Goal: Information Seeking & Learning: Find specific fact

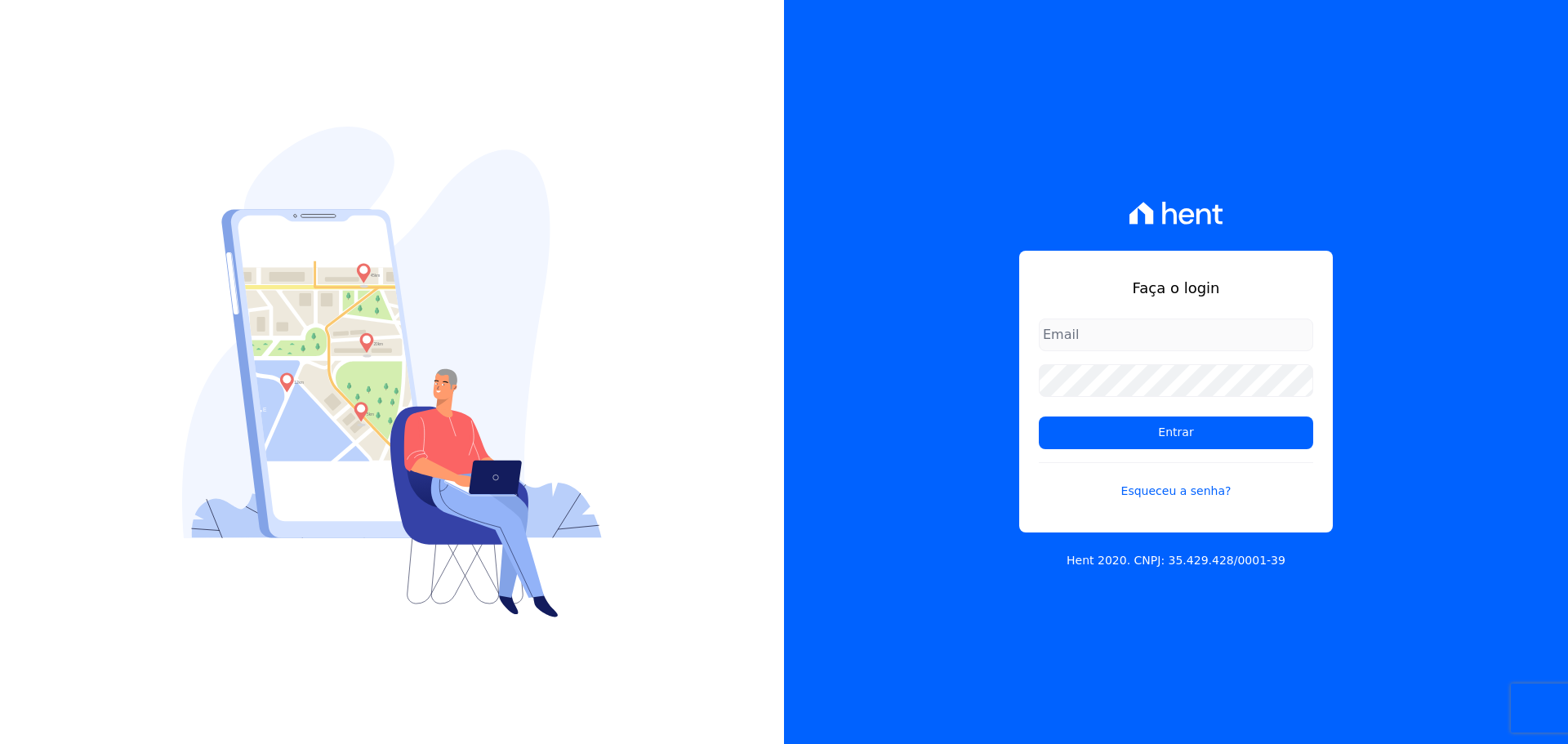
click at [1154, 346] on input "email" at bounding box center [1176, 334] width 275 height 33
click at [1139, 332] on input "email" at bounding box center [1176, 334] width 275 height 33
type input "[PERSON_NAME][EMAIL_ADDRESS][DOMAIN_NAME]"
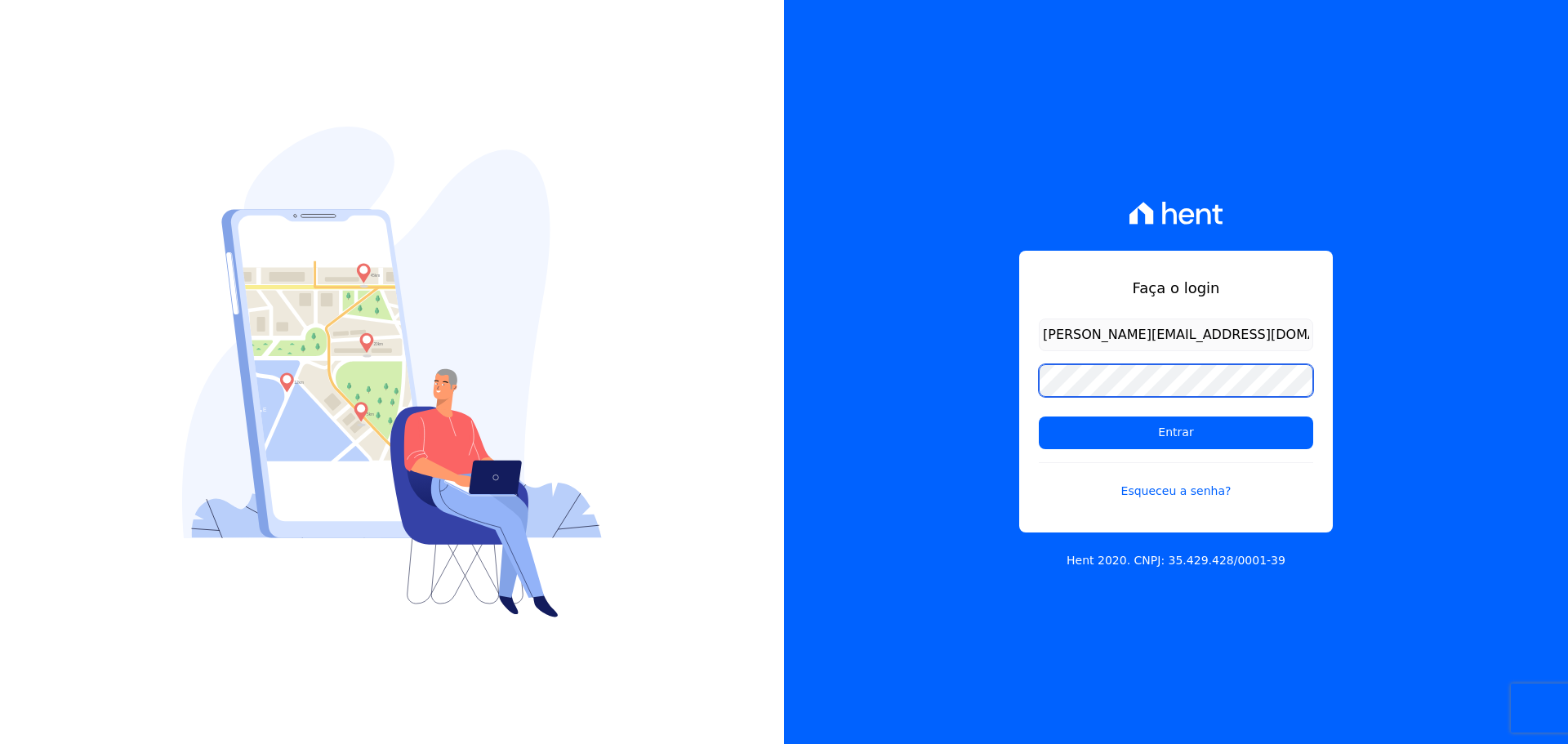
click at [1039, 417] on input "Entrar" at bounding box center [1176, 433] width 275 height 33
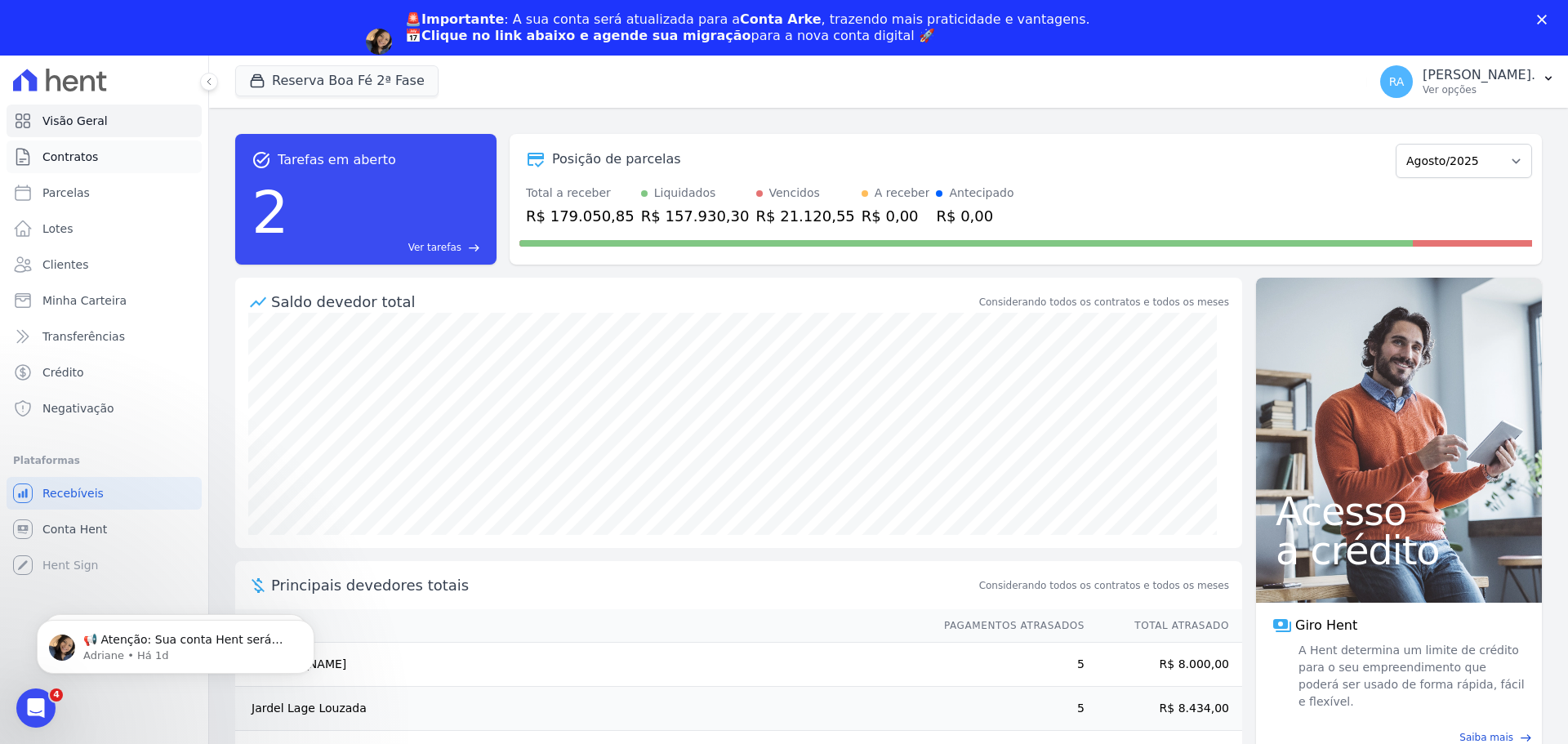
click at [81, 157] on span "Contratos" at bounding box center [70, 157] width 56 height 16
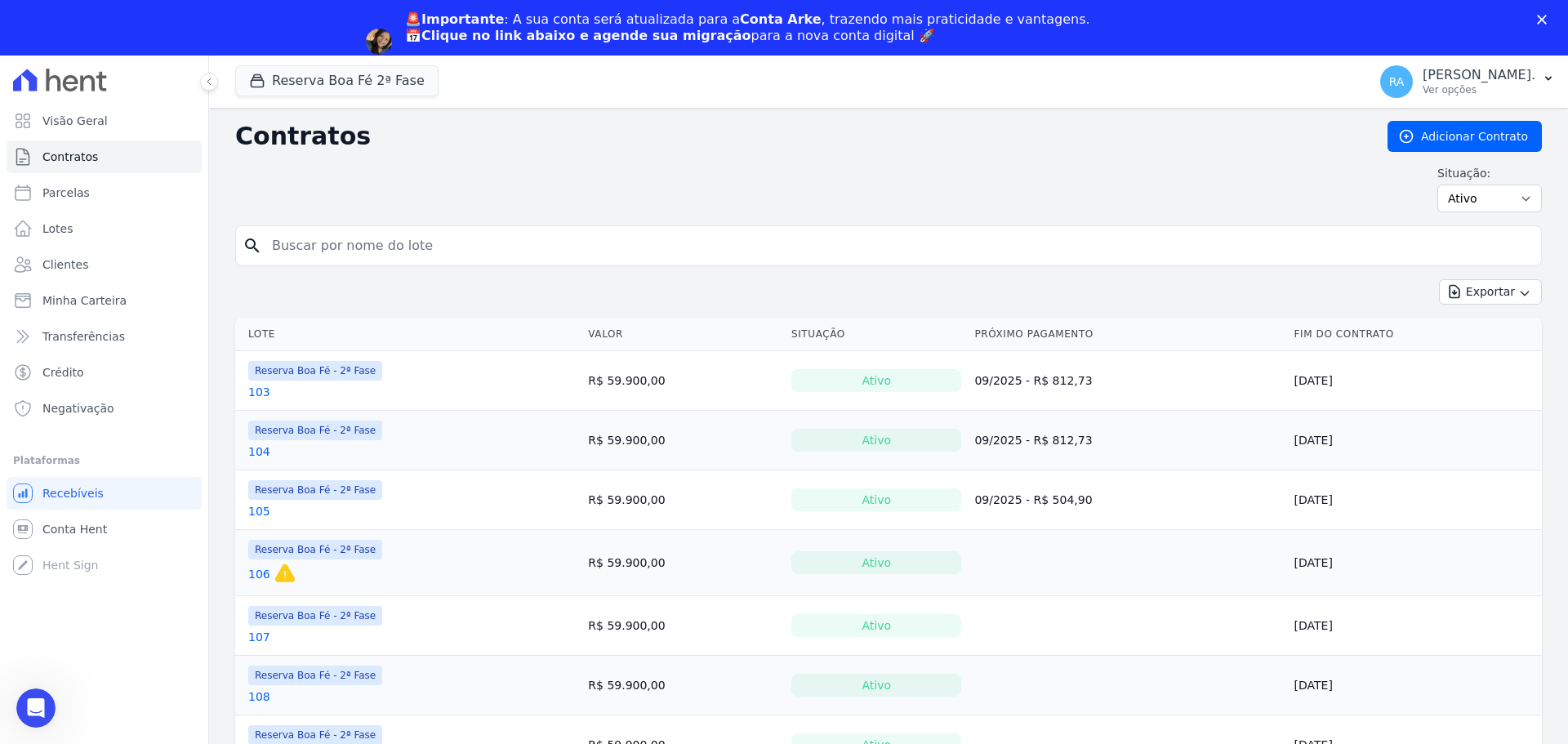
click at [312, 189] on div "Situação: Ativo Todos Pausado Distratado Rascunho Expirado Encerrado" at bounding box center [888, 189] width 1307 height 47
click at [312, 231] on input "search" at bounding box center [898, 246] width 1272 height 33
type input "217"
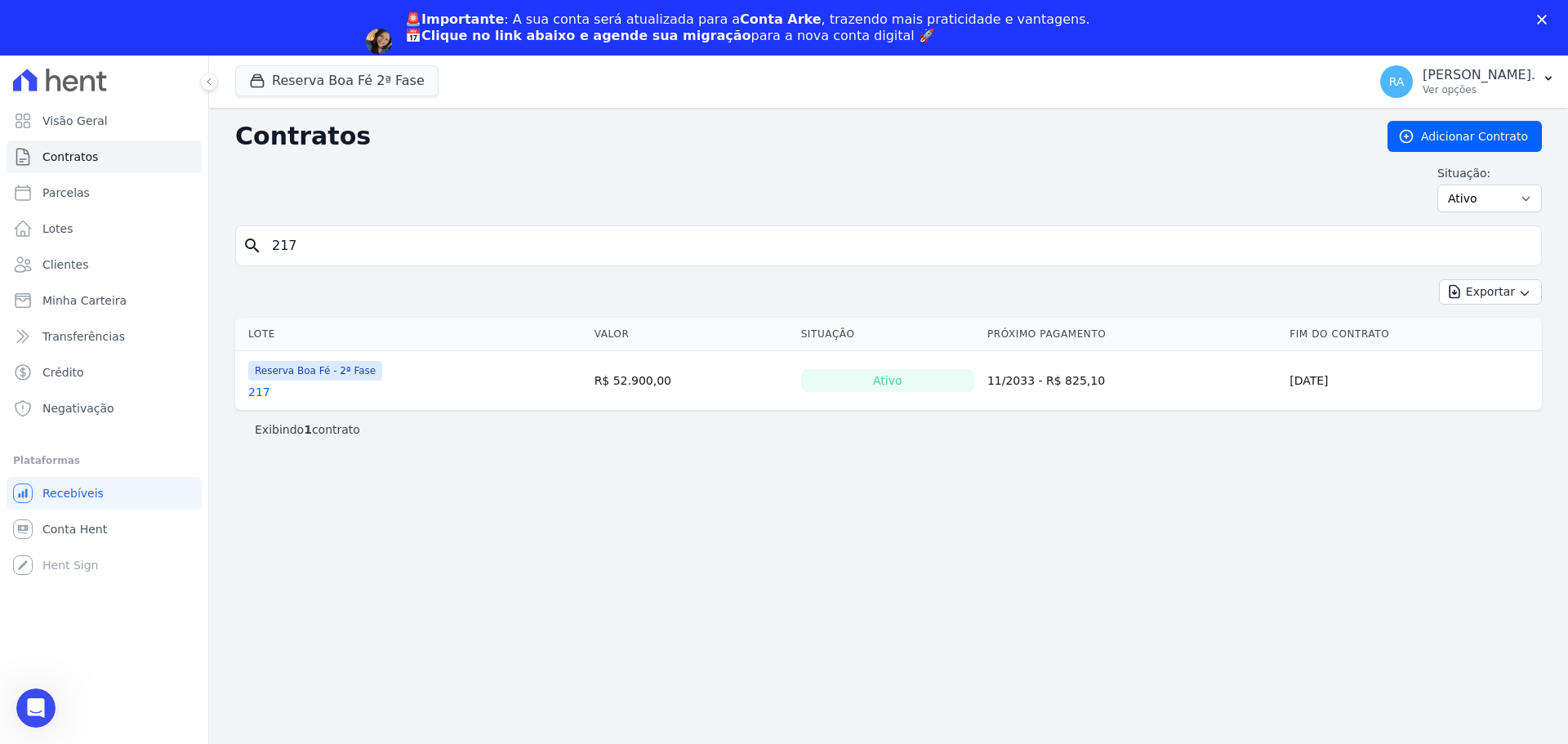
click at [259, 338] on table "Lote Valor Situação Próximo Pagamento Fim do Contrato Reserva Boa Fé - 2ª Fase …" at bounding box center [888, 364] width 1307 height 93
click at [254, 393] on link "217" at bounding box center [259, 391] width 22 height 16
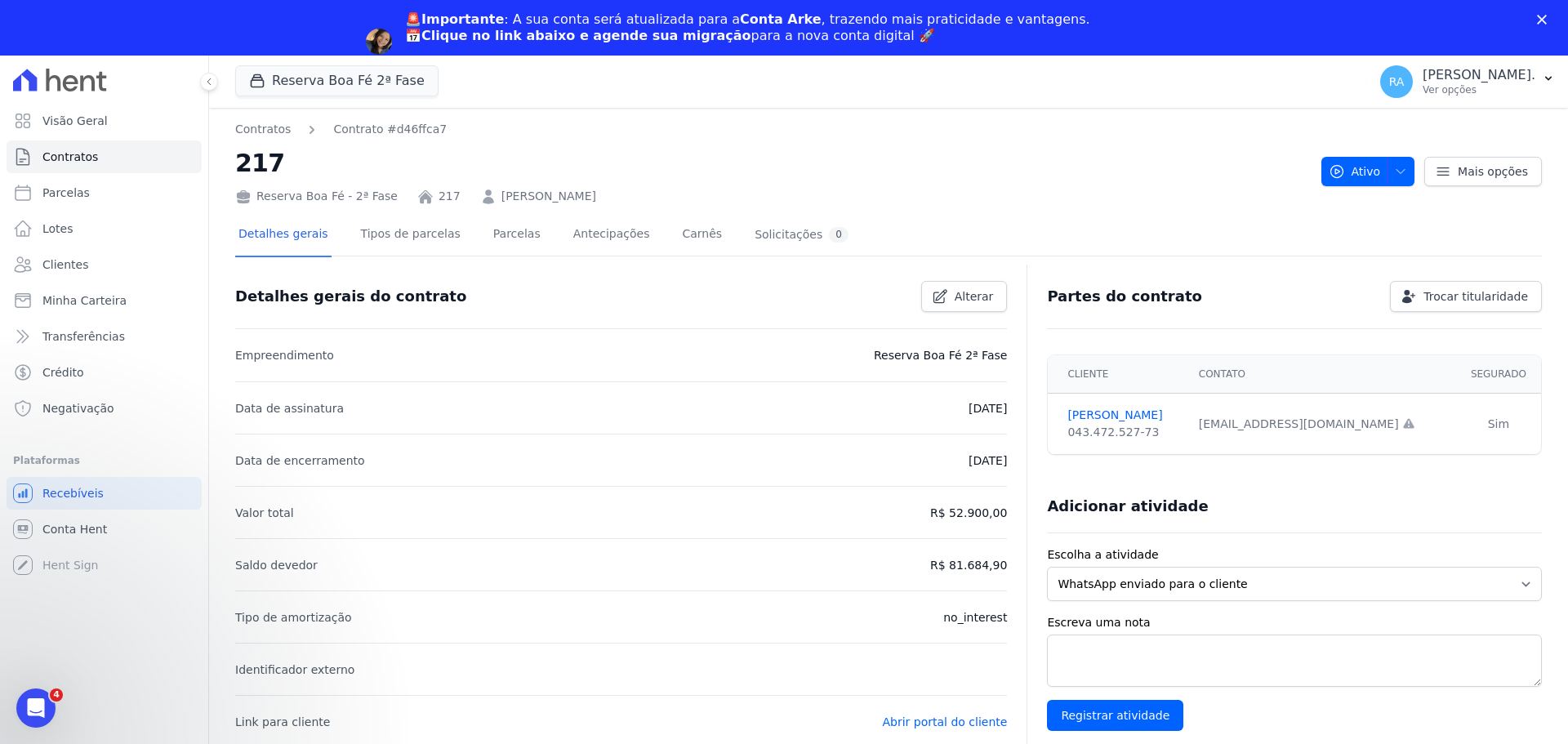
drag, startPoint x: 626, startPoint y: 197, endPoint x: 499, endPoint y: 197, distance: 127.0
click at [479, 199] on div "Reserva Boa Fé - 2ª Fase 217 RENATA CRISTINA FONSECA" at bounding box center [771, 193] width 1073 height 24
copy link "RENATA CRISTINA FONSECA"
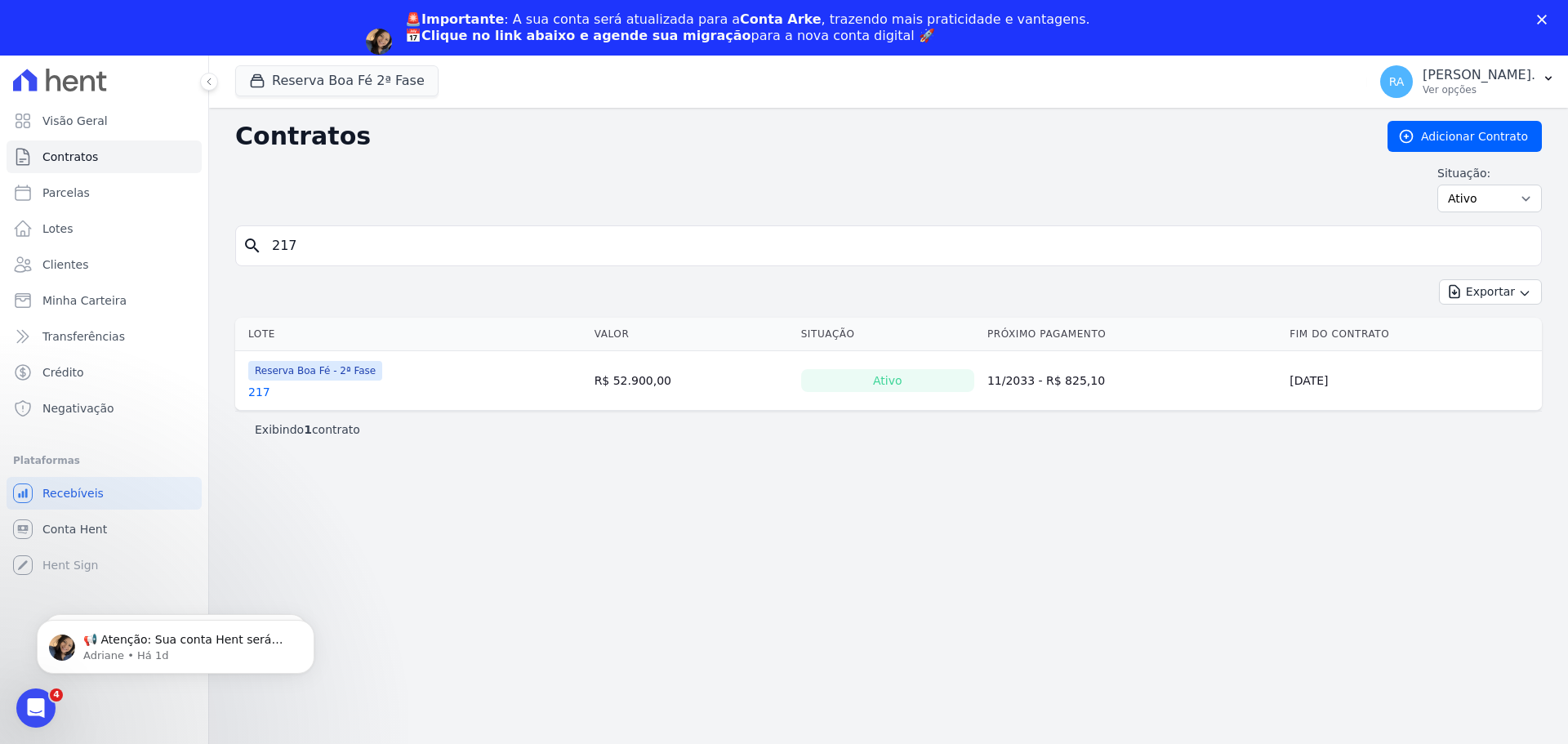
drag, startPoint x: 323, startPoint y: 250, endPoint x: 258, endPoint y: 257, distance: 65.4
click at [259, 258] on div "search 217" at bounding box center [888, 246] width 1307 height 40
type input "221"
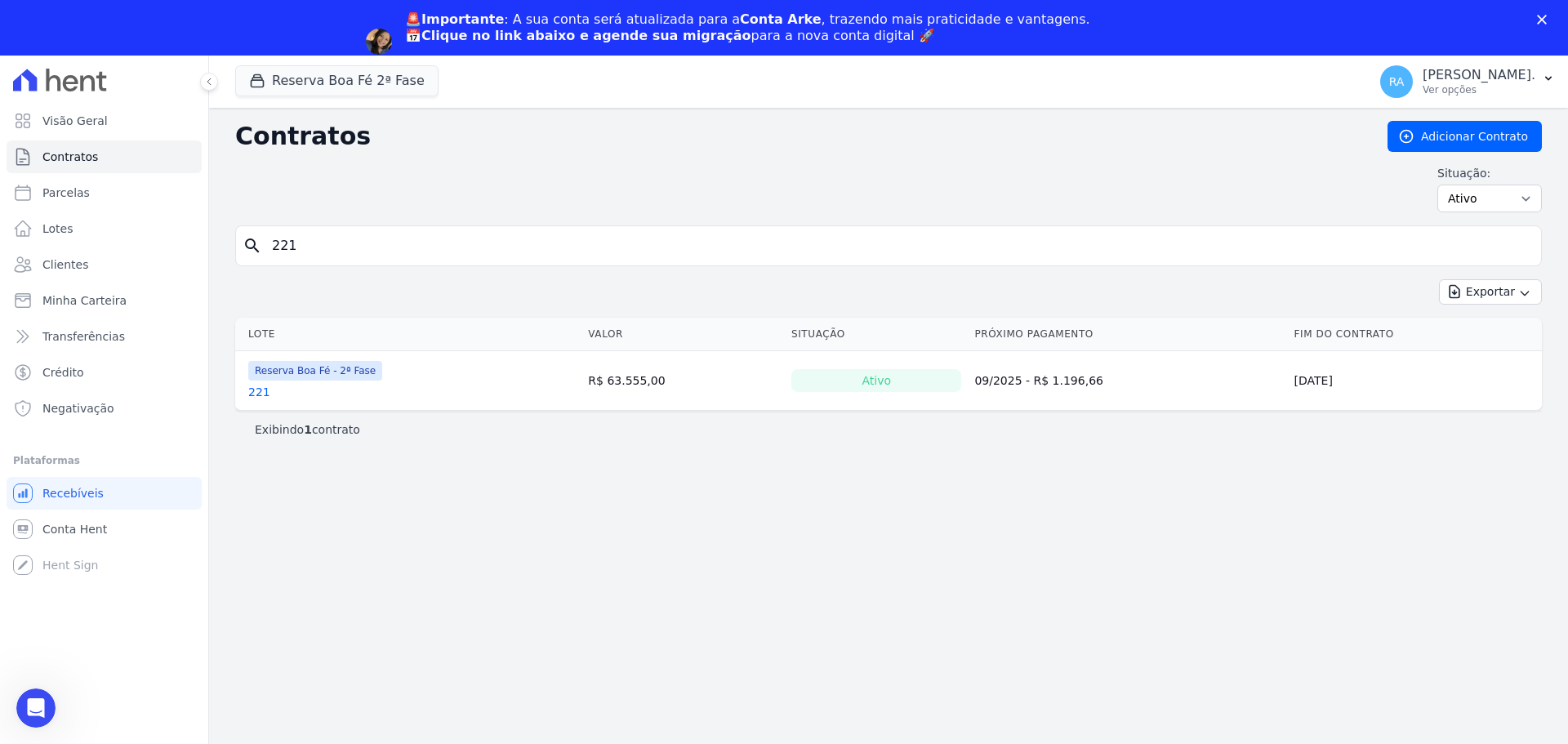
click at [255, 390] on link "221" at bounding box center [259, 391] width 22 height 16
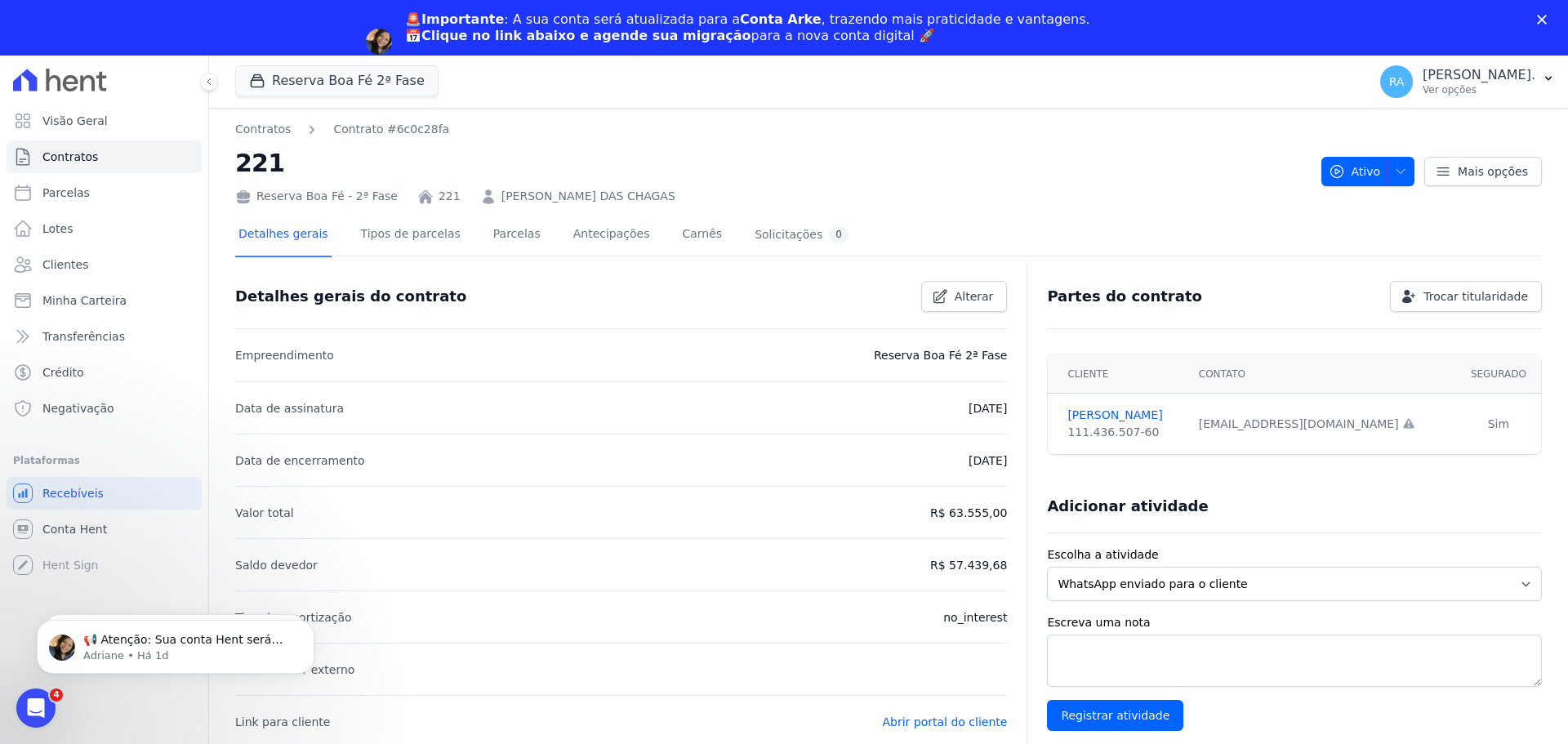
drag, startPoint x: 687, startPoint y: 198, endPoint x: 479, endPoint y: 186, distance: 208.3
click at [479, 186] on div "Reserva Boa Fé - 2ª Fase 221 BRUNO HENRIQUE SOUZA DAS CHAGAS" at bounding box center [771, 193] width 1073 height 24
copy link "BRUNO HENRIQUE SOUZA DAS CHAGAS"
click at [365, 80] on button "Reserva Boa Fé 2ª Fase" at bounding box center [337, 81] width 204 height 31
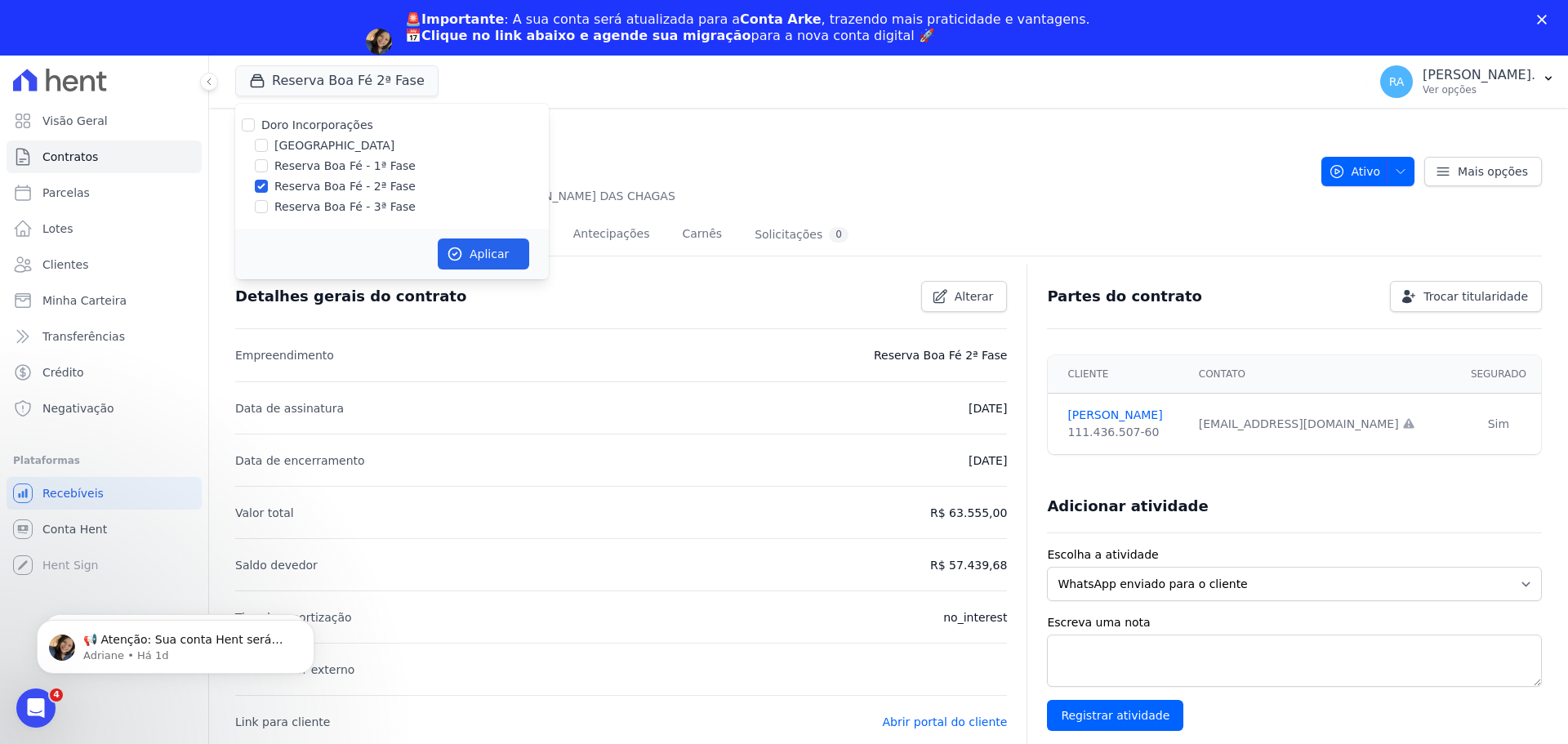
click at [315, 164] on label "Reserva Boa Fé - 1ª Fase" at bounding box center [345, 166] width 141 height 17
click at [268, 164] on input "Reserva Boa Fé - 1ª Fase" at bounding box center [262, 166] width 13 height 13
checkbox input "true"
click at [264, 187] on input "Reserva Boa Fé - 2ª Fase" at bounding box center [262, 186] width 13 height 13
checkbox input "false"
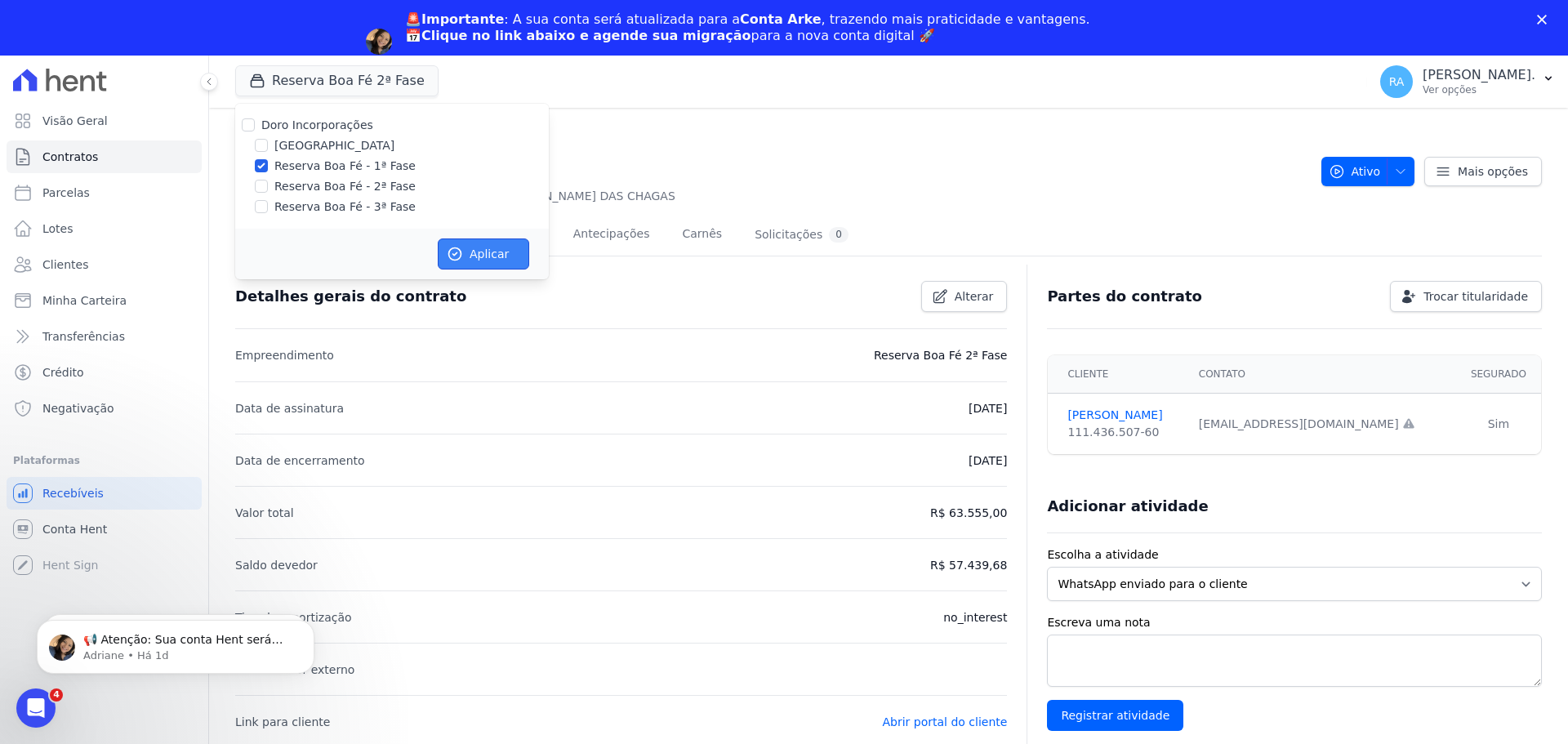
click at [484, 253] on button "Aplicar" at bounding box center [483, 253] width 92 height 31
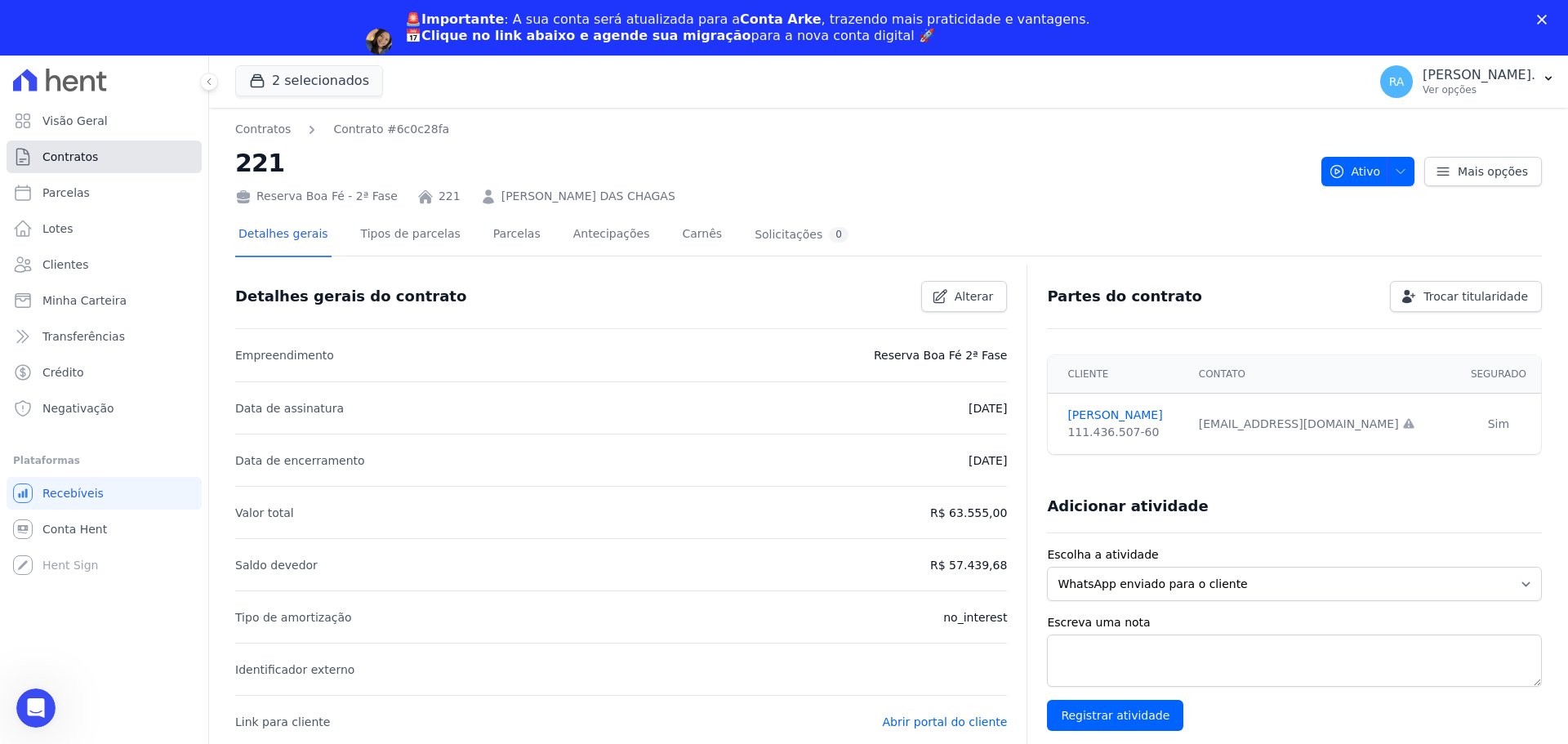
click at [68, 162] on span "Contratos" at bounding box center [70, 157] width 56 height 16
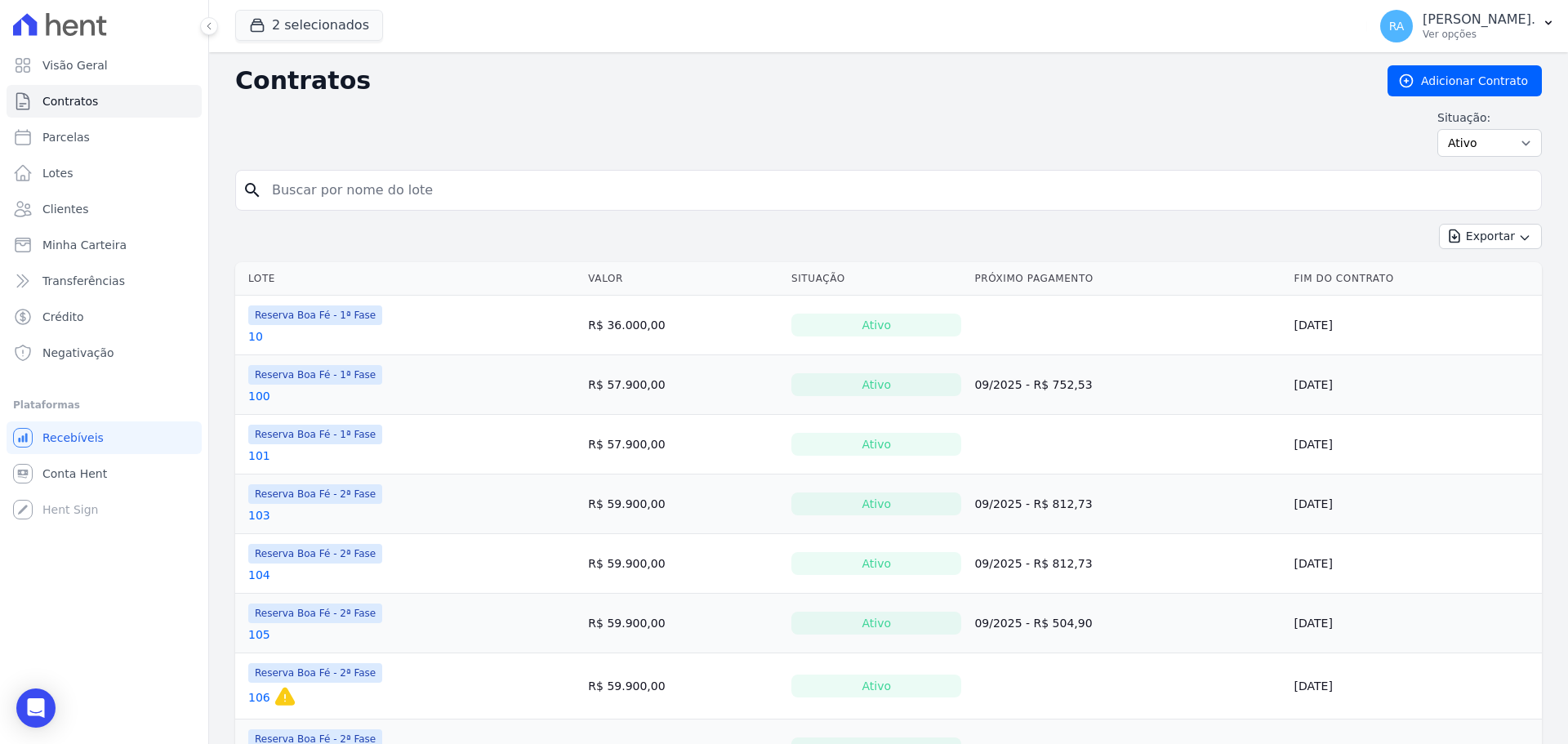
click at [330, 193] on input "search" at bounding box center [898, 190] width 1272 height 33
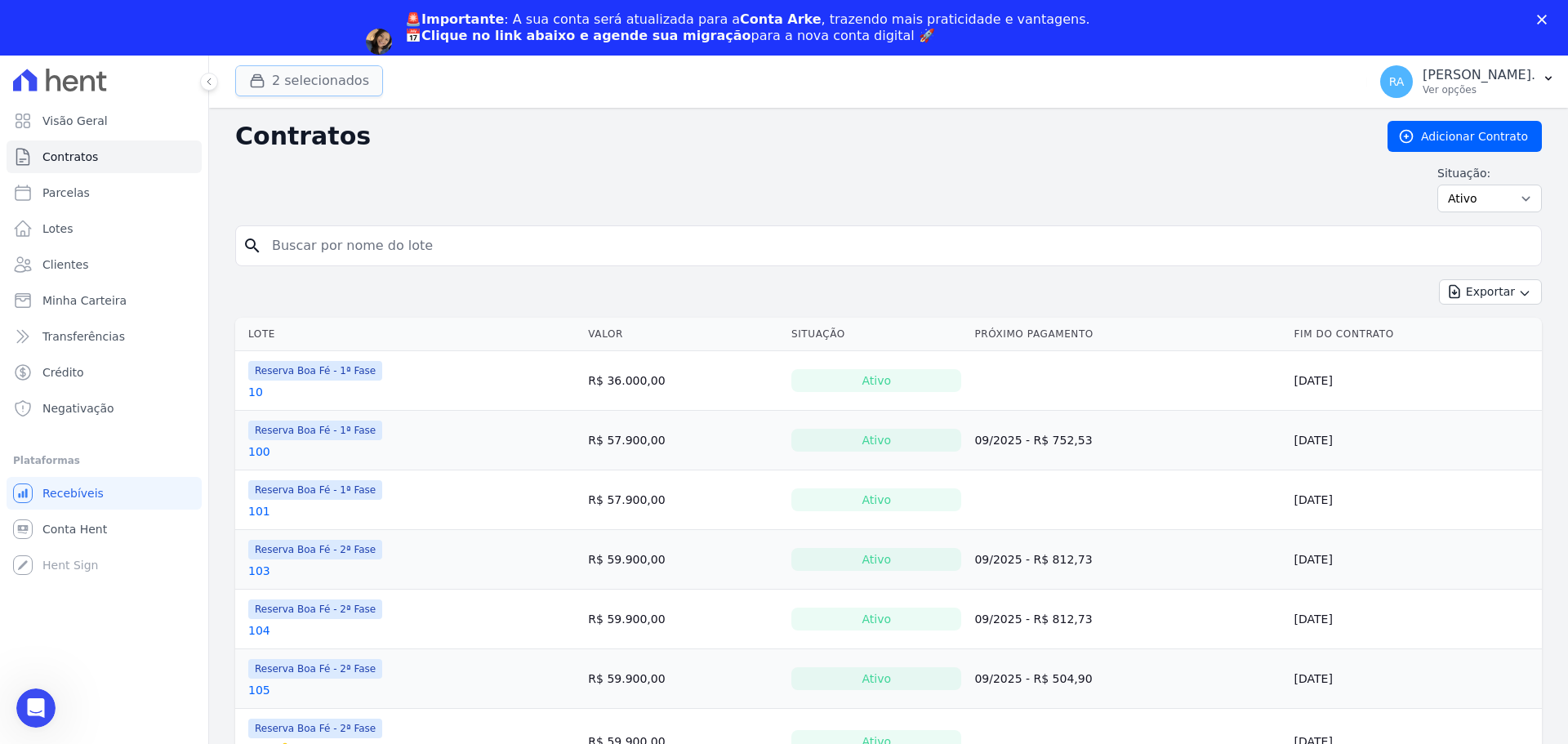
click at [313, 81] on button "2 selecionados" at bounding box center [309, 81] width 148 height 31
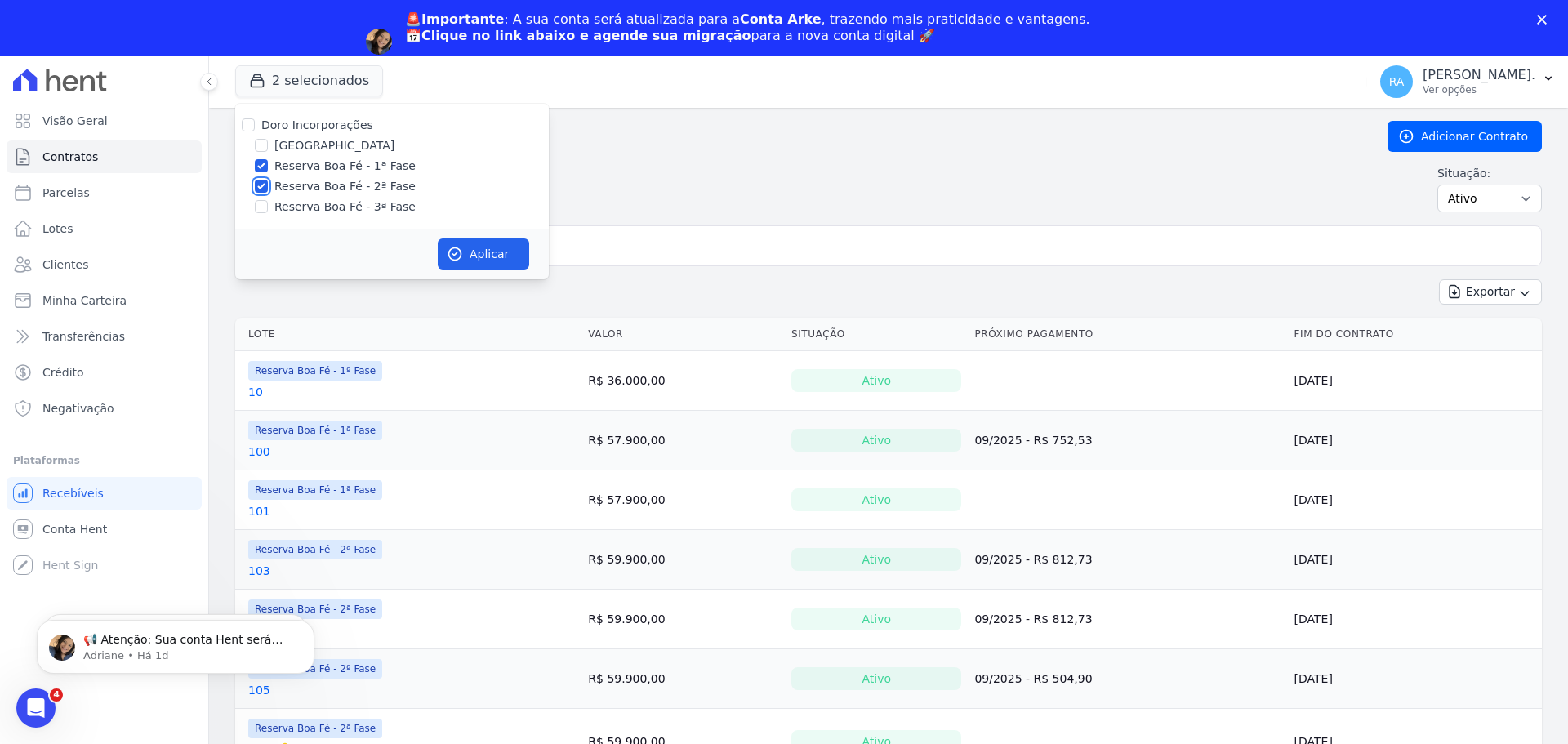
click at [260, 184] on input "Reserva Boa Fé - 2ª Fase" at bounding box center [262, 186] width 13 height 13
checkbox input "false"
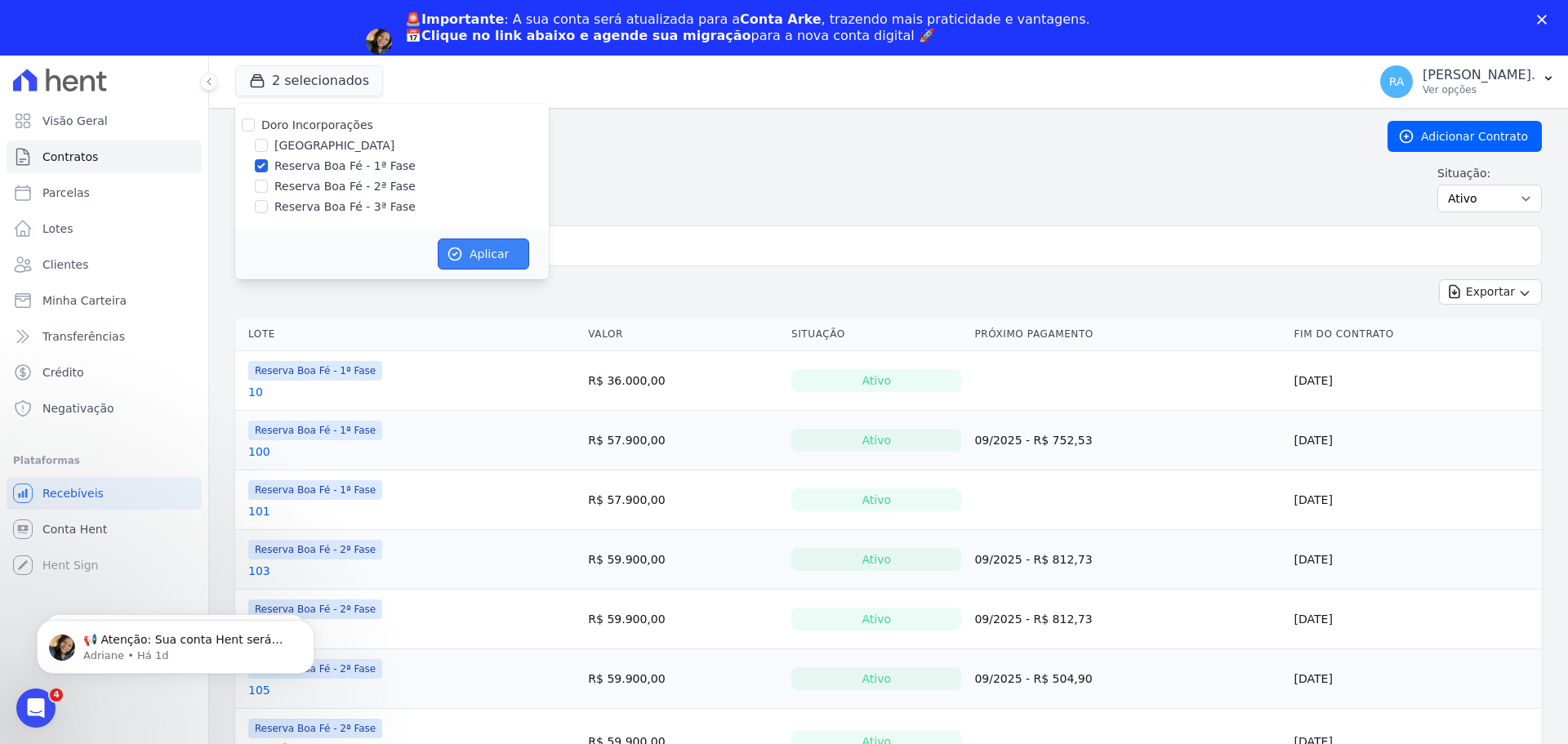
click at [483, 255] on button "Aplicar" at bounding box center [483, 253] width 92 height 31
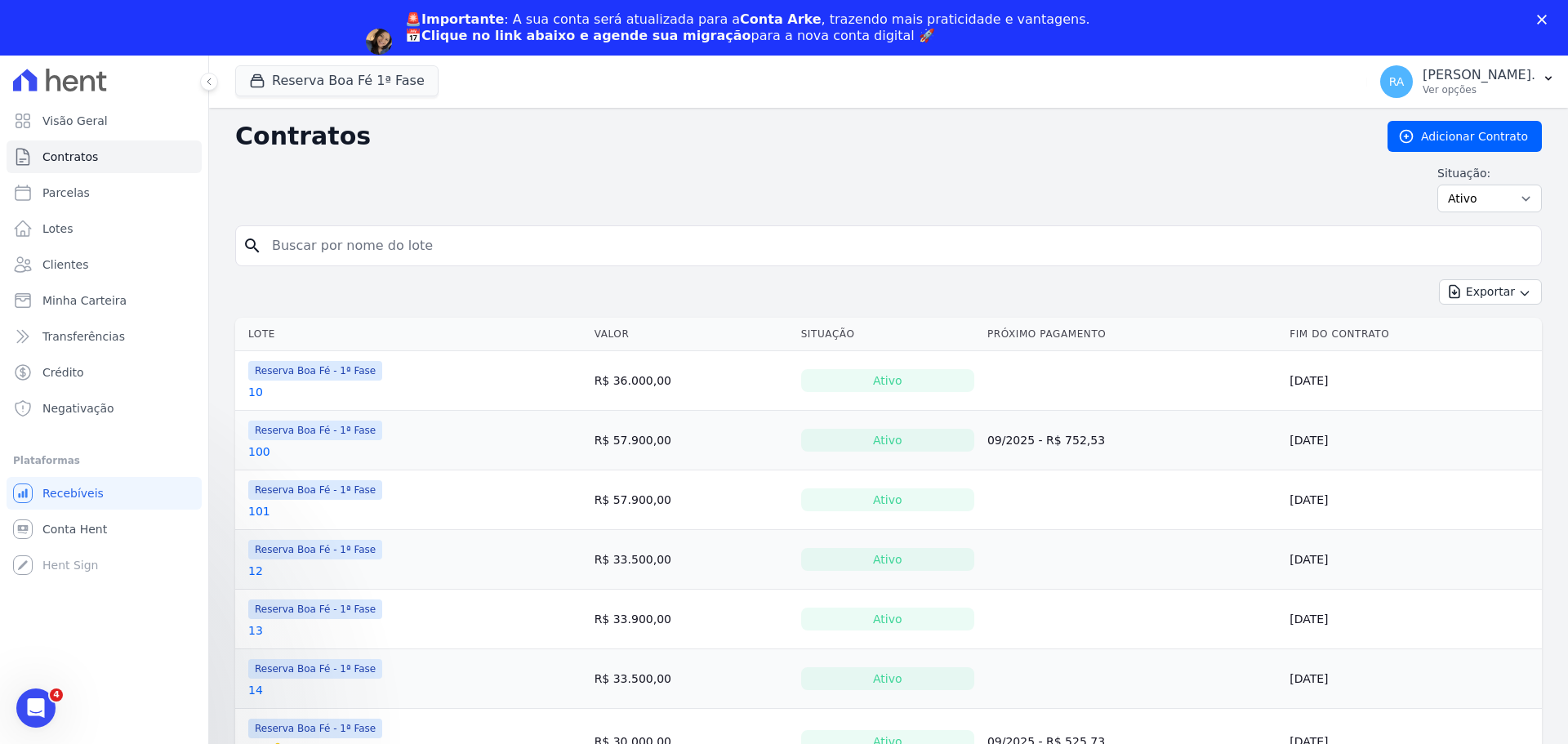
click at [307, 248] on input "search" at bounding box center [898, 246] width 1272 height 33
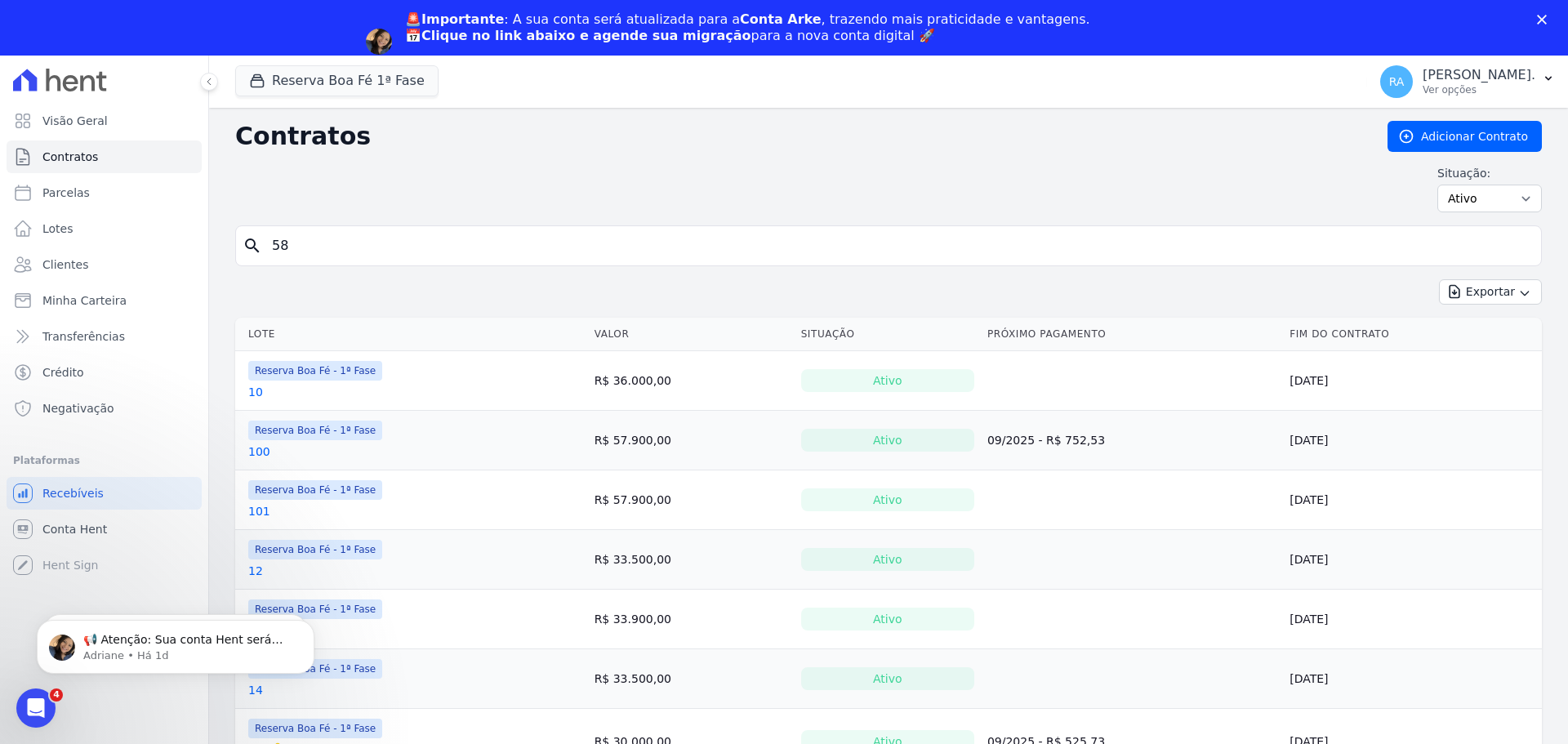
type input "58"
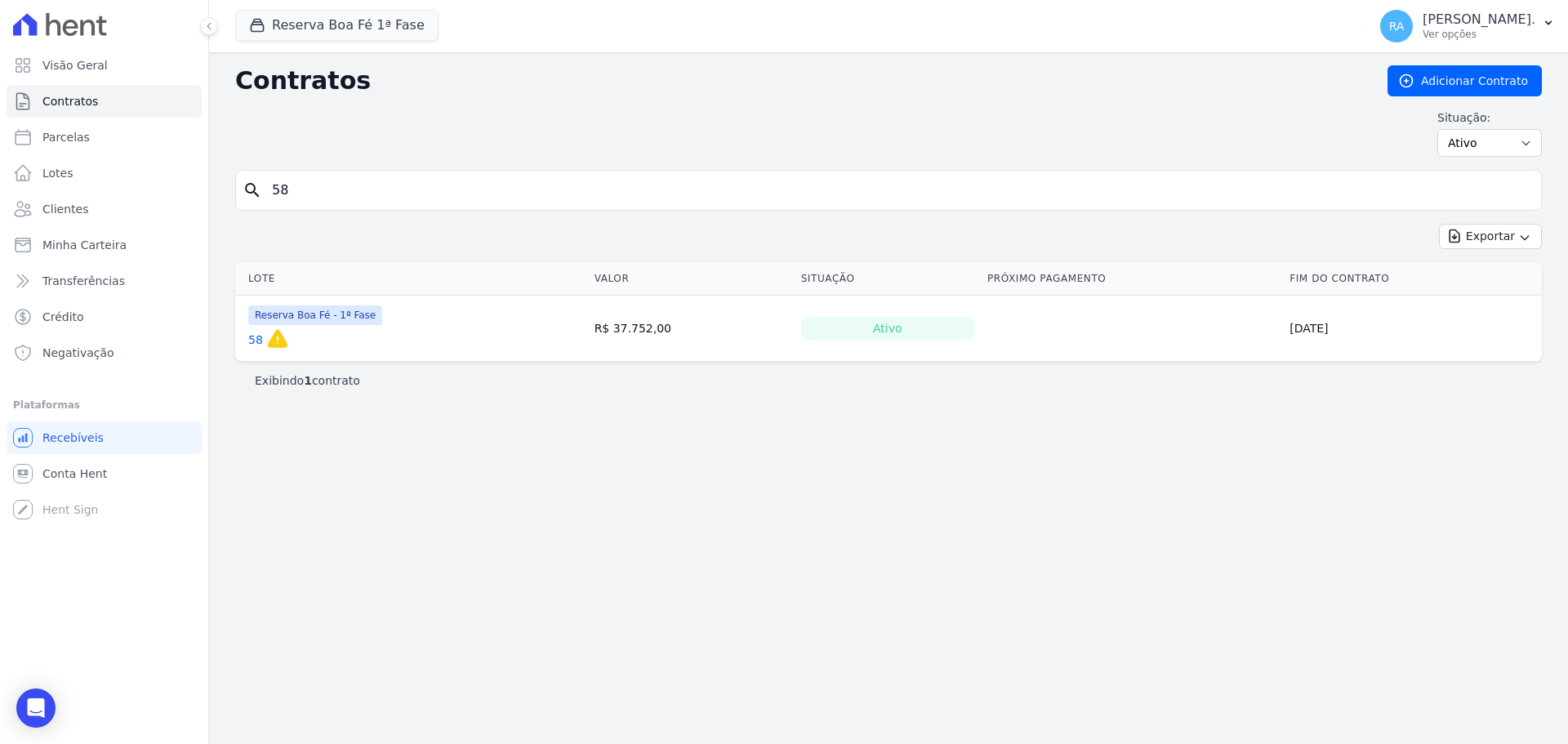
click at [253, 338] on link "58" at bounding box center [255, 339] width 14 height 16
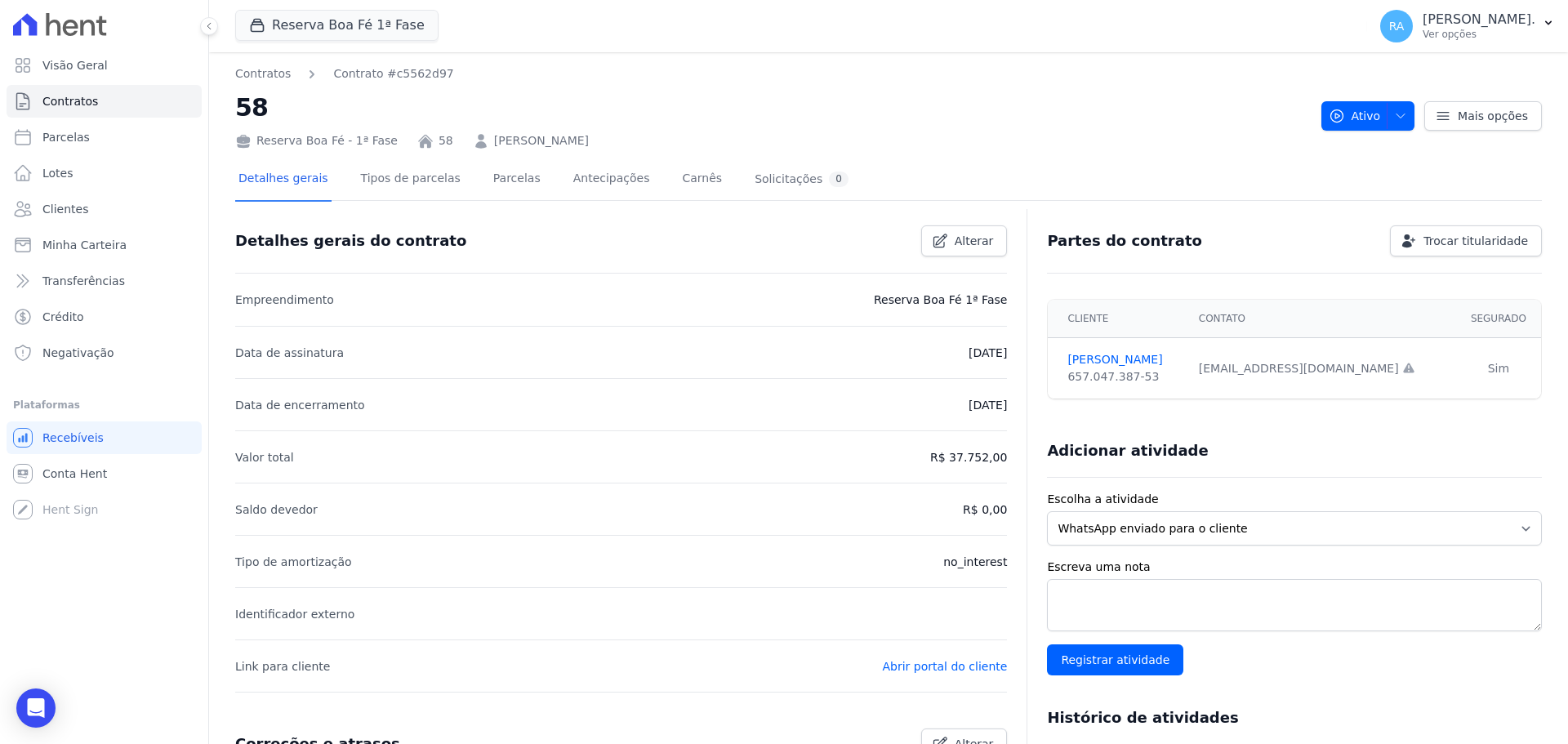
drag, startPoint x: 623, startPoint y: 144, endPoint x: 472, endPoint y: 134, distance: 151.3
click at [472, 135] on div "Reserva Boa Fé - 1ª Fase 58 JOSÉ ANTÔNIO MALHEIROS" at bounding box center [771, 137] width 1073 height 24
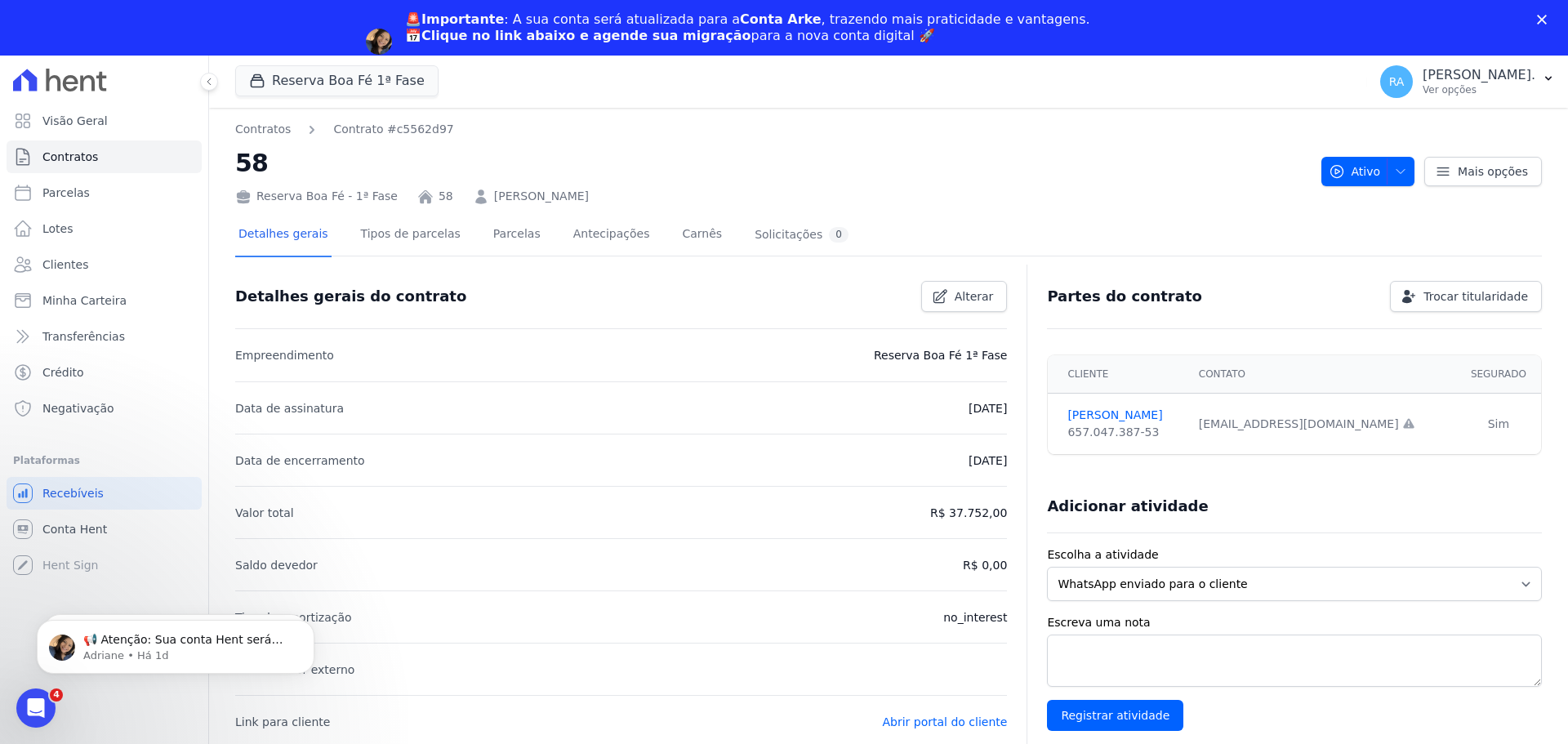
drag, startPoint x: 475, startPoint y: 134, endPoint x: 845, endPoint y: 167, distance: 371.5
click at [845, 167] on h2 "58" at bounding box center [771, 163] width 1073 height 37
drag, startPoint x: 625, startPoint y: 197, endPoint x: 465, endPoint y: 198, distance: 160.0
click at [465, 198] on div "Reserva Boa Fé - 1ª Fase 58 JOSÉ ANTÔNIO MALHEIROS" at bounding box center [771, 193] width 1073 height 24
copy link "JOSÉ ANTÔNIO MALHEIROS"
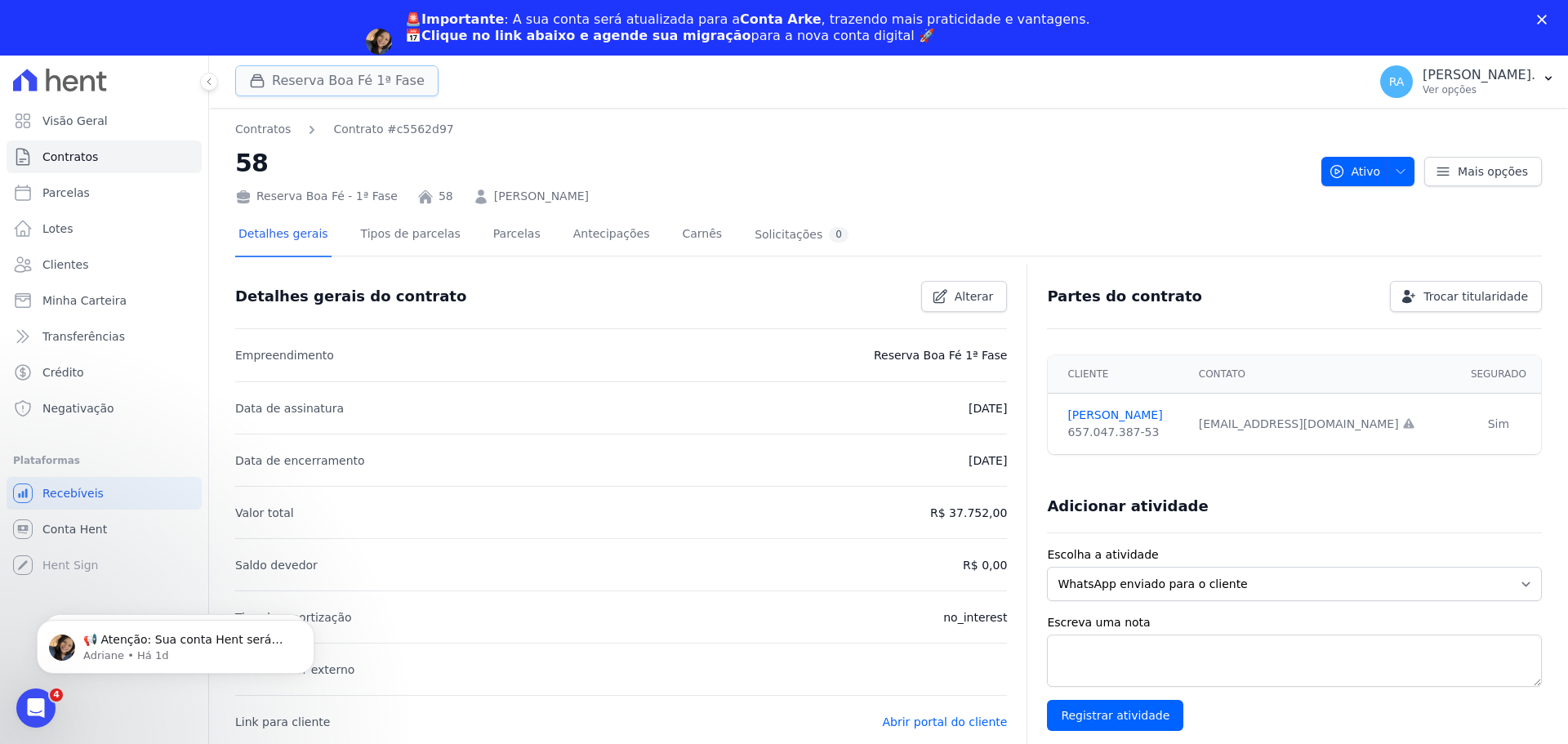
click at [328, 81] on button "Reserva Boa Fé 1ª Fase" at bounding box center [337, 81] width 204 height 31
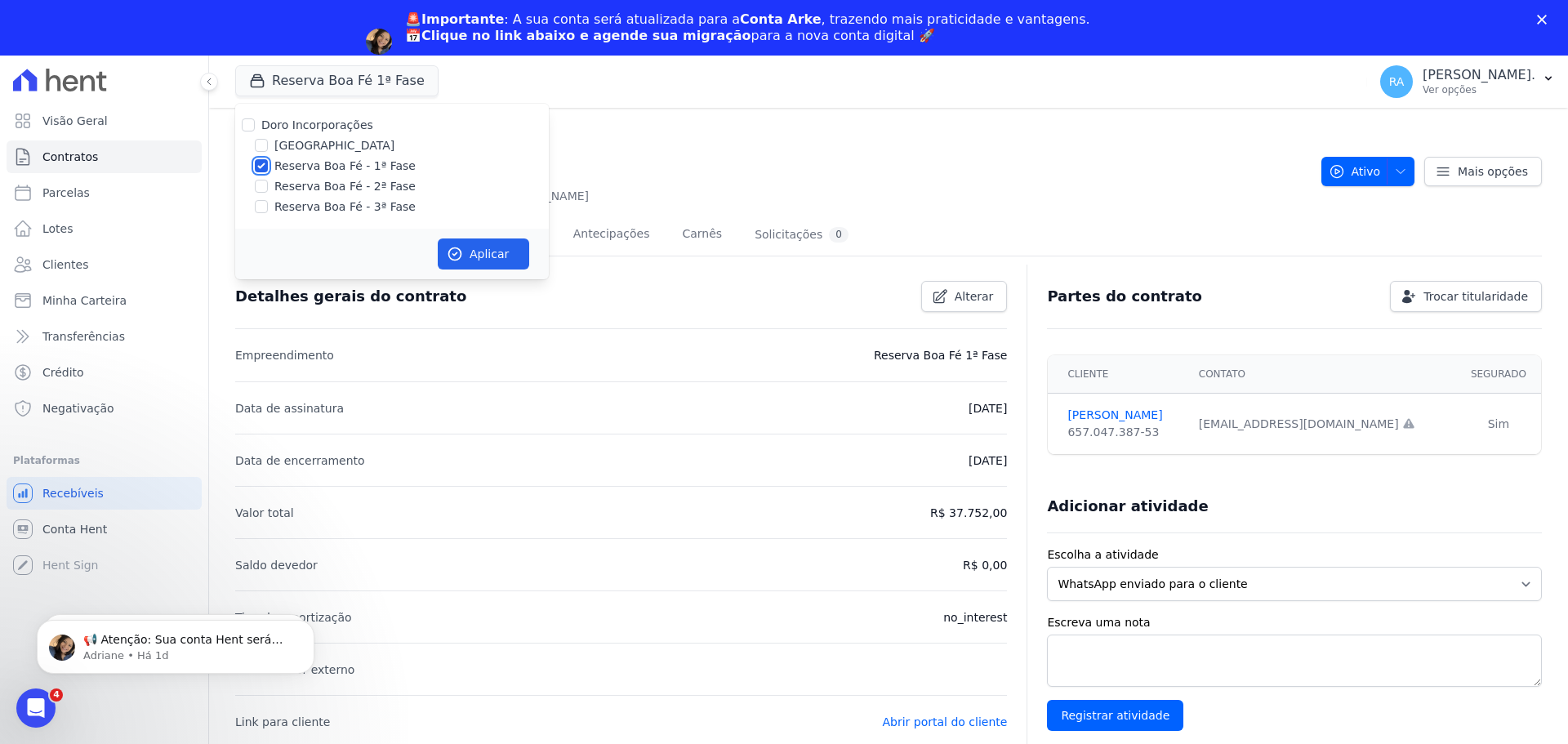
click at [262, 165] on input "Reserva Boa Fé - 1ª Fase" at bounding box center [262, 166] width 13 height 13
checkbox input "false"
click at [262, 181] on input "Reserva Boa Fé - 2ª Fase" at bounding box center [262, 186] width 13 height 13
checkbox input "true"
click at [460, 256] on icon "button" at bounding box center [455, 253] width 16 height 16
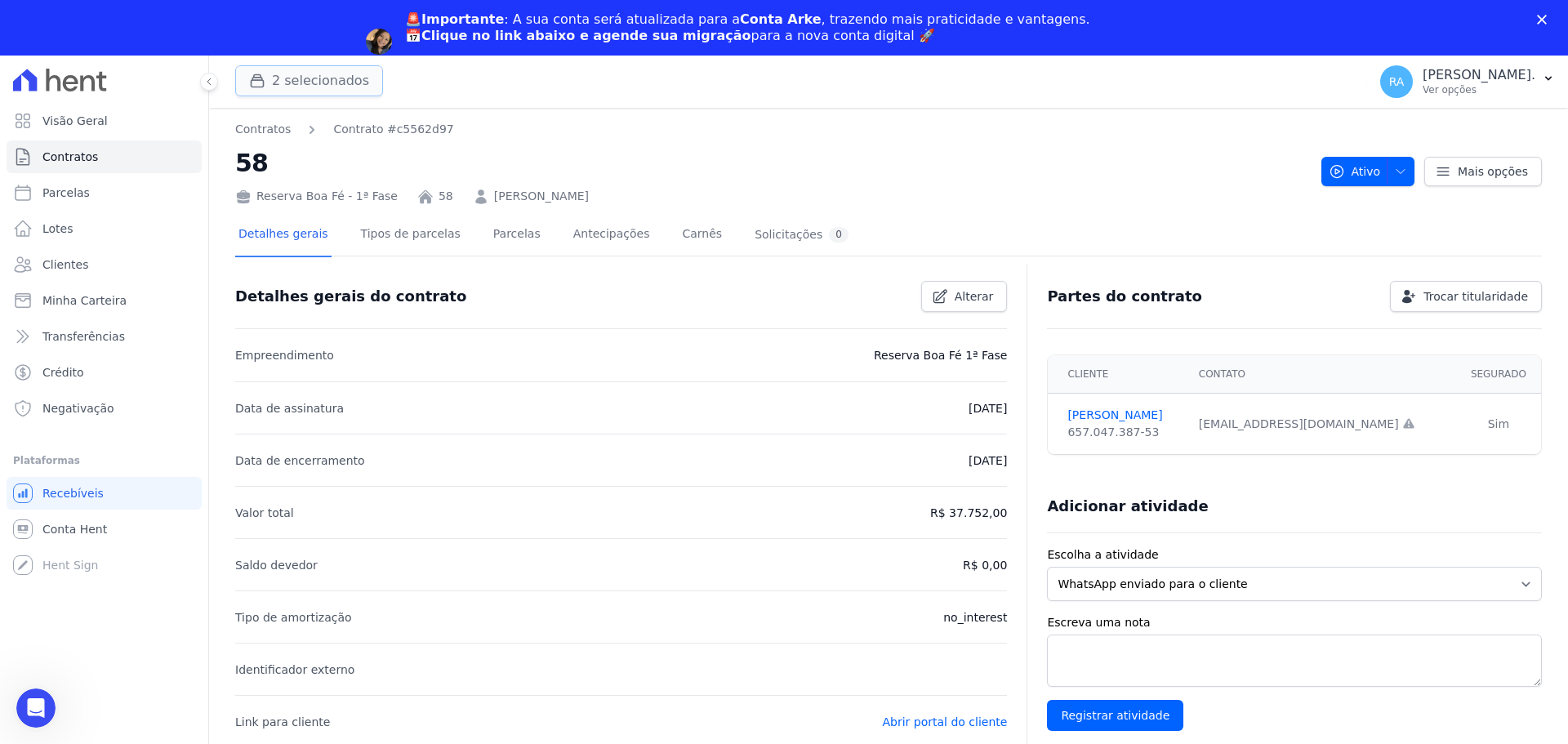
click at [344, 68] on button "2 selecionados" at bounding box center [309, 81] width 148 height 31
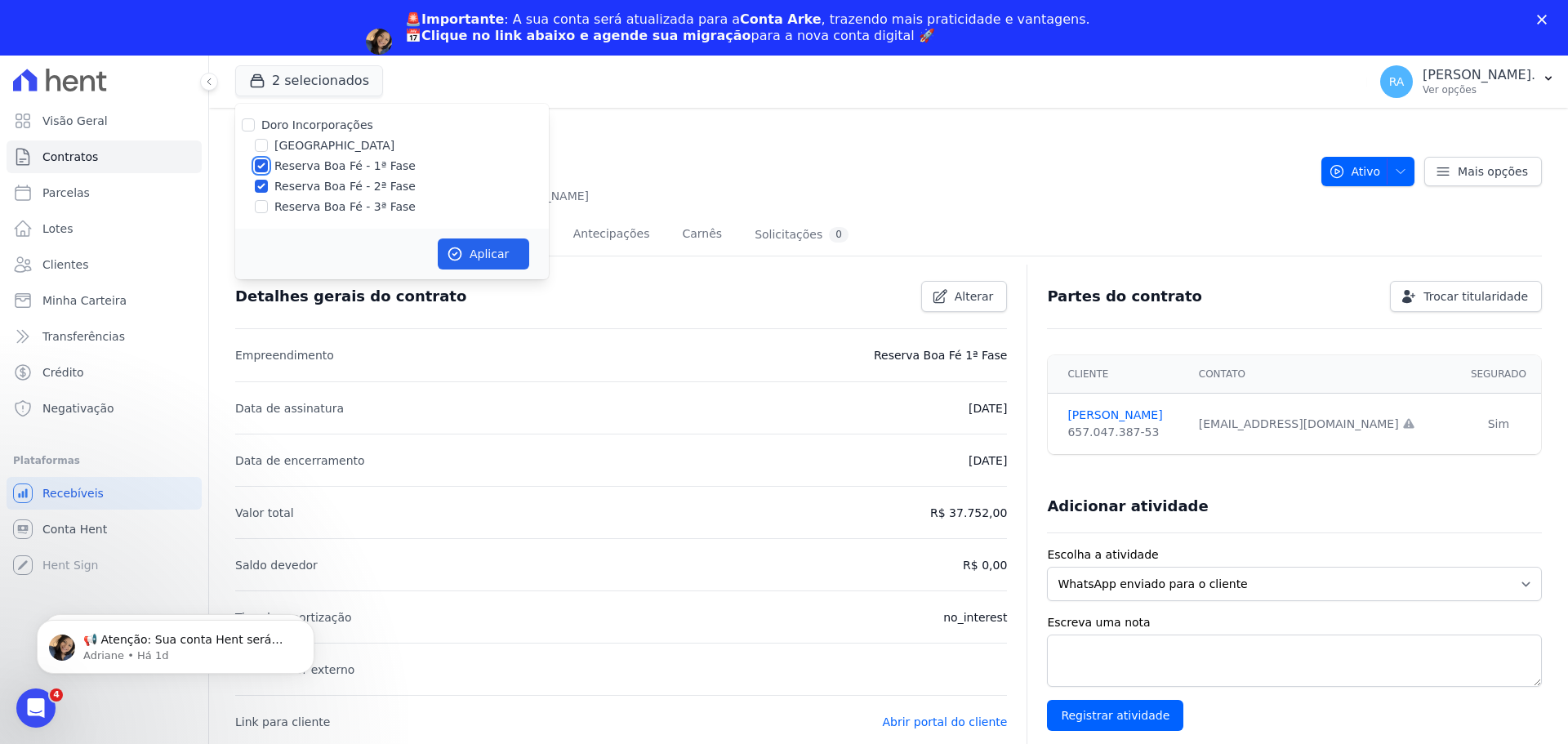
click at [261, 165] on input "Reserva Boa Fé - 1ª Fase" at bounding box center [262, 166] width 13 height 13
checkbox input "false"
click at [471, 256] on button "Aplicar" at bounding box center [483, 253] width 92 height 31
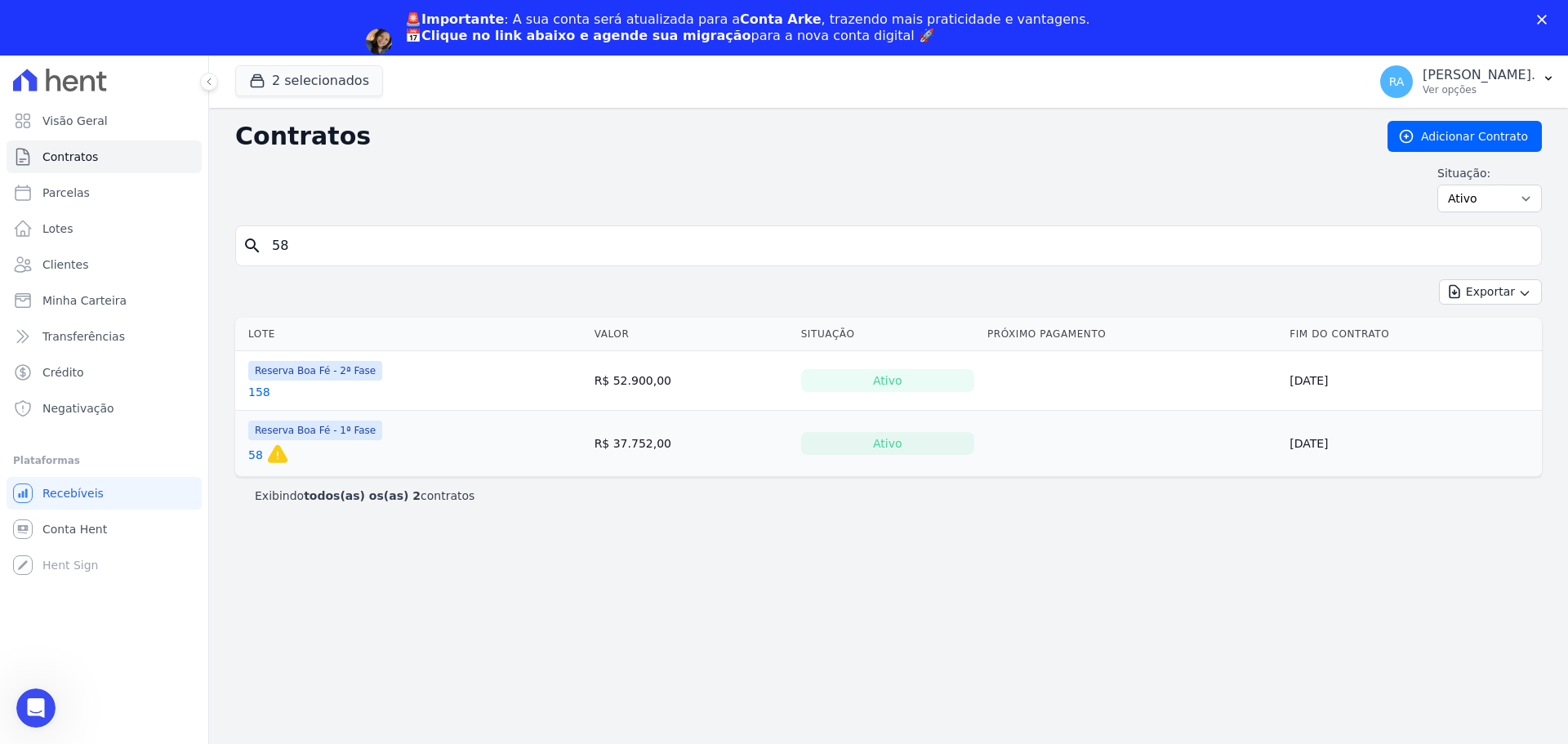
drag, startPoint x: 272, startPoint y: 242, endPoint x: 257, endPoint y: 245, distance: 15.3
click at [257, 245] on div "search 58" at bounding box center [888, 246] width 1307 height 40
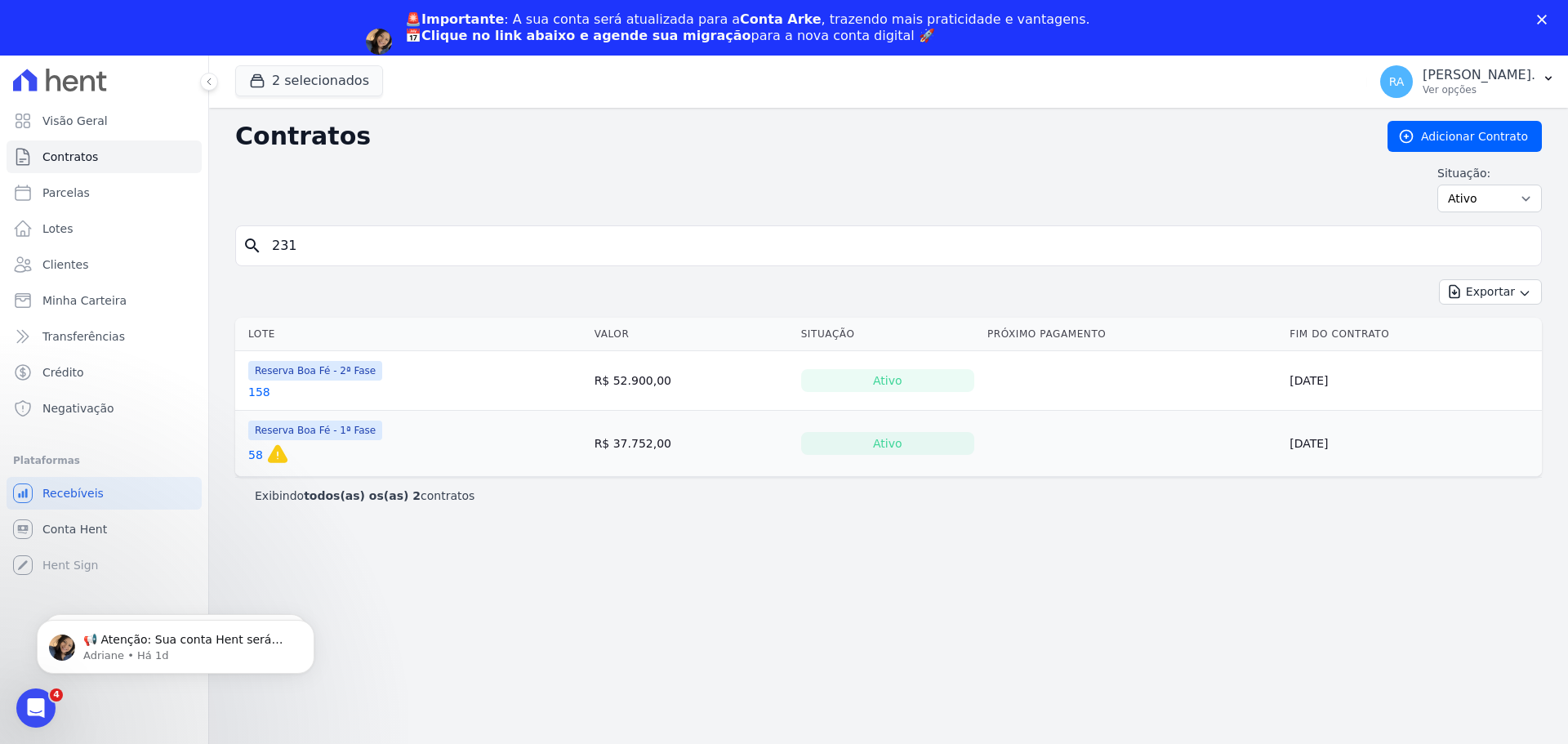
type input "231"
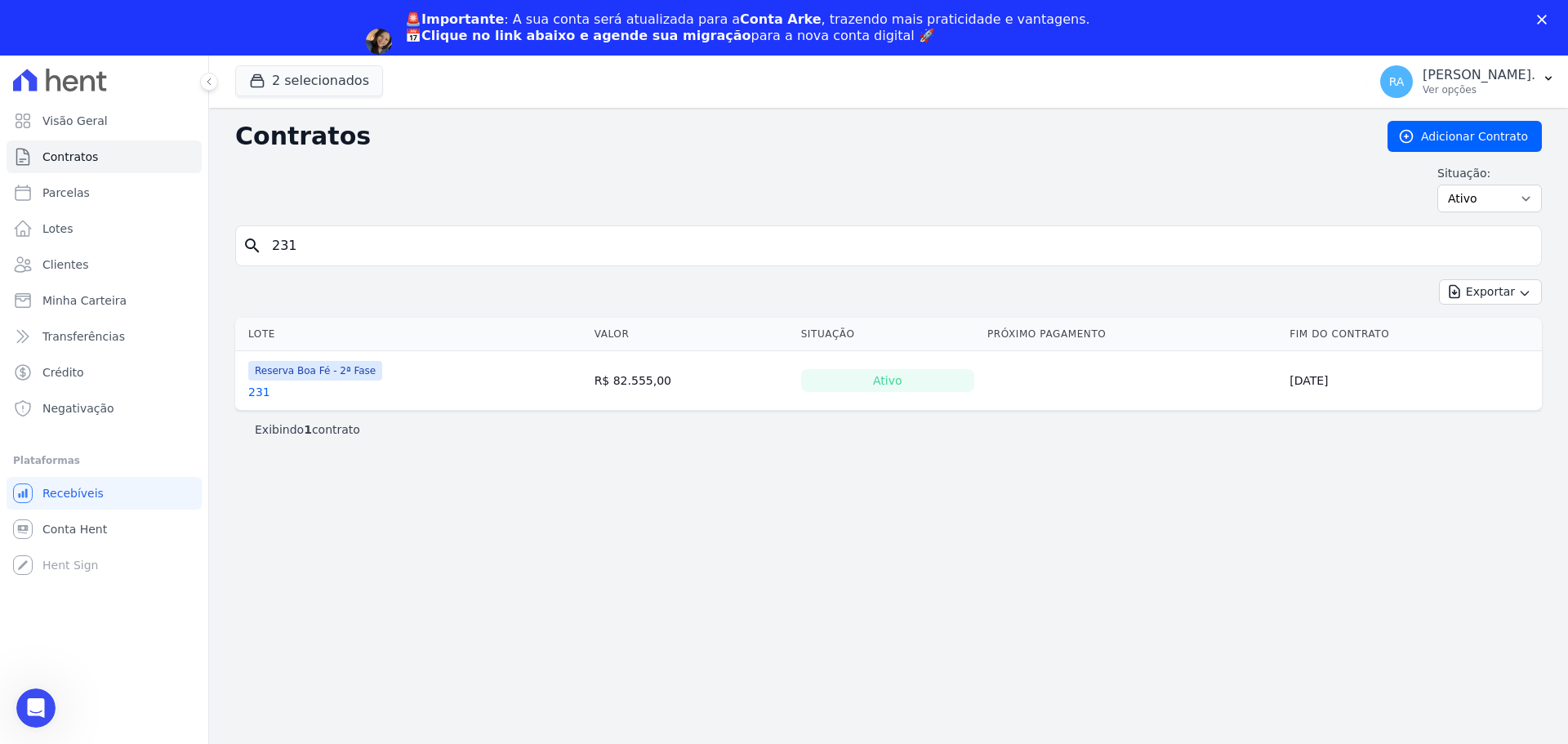
click at [257, 393] on link "231" at bounding box center [259, 391] width 22 height 16
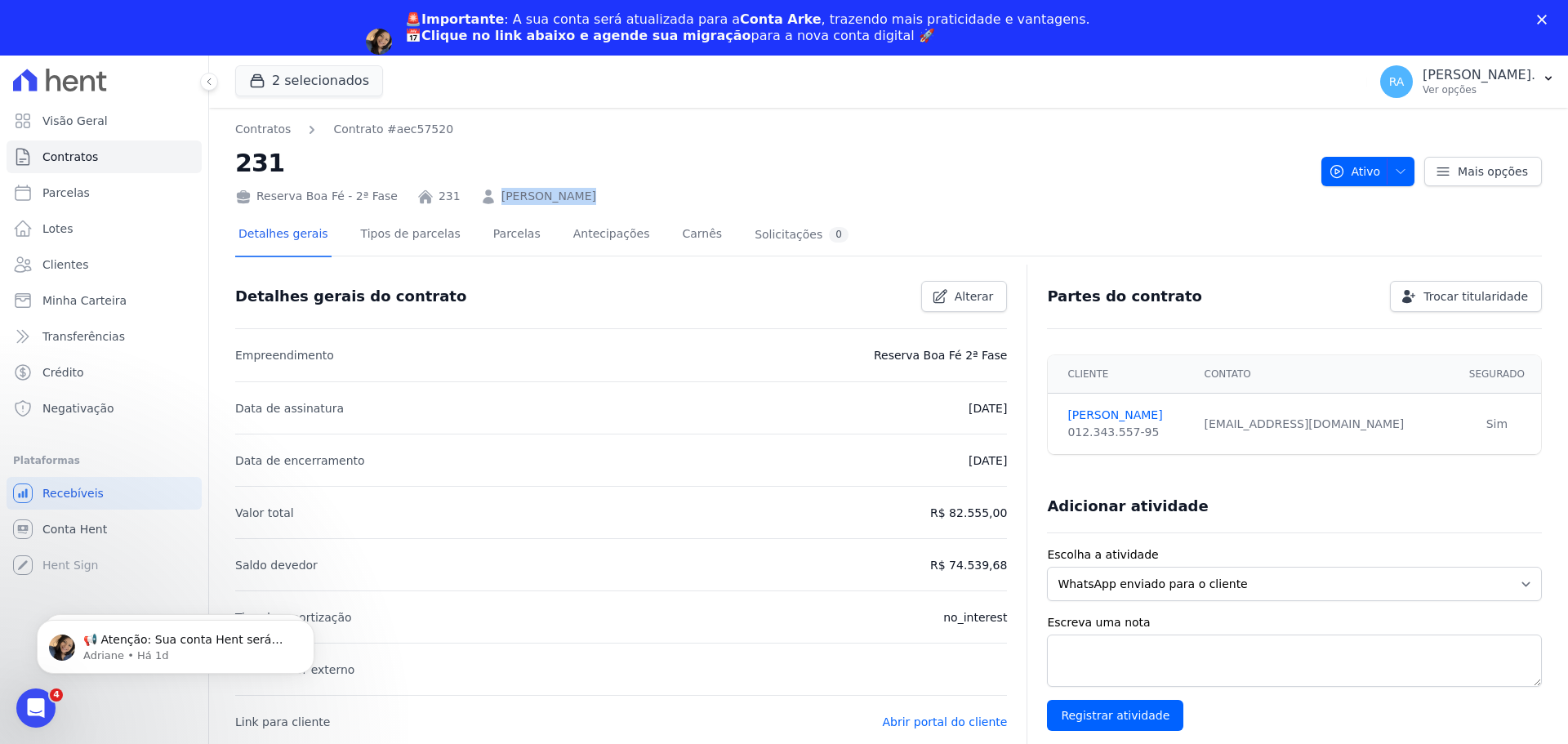
drag, startPoint x: 594, startPoint y: 199, endPoint x: 482, endPoint y: 201, distance: 112.0
click at [482, 201] on div "Reserva Boa Fé - 2ª Fase 231 AGNALDO ALVES" at bounding box center [771, 193] width 1073 height 24
copy link "AGNALDO ALVES"
click at [308, 77] on button "2 selecionados" at bounding box center [309, 81] width 148 height 31
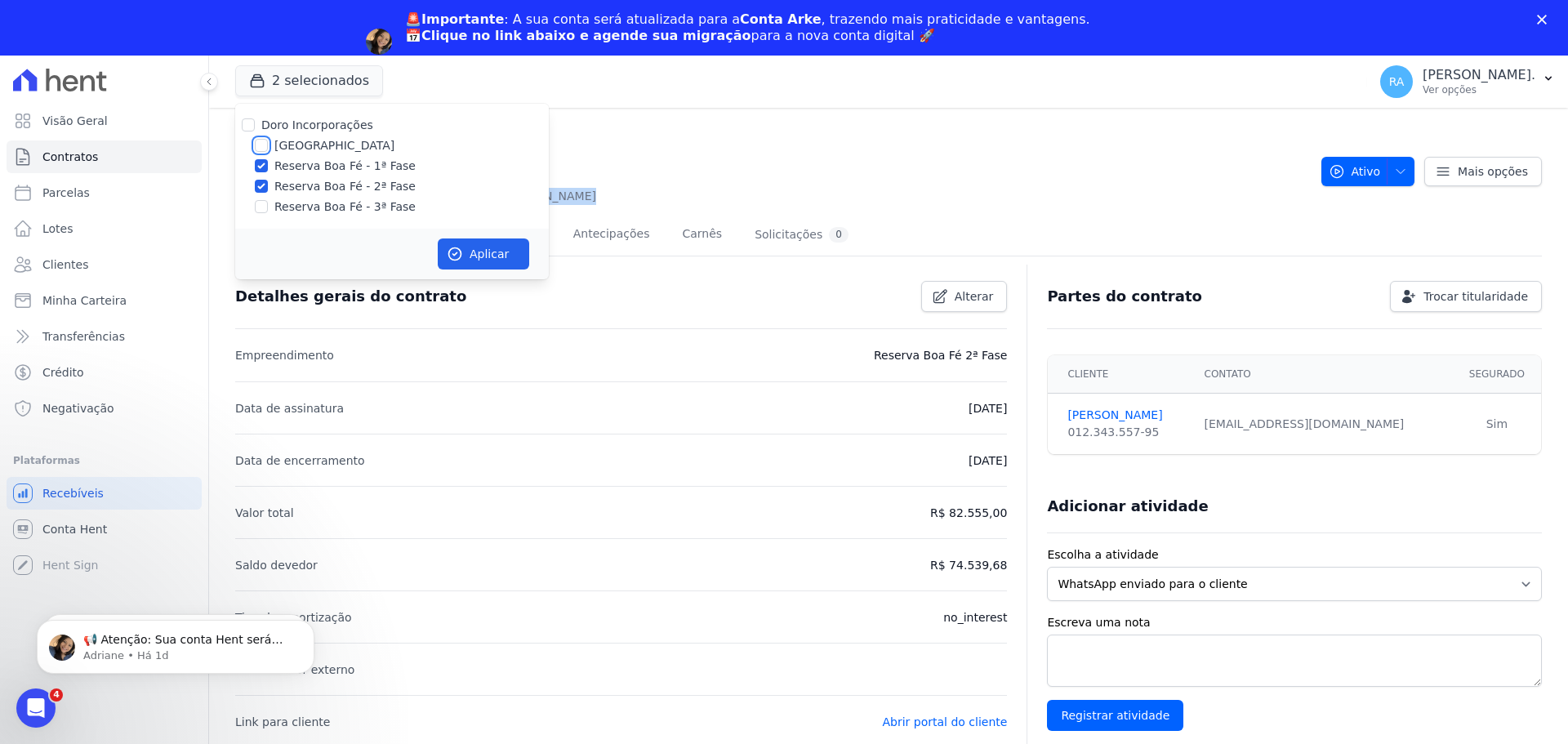
click at [260, 142] on input "Parque das Palmeiras" at bounding box center [262, 146] width 13 height 13
checkbox input "true"
click at [262, 163] on input "Reserva Boa Fé - 1ª Fase" at bounding box center [262, 166] width 13 height 13
checkbox input "false"
click at [262, 179] on input "Reserva Boa Fé - 2ª Fase" at bounding box center [262, 186] width 13 height 13
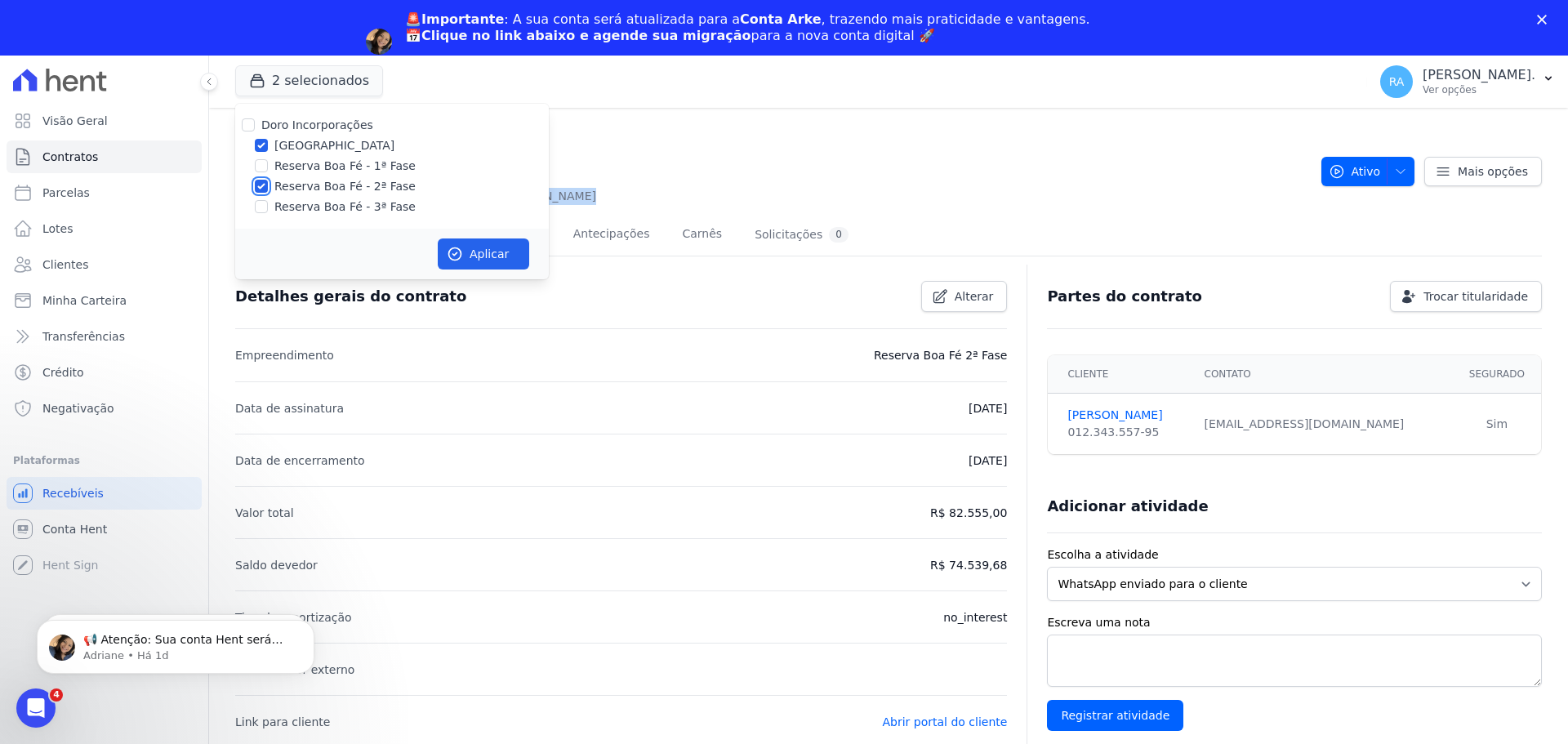
checkbox input "false"
click at [461, 244] on button "Aplicar" at bounding box center [483, 253] width 92 height 31
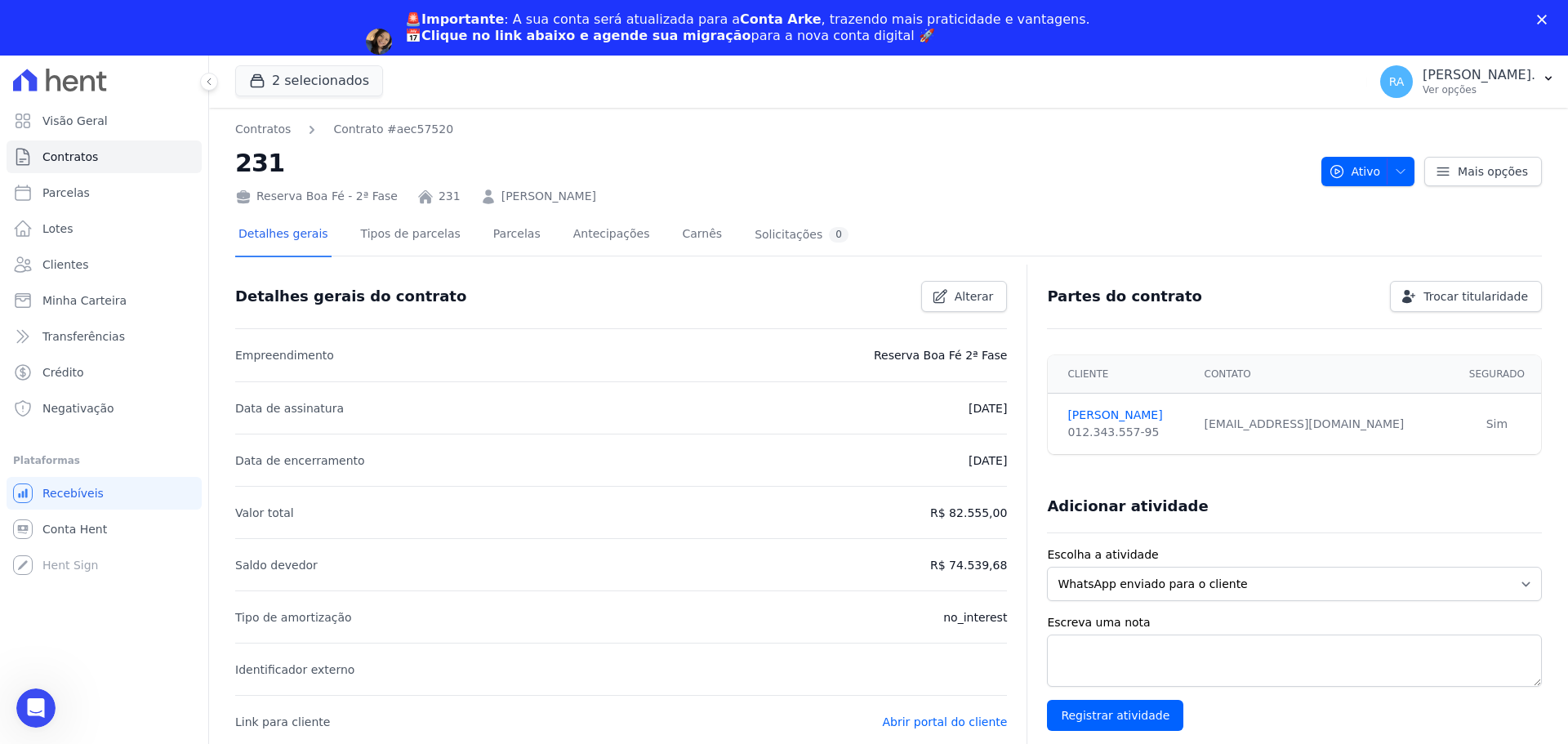
click at [296, 24] on div "🚨Importante : A sua conta será atualizada para a Conta Arke , trazendo mais pra…" at bounding box center [784, 41] width 1568 height 70
click at [300, 73] on button "2 selecionados" at bounding box center [309, 81] width 148 height 31
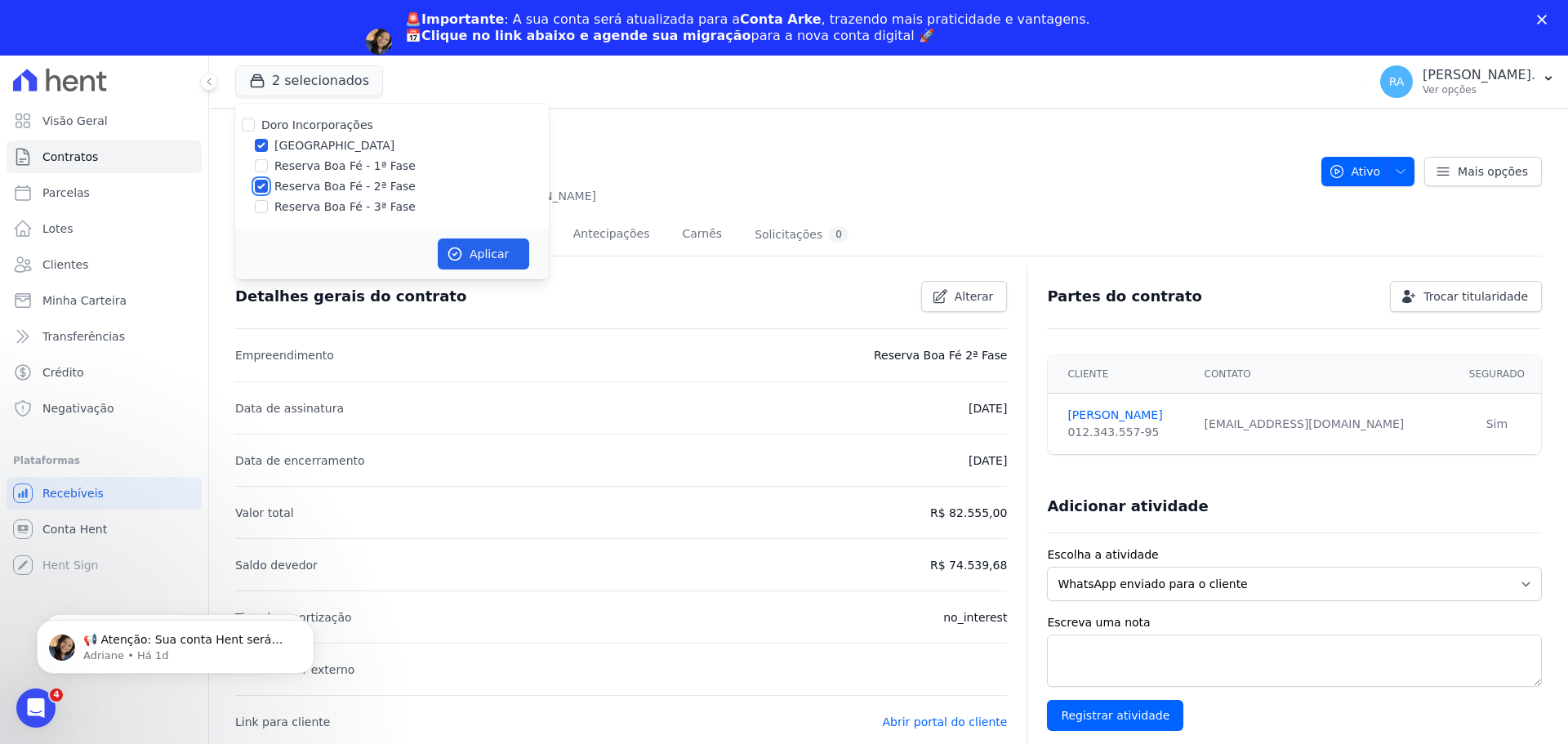
click at [261, 187] on input "Reserva Boa Fé - 2ª Fase" at bounding box center [262, 186] width 13 height 13
checkbox input "false"
click at [480, 258] on button "Aplicar" at bounding box center [483, 253] width 92 height 31
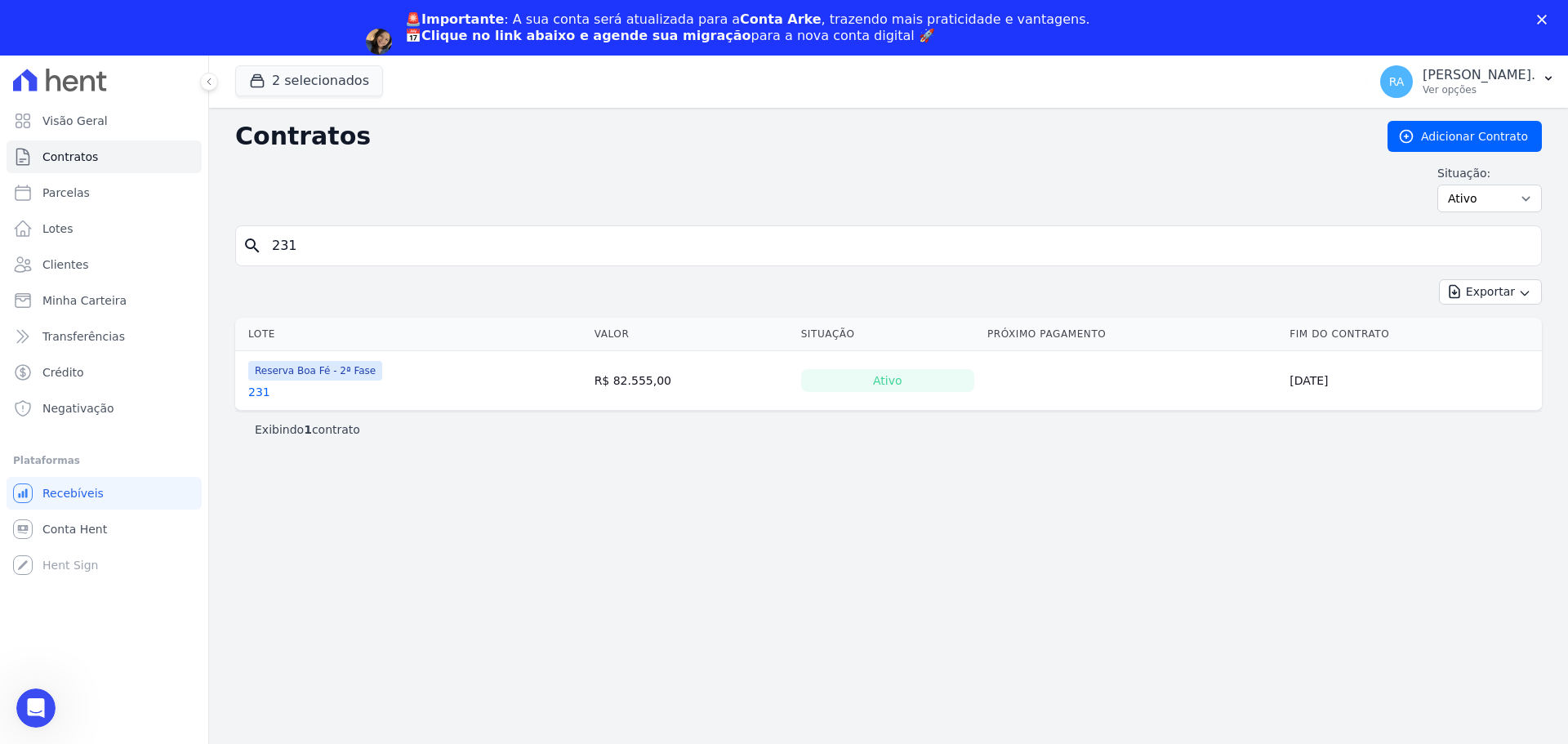
click at [249, 258] on div "search 231" at bounding box center [888, 246] width 1307 height 40
type input "H5"
click at [256, 393] on link "H5" at bounding box center [256, 391] width 15 height 16
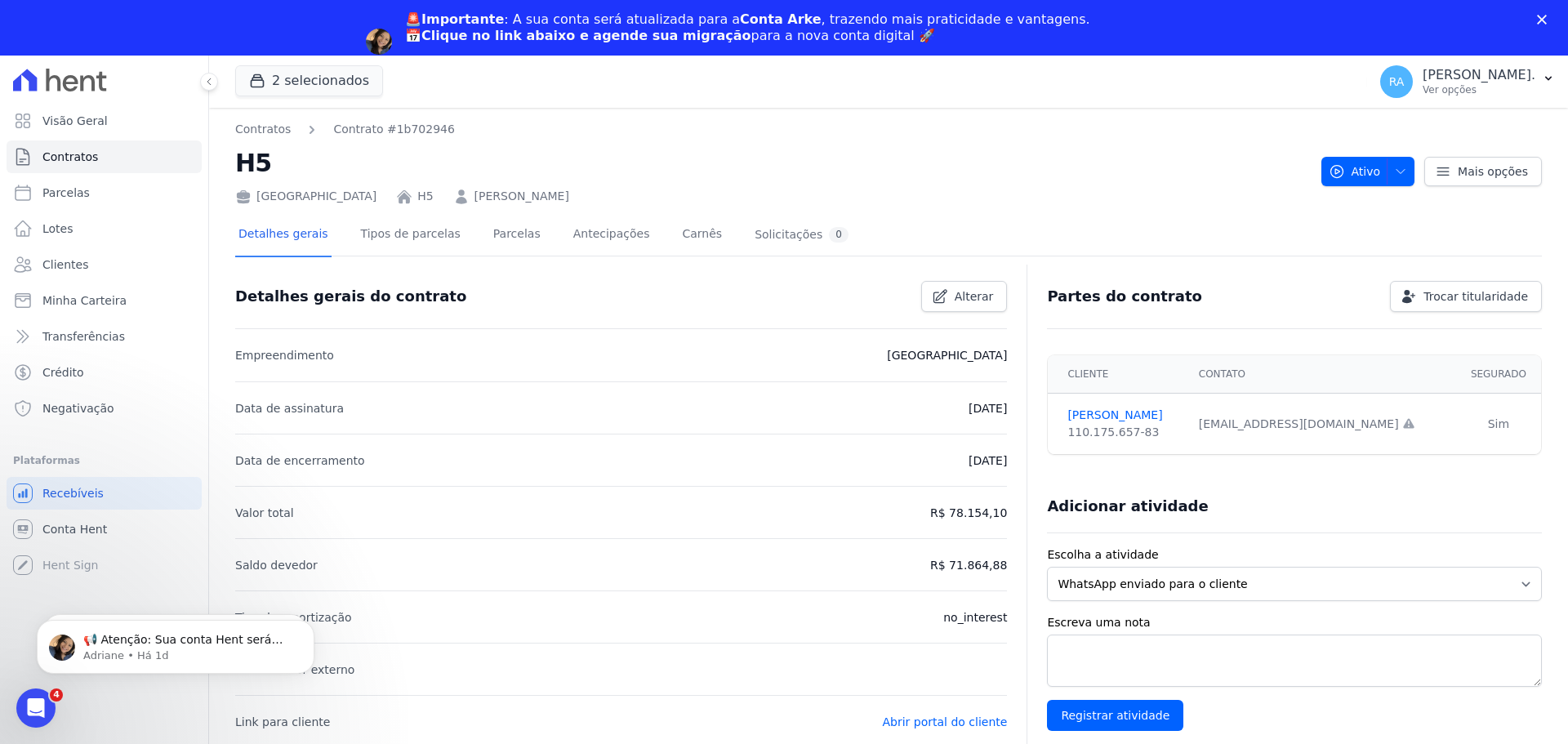
drag, startPoint x: 676, startPoint y: 200, endPoint x: 460, endPoint y: 201, distance: 216.0
click at [460, 201] on div "Parque das Palmeiras H5 SCHAYNAR SILVA MIRANDA DE SOUZA" at bounding box center [771, 193] width 1073 height 24
copy link "SCHAYNAR SILVA MIRANDA DE SOUZA"
click at [271, 76] on div "button" at bounding box center [260, 80] width 23 height 16
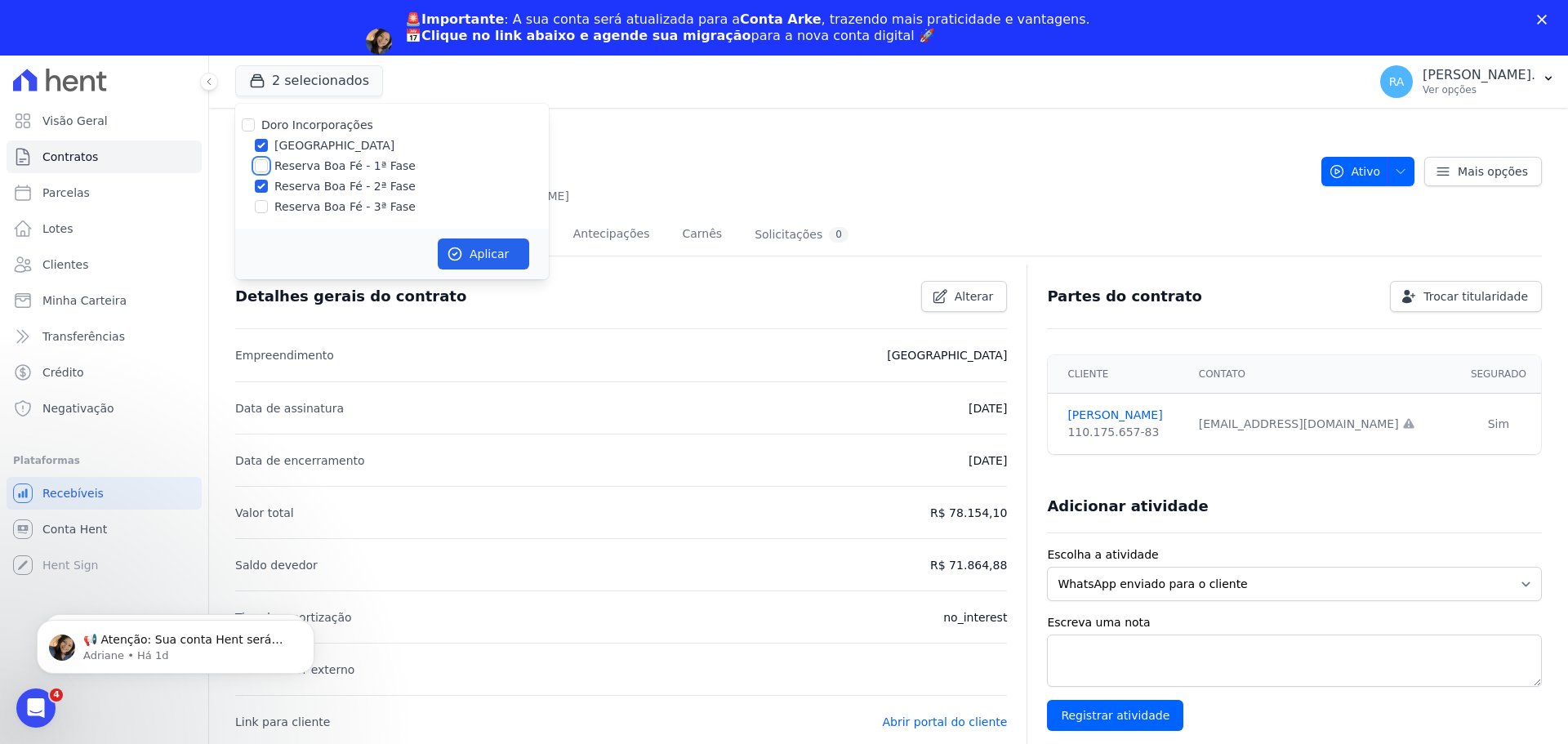
click at [258, 166] on input "Reserva Boa Fé - 1ª Fase" at bounding box center [262, 166] width 13 height 13
checkbox input "true"
click at [519, 257] on button "Aplicar" at bounding box center [483, 253] width 92 height 31
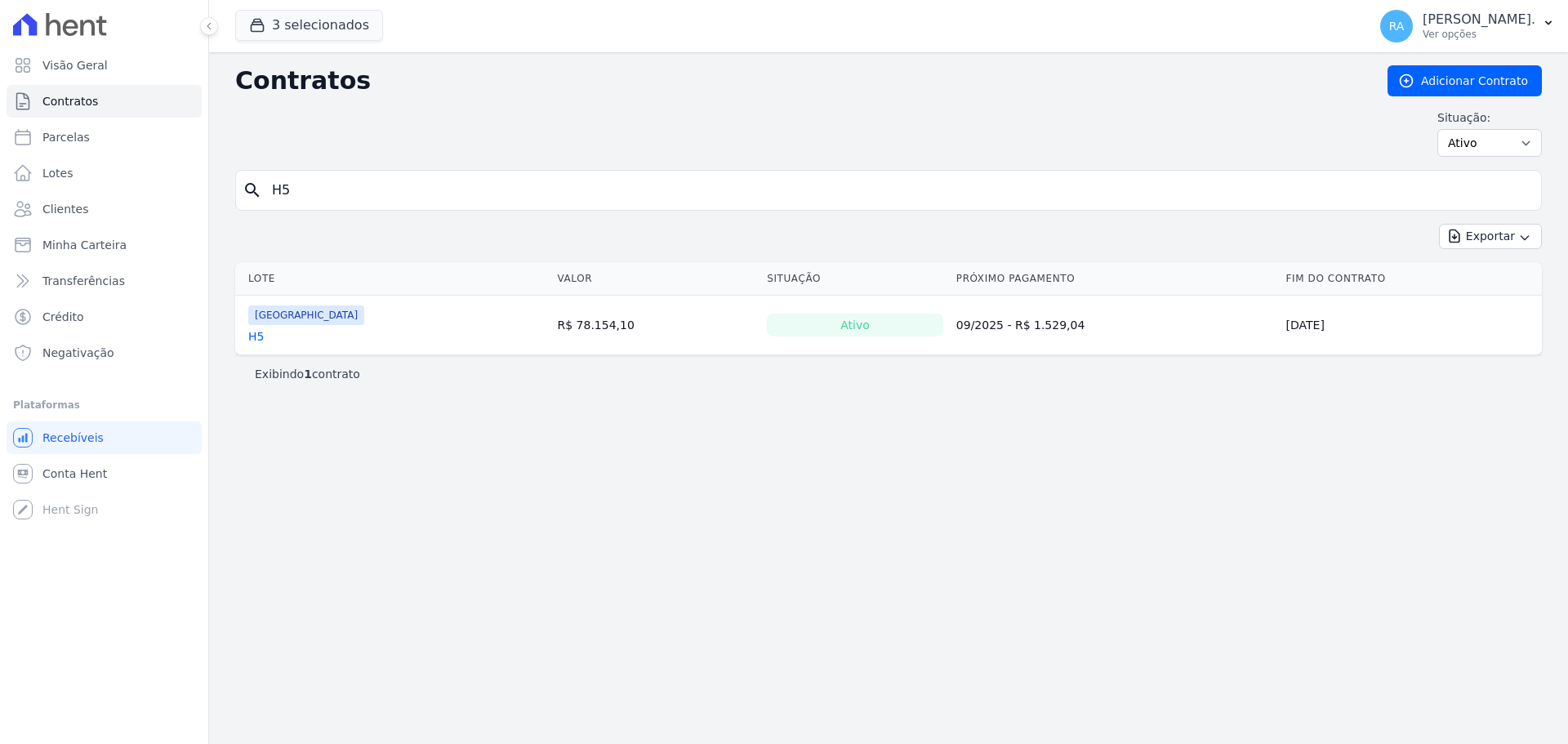
drag, startPoint x: 317, startPoint y: 187, endPoint x: 253, endPoint y: 194, distance: 64.4
click at [248, 192] on div "search H5" at bounding box center [888, 190] width 1307 height 40
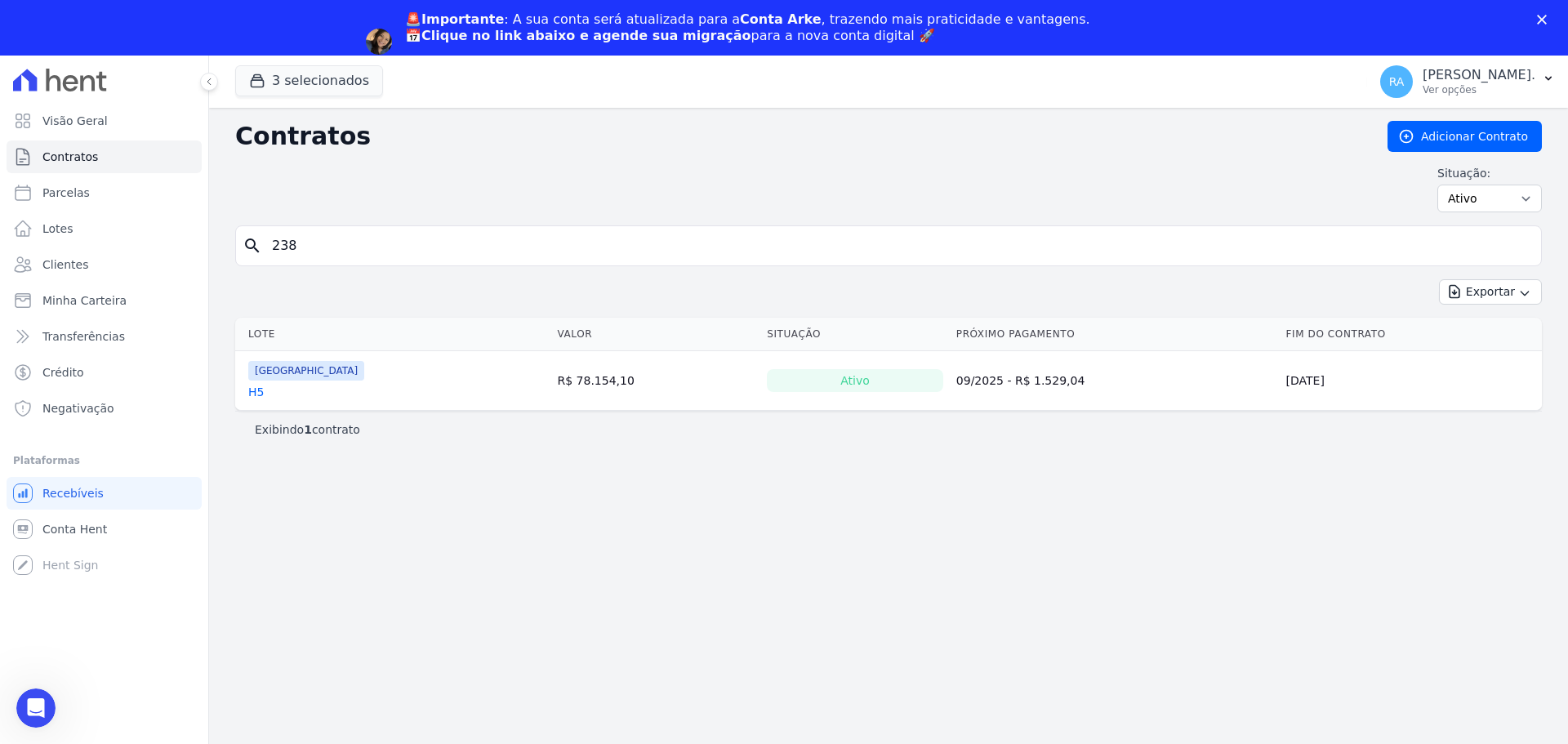
type input "238"
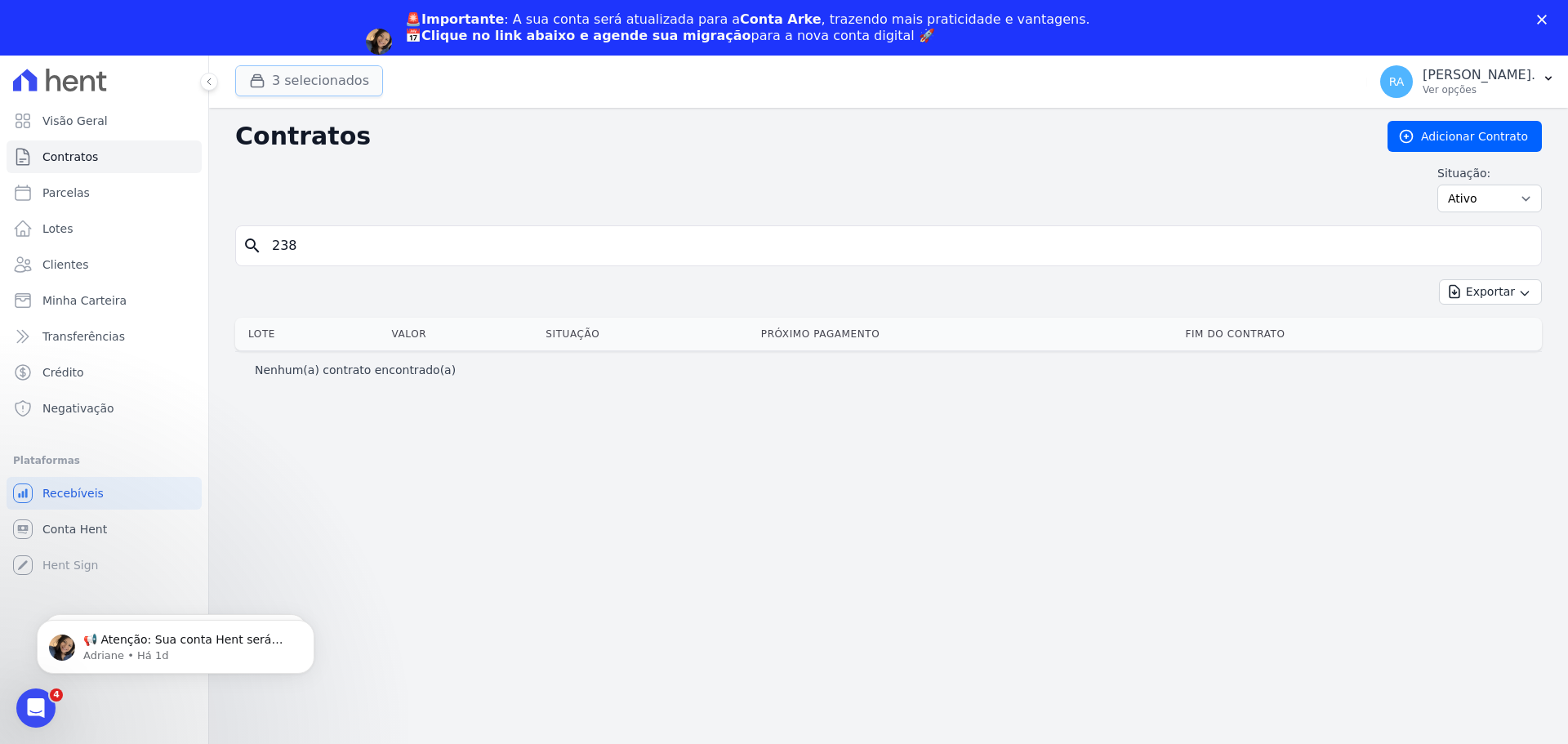
click at [317, 78] on button "3 selecionados" at bounding box center [309, 81] width 148 height 31
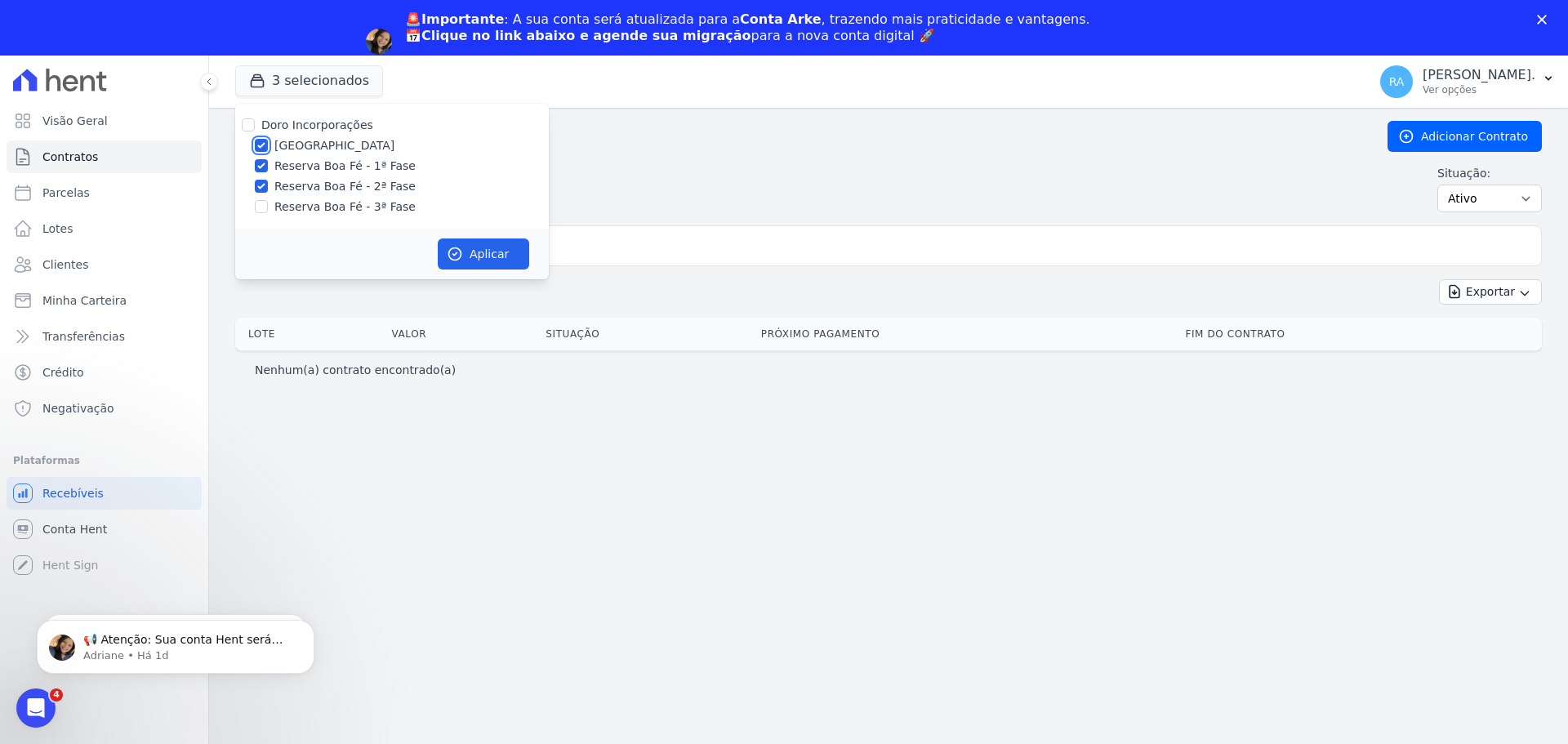
click at [260, 141] on input "Parque das Palmeiras" at bounding box center [262, 146] width 13 height 13
checkbox input "false"
click at [501, 252] on button "Aplicar" at bounding box center [483, 253] width 92 height 31
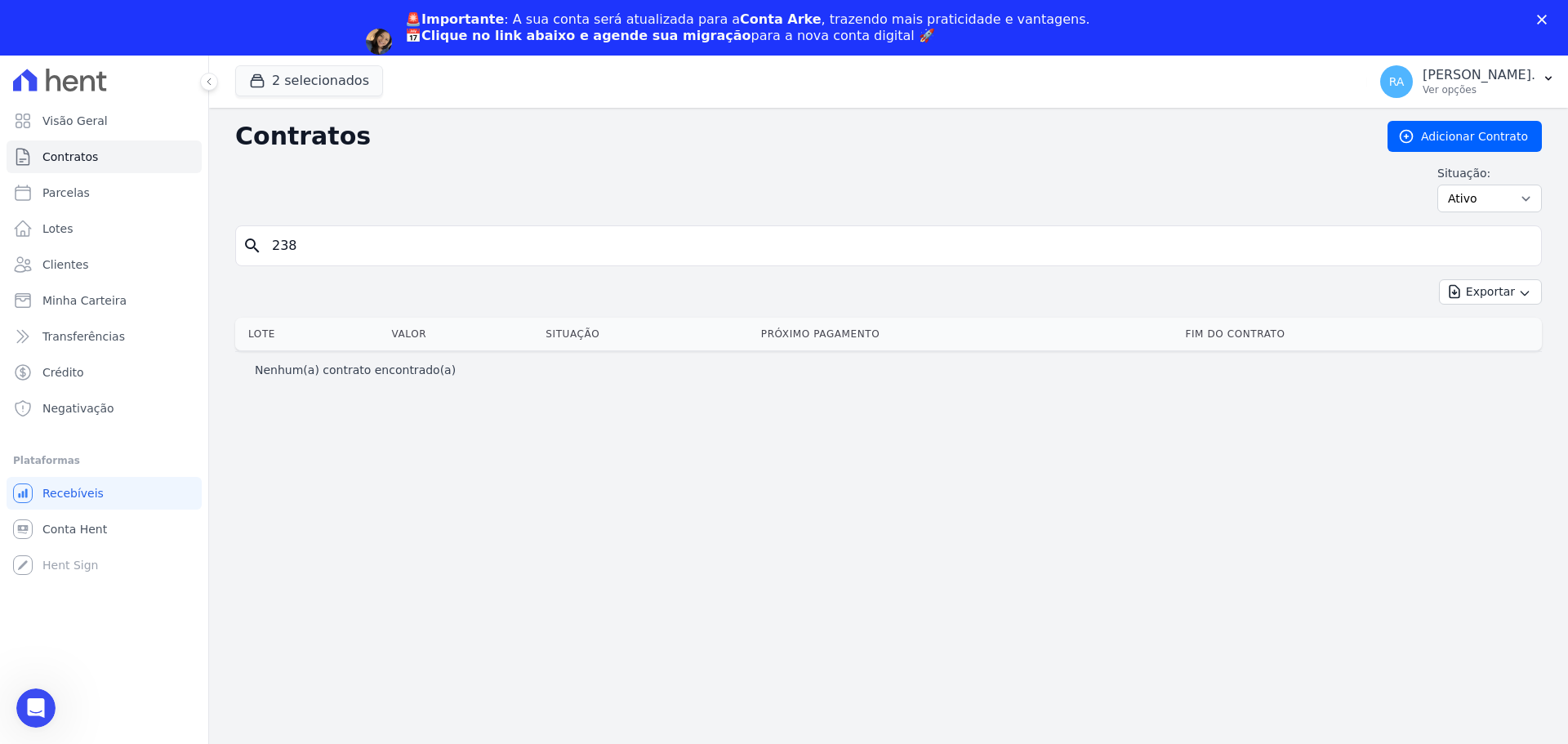
drag, startPoint x: 280, startPoint y: 250, endPoint x: 266, endPoint y: 252, distance: 14.1
click at [269, 252] on input "238" at bounding box center [898, 246] width 1272 height 33
type input "238"
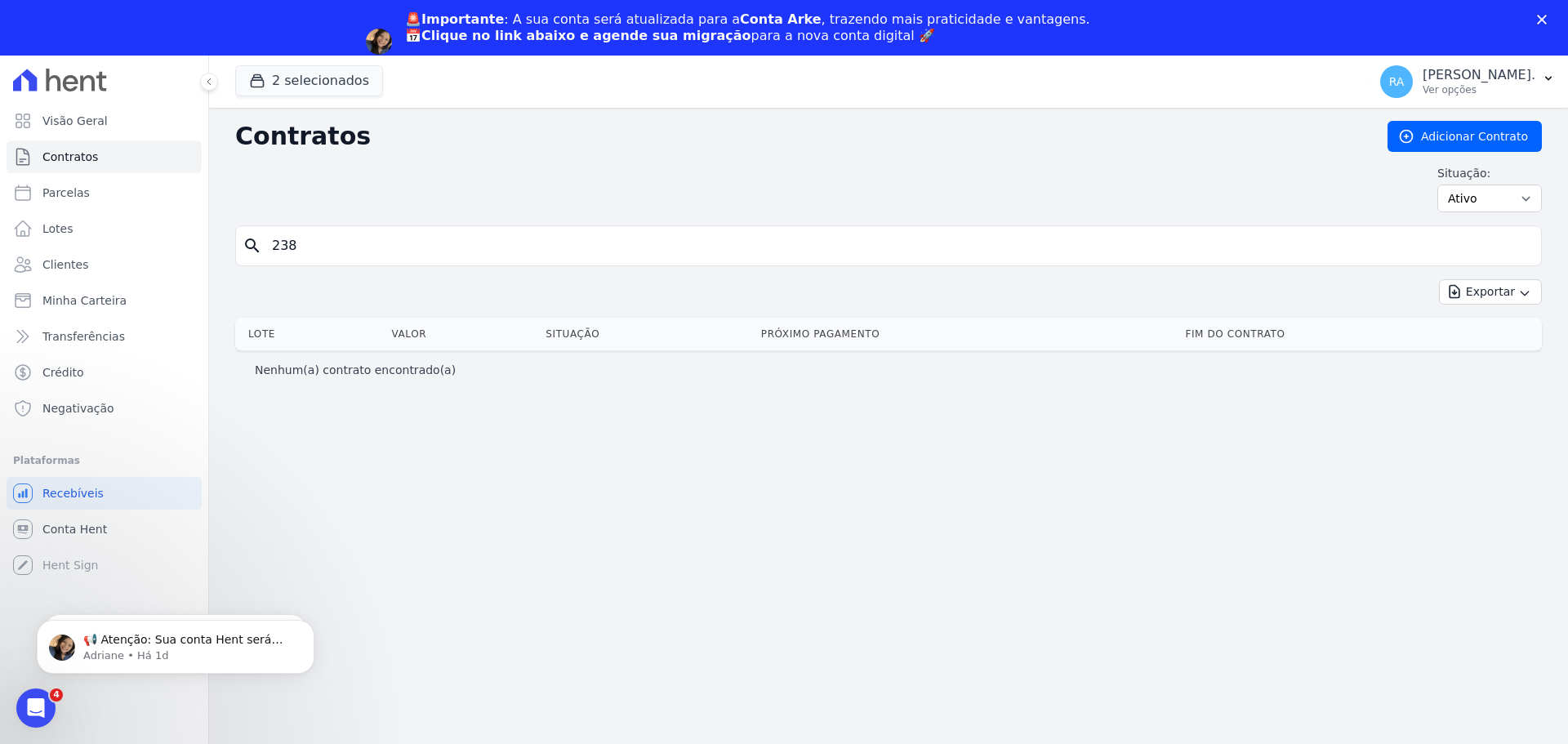
drag, startPoint x: 301, startPoint y: 247, endPoint x: 232, endPoint y: 248, distance: 69.0
click at [232, 248] on div "Contratos Adicionar Contrato Situação: Ativo Todos Pausado Distratado Rascunho …" at bounding box center [888, 453] width 1359 height 691
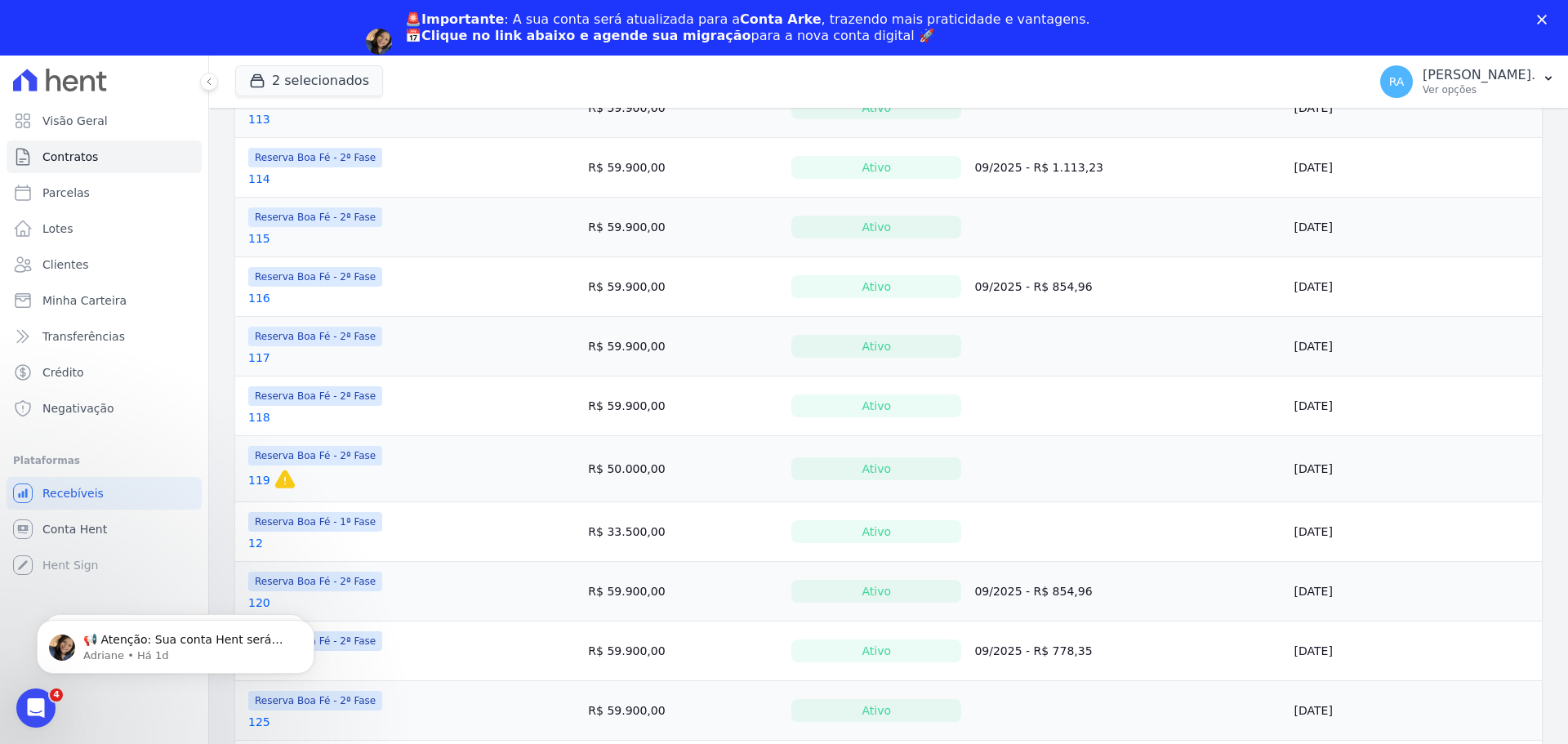
scroll to position [1132, 0]
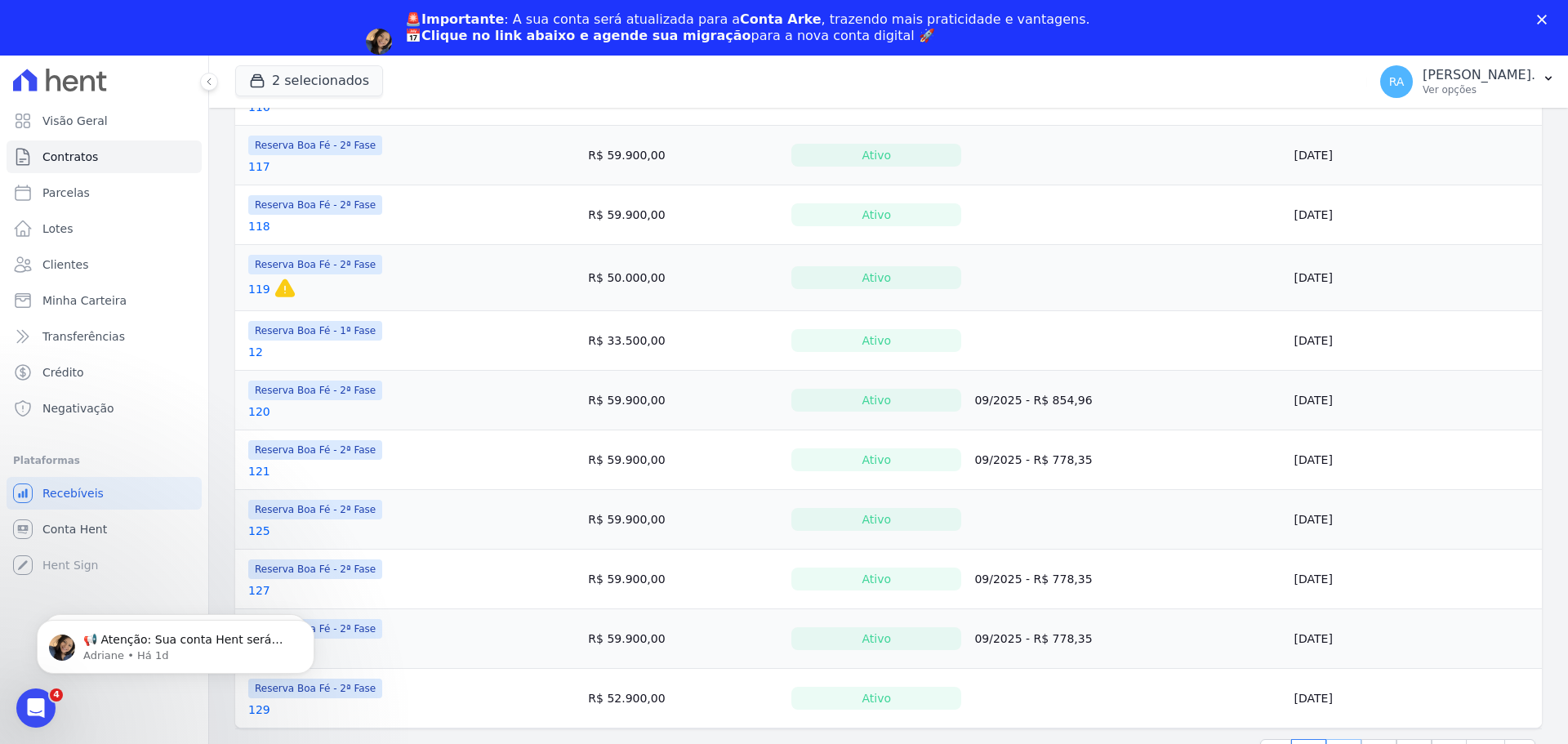
click at [1339, 740] on link "2" at bounding box center [1344, 754] width 35 height 31
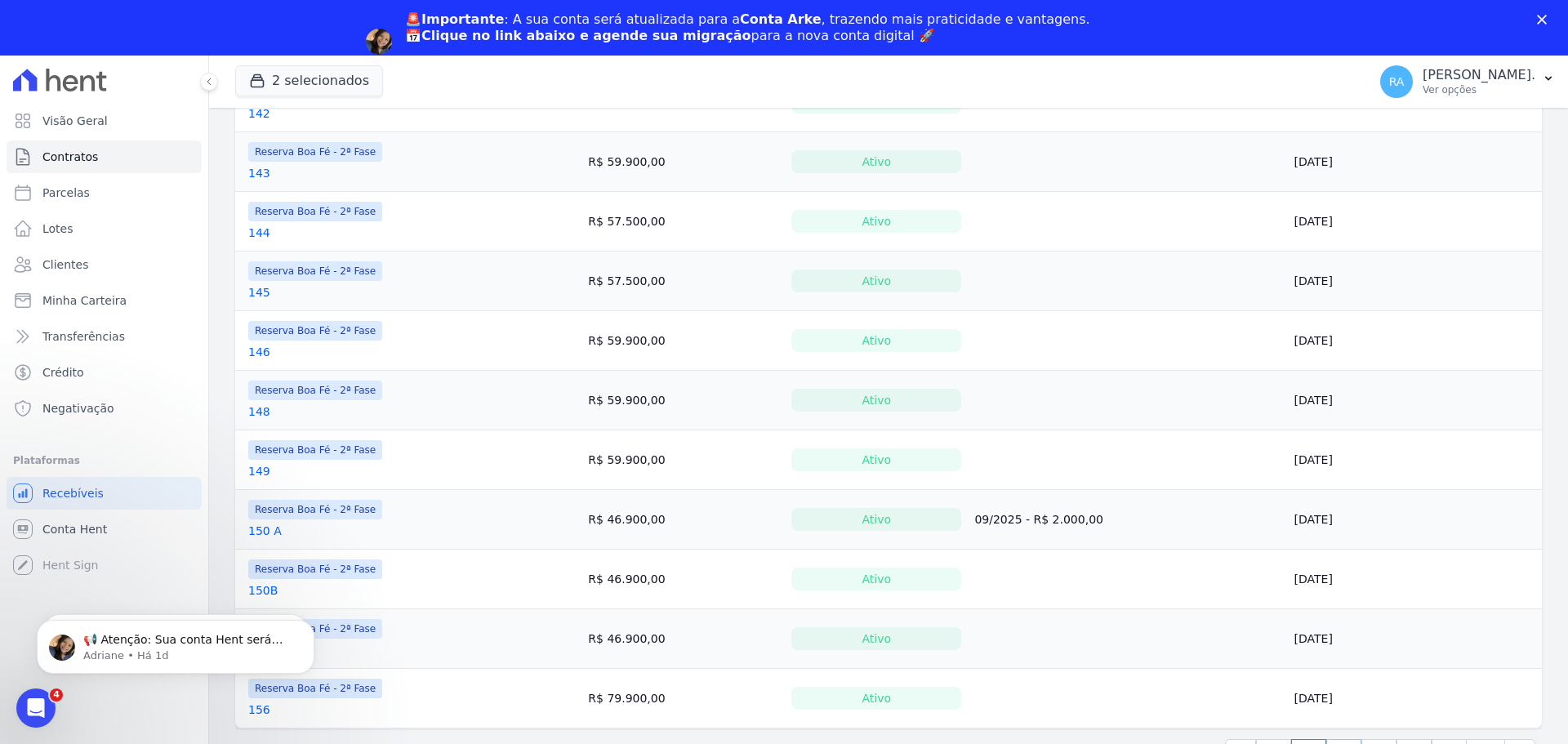
click at [1336, 741] on link "3" at bounding box center [1344, 754] width 35 height 31
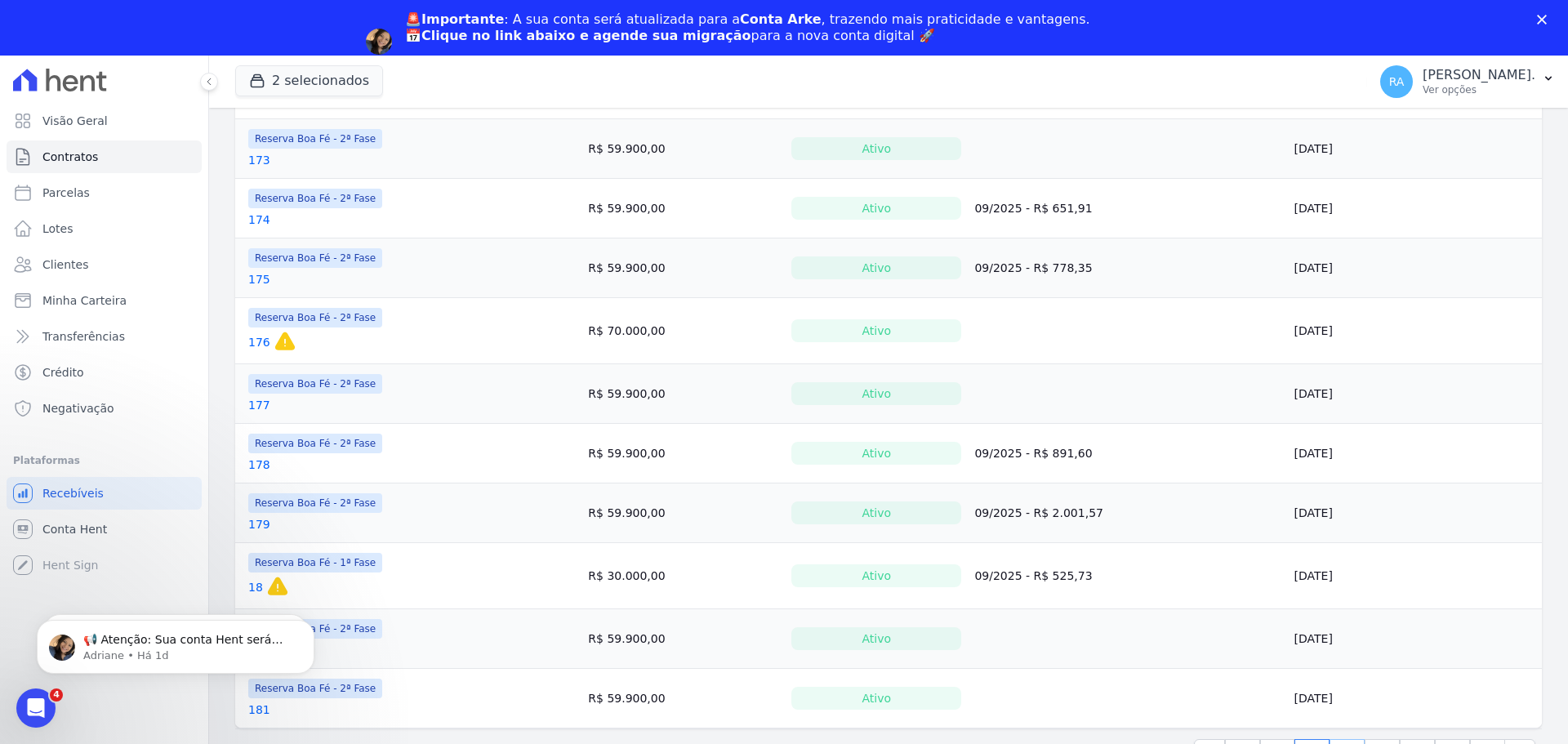
click at [1340, 741] on link "4" at bounding box center [1347, 754] width 35 height 31
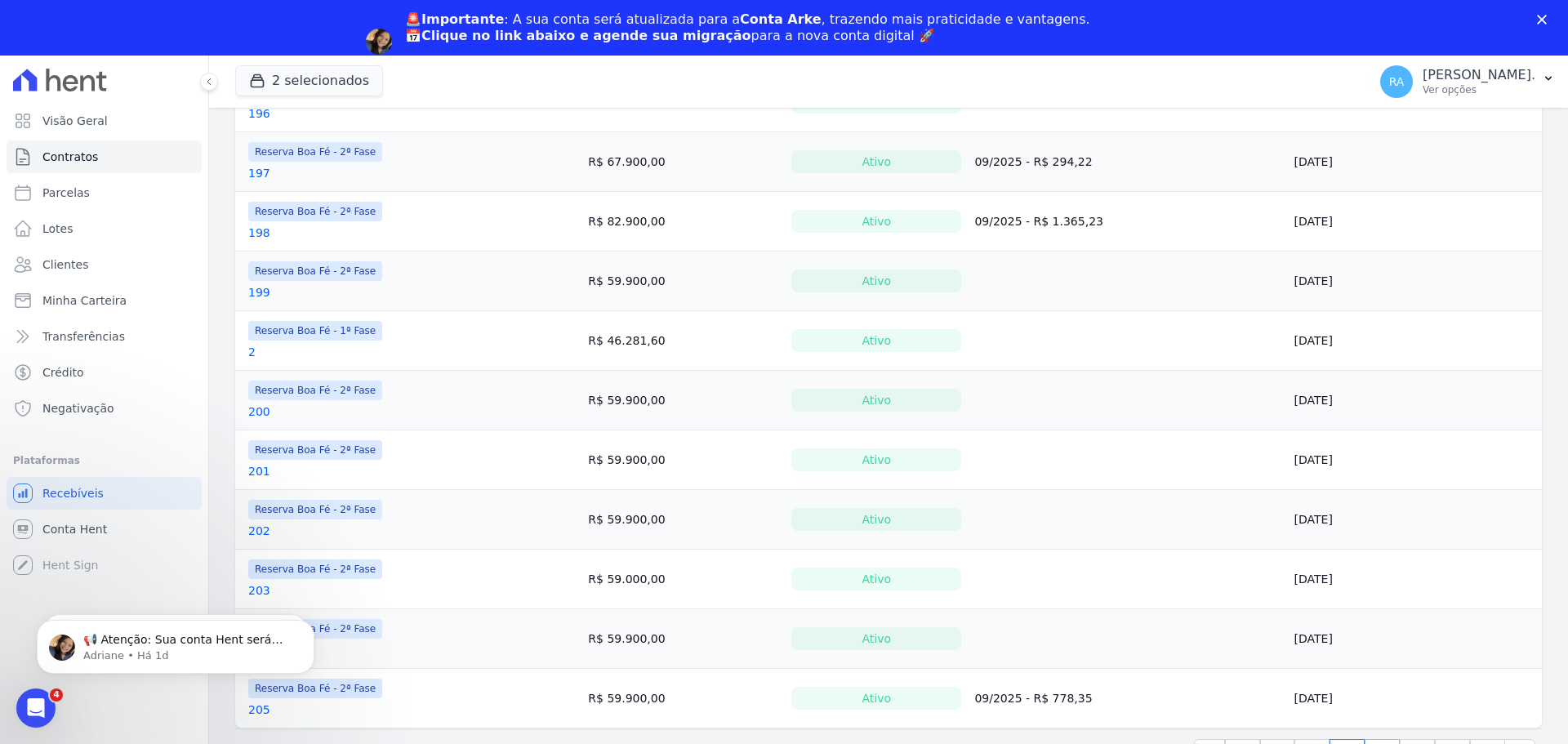
click at [1370, 740] on link "5" at bounding box center [1383, 754] width 35 height 31
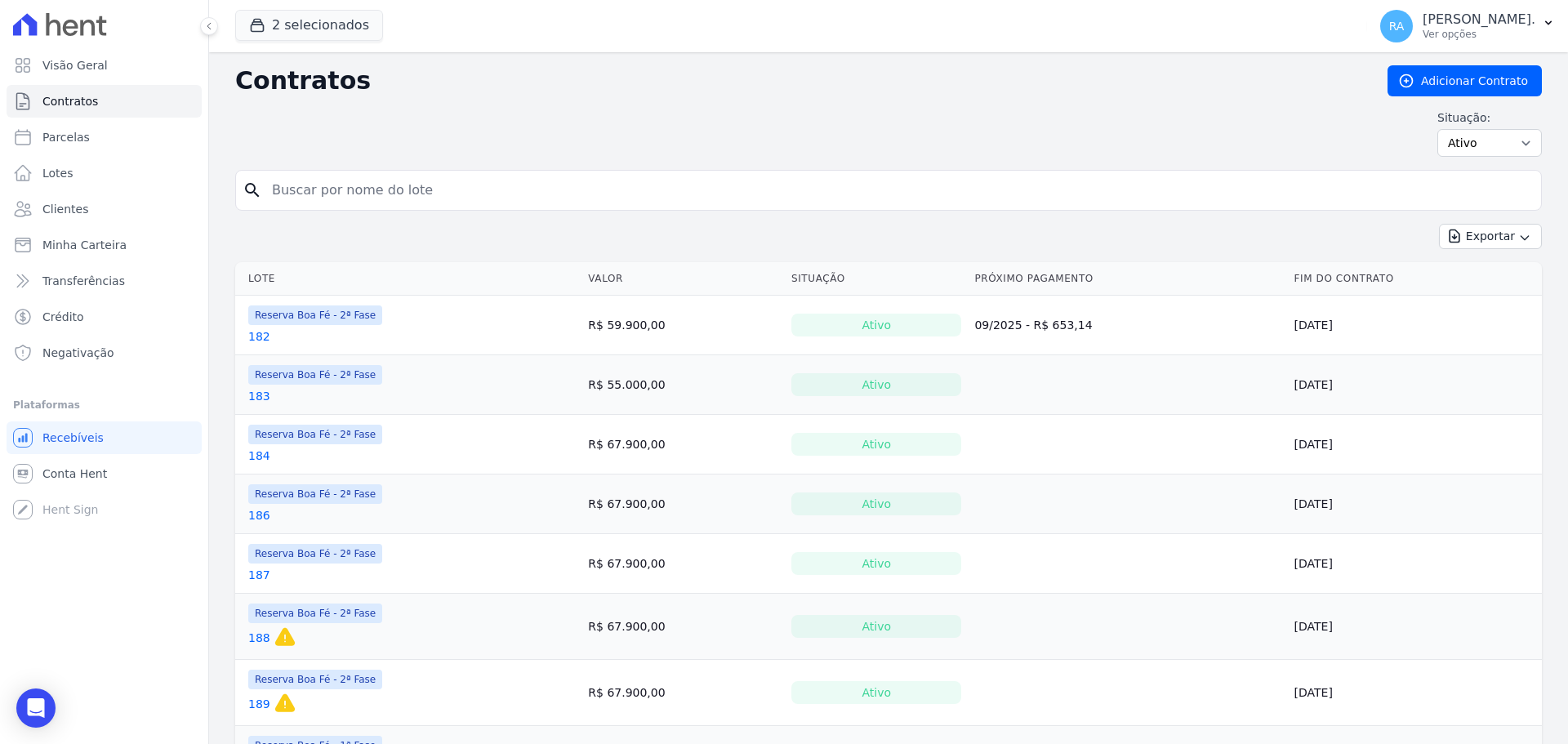
click at [389, 180] on input "search" at bounding box center [898, 190] width 1272 height 33
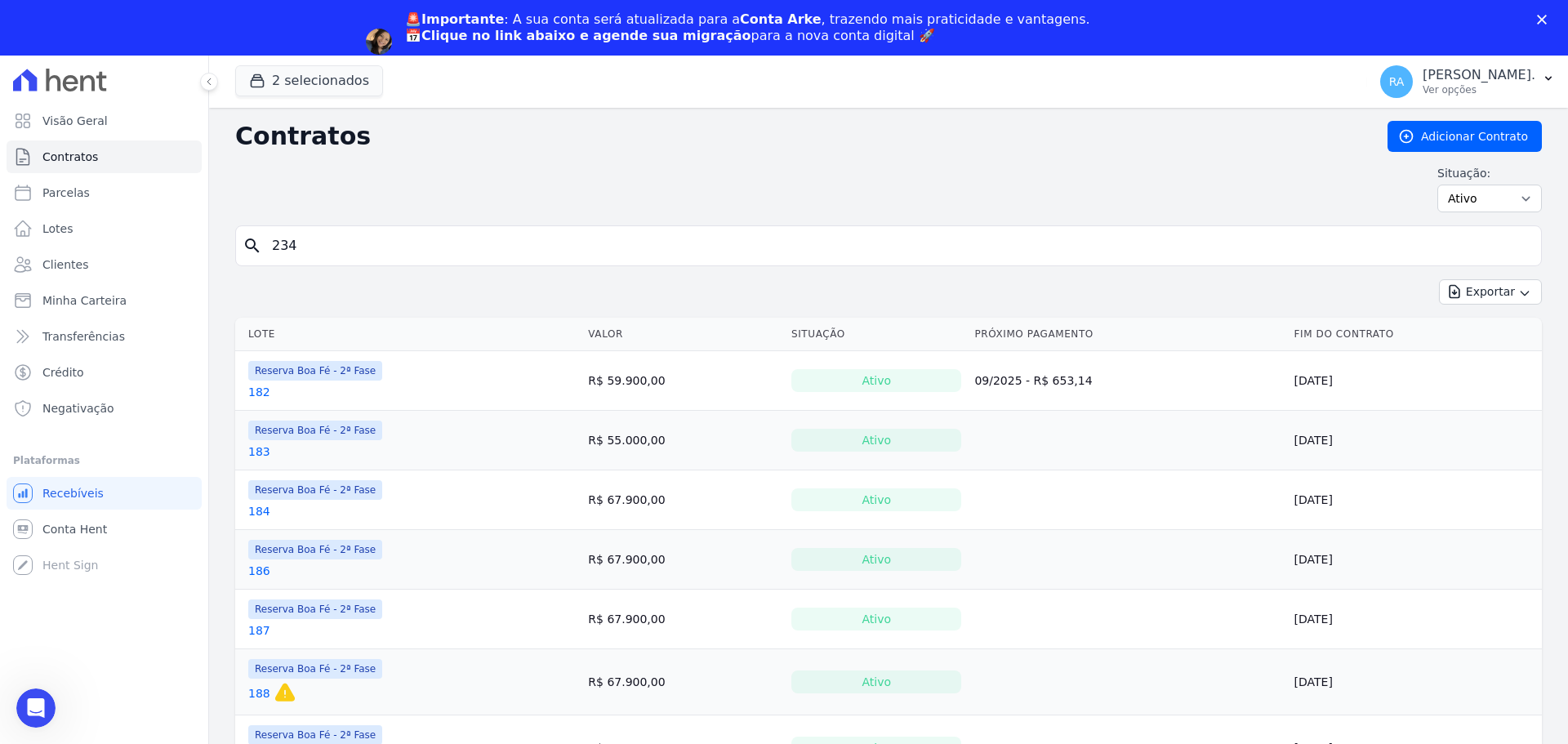
type input "234"
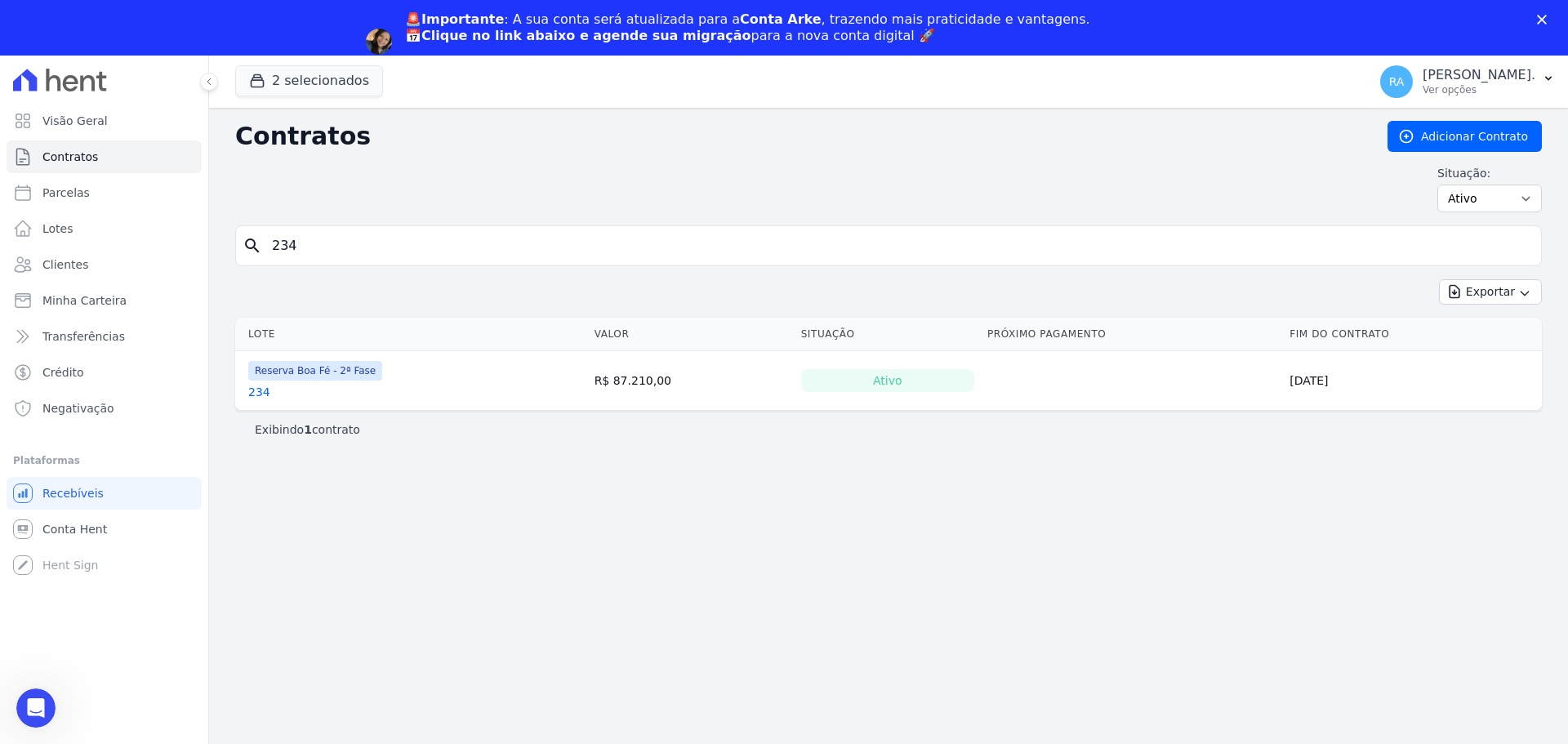
click at [258, 393] on link "234" at bounding box center [259, 391] width 22 height 16
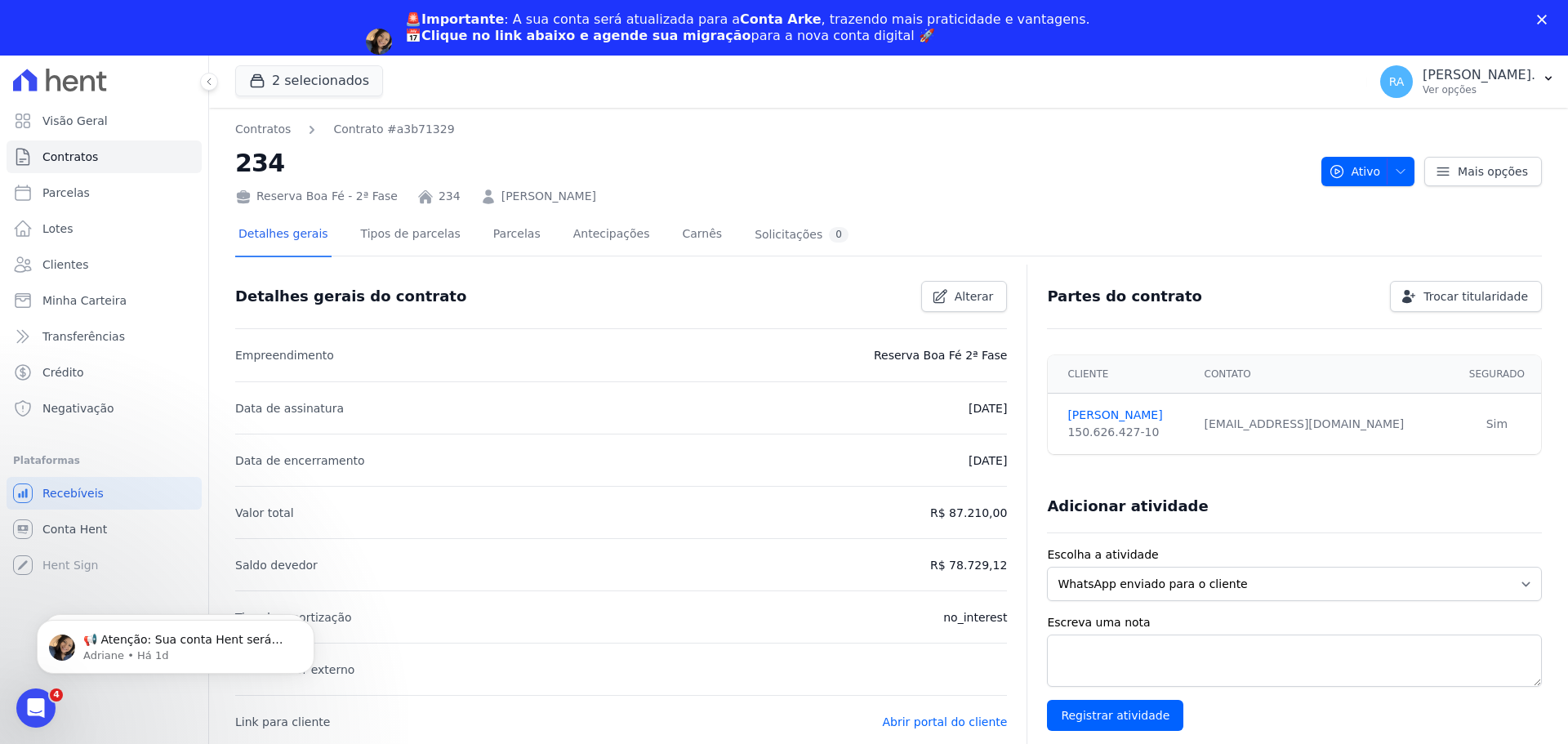
drag, startPoint x: 614, startPoint y: 204, endPoint x: 483, endPoint y: 196, distance: 131.2
click at [483, 196] on div "Reserva Boa Fé - 2ª Fase 234 MARIANA PAIM FEITOSA" at bounding box center [771, 193] width 1073 height 24
copy link "MARIANA PAIM FEITOSA"
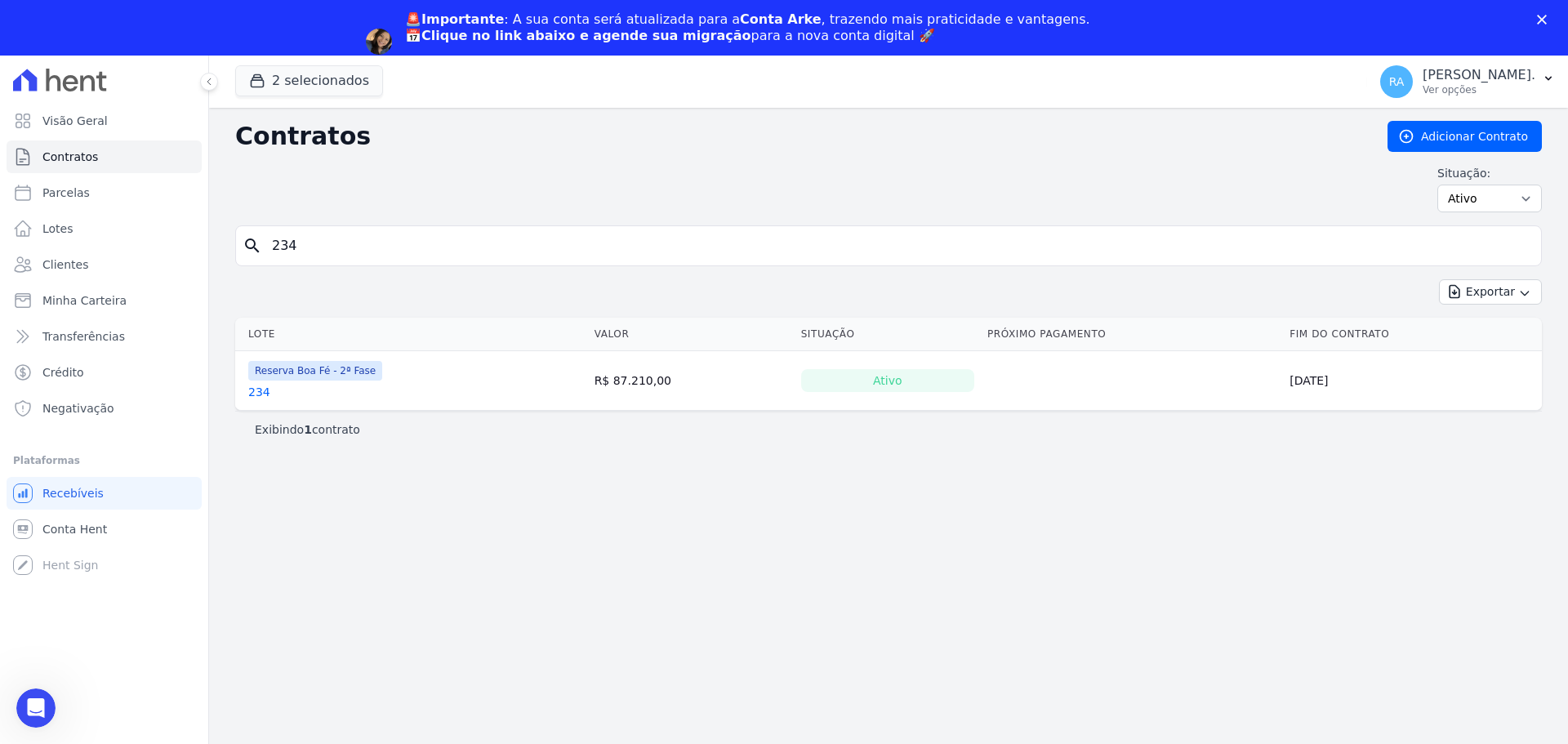
click at [312, 232] on input "234" at bounding box center [898, 246] width 1272 height 33
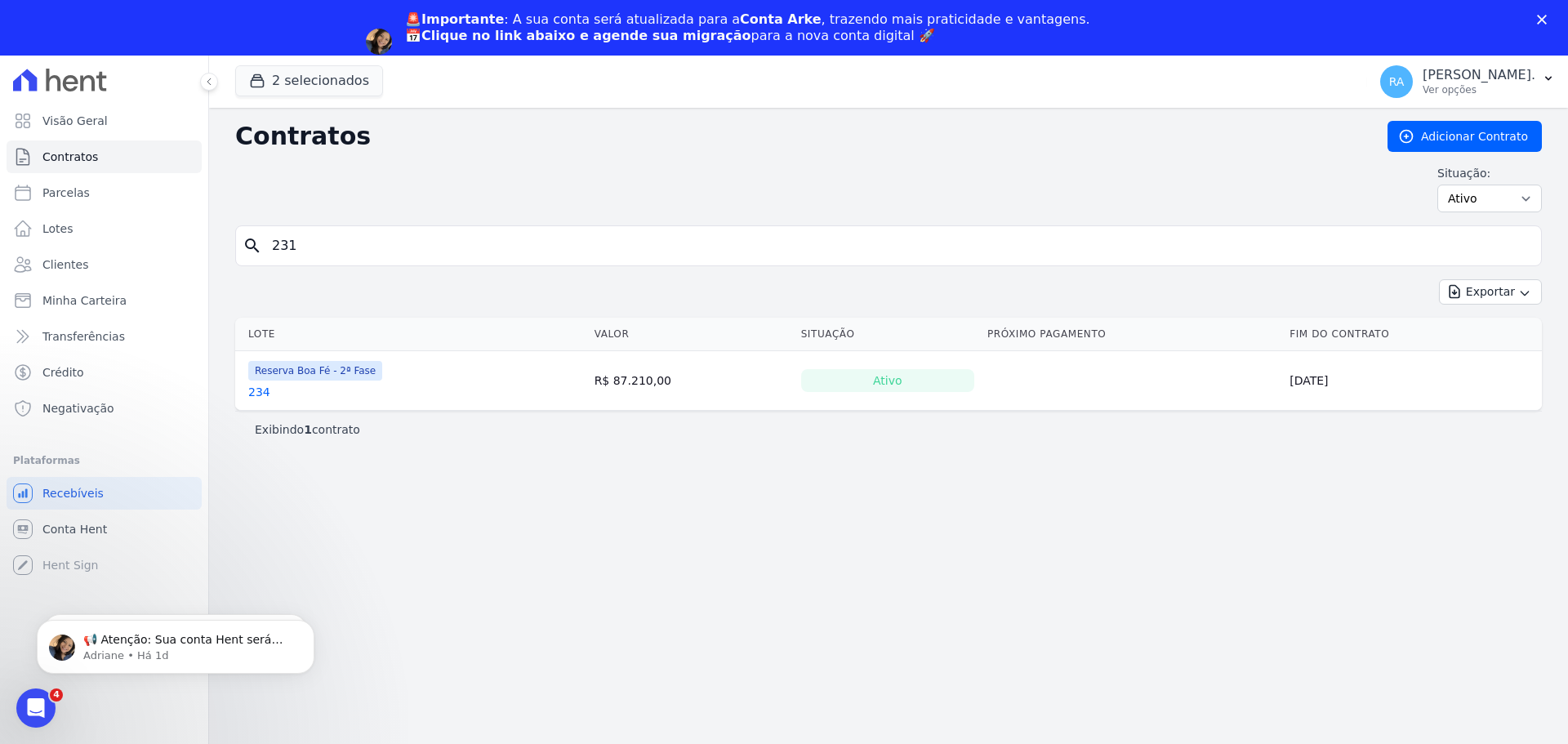
type input "231"
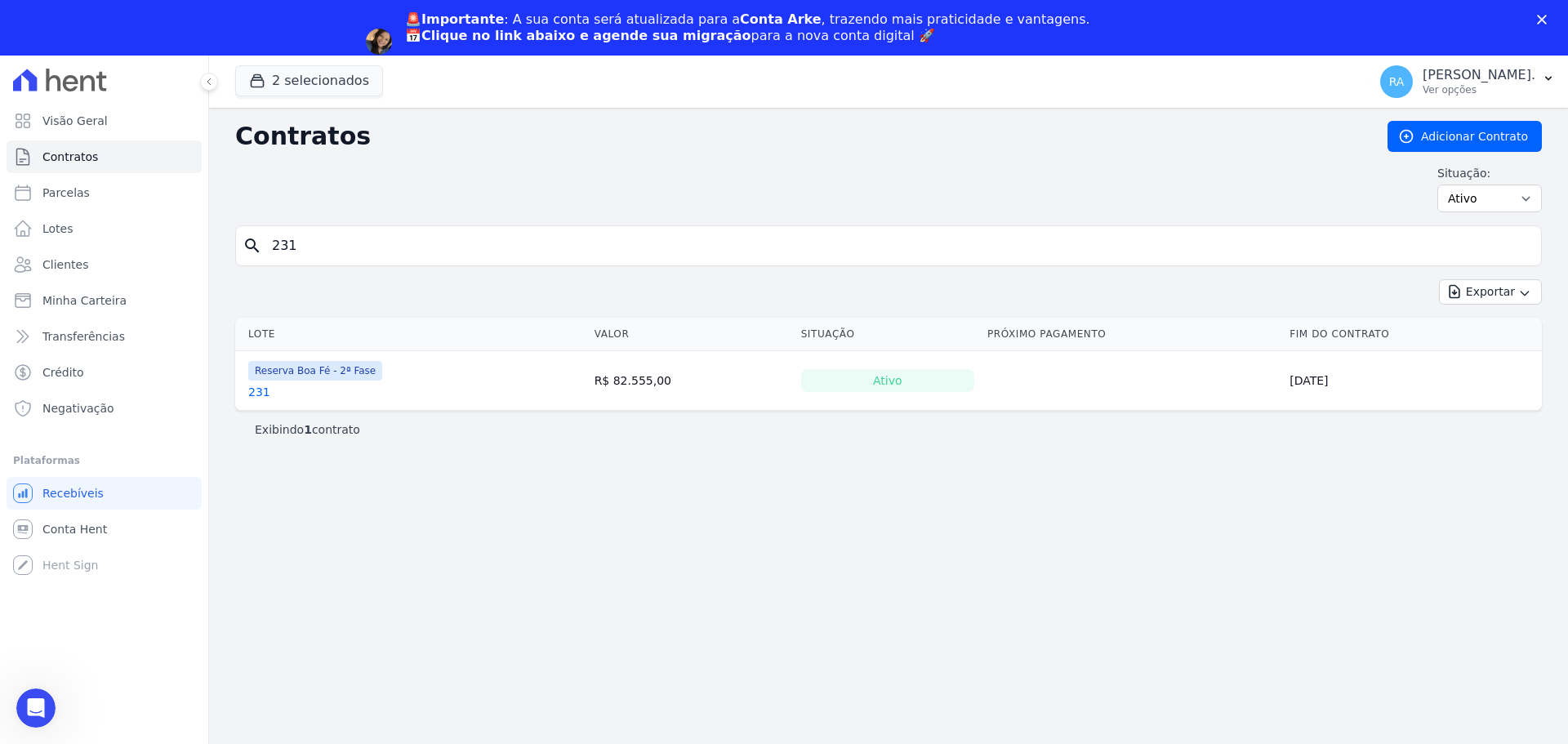
click at [261, 393] on link "231" at bounding box center [259, 391] width 22 height 16
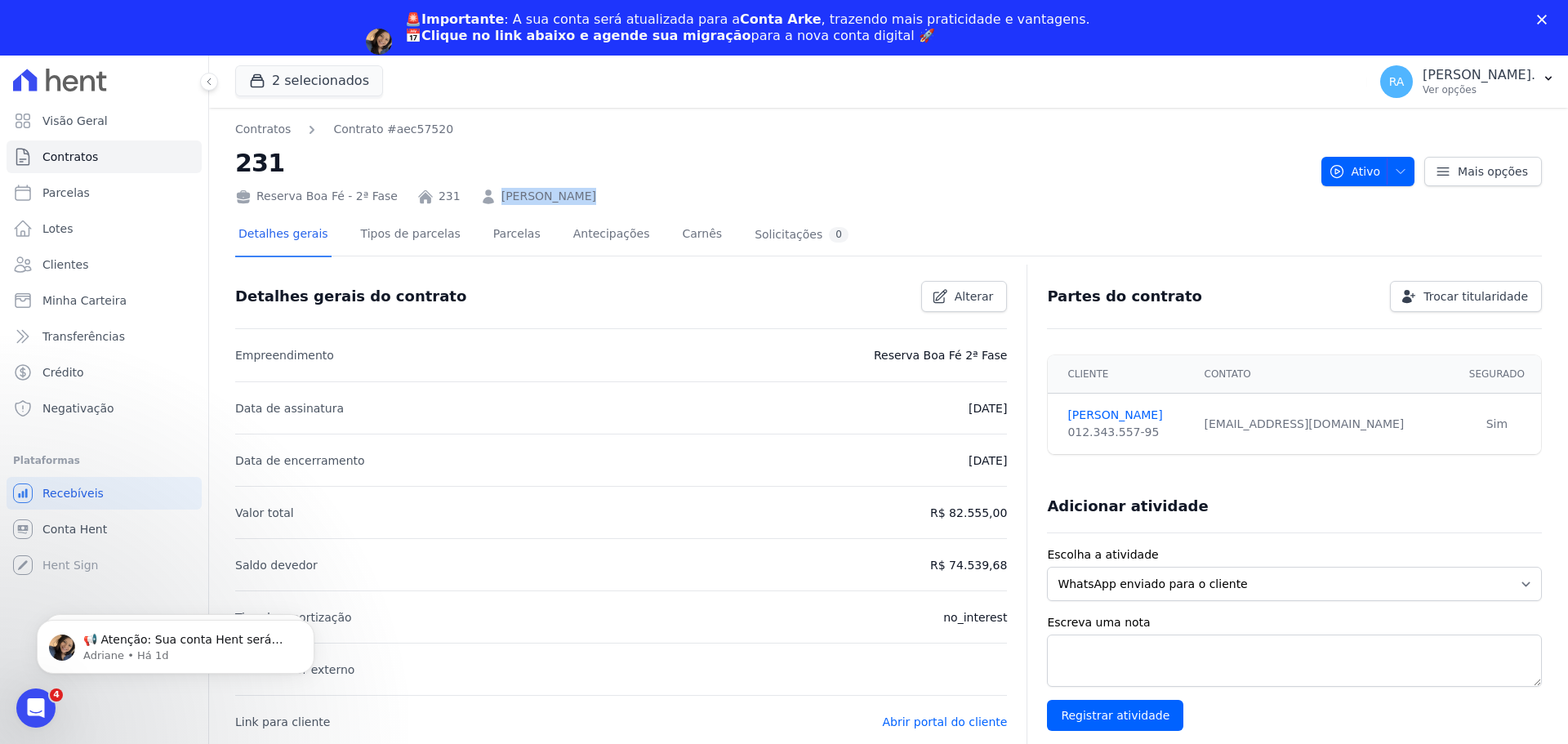
drag, startPoint x: 573, startPoint y: 201, endPoint x: 487, endPoint y: 198, distance: 86.1
click at [477, 197] on div "Reserva Boa Fé - 2ª Fase 231 AGNALDO ALVES" at bounding box center [771, 193] width 1073 height 24
copy link "AGNALDO ALVES"
click at [497, 236] on link "Parcelas" at bounding box center [517, 235] width 54 height 43
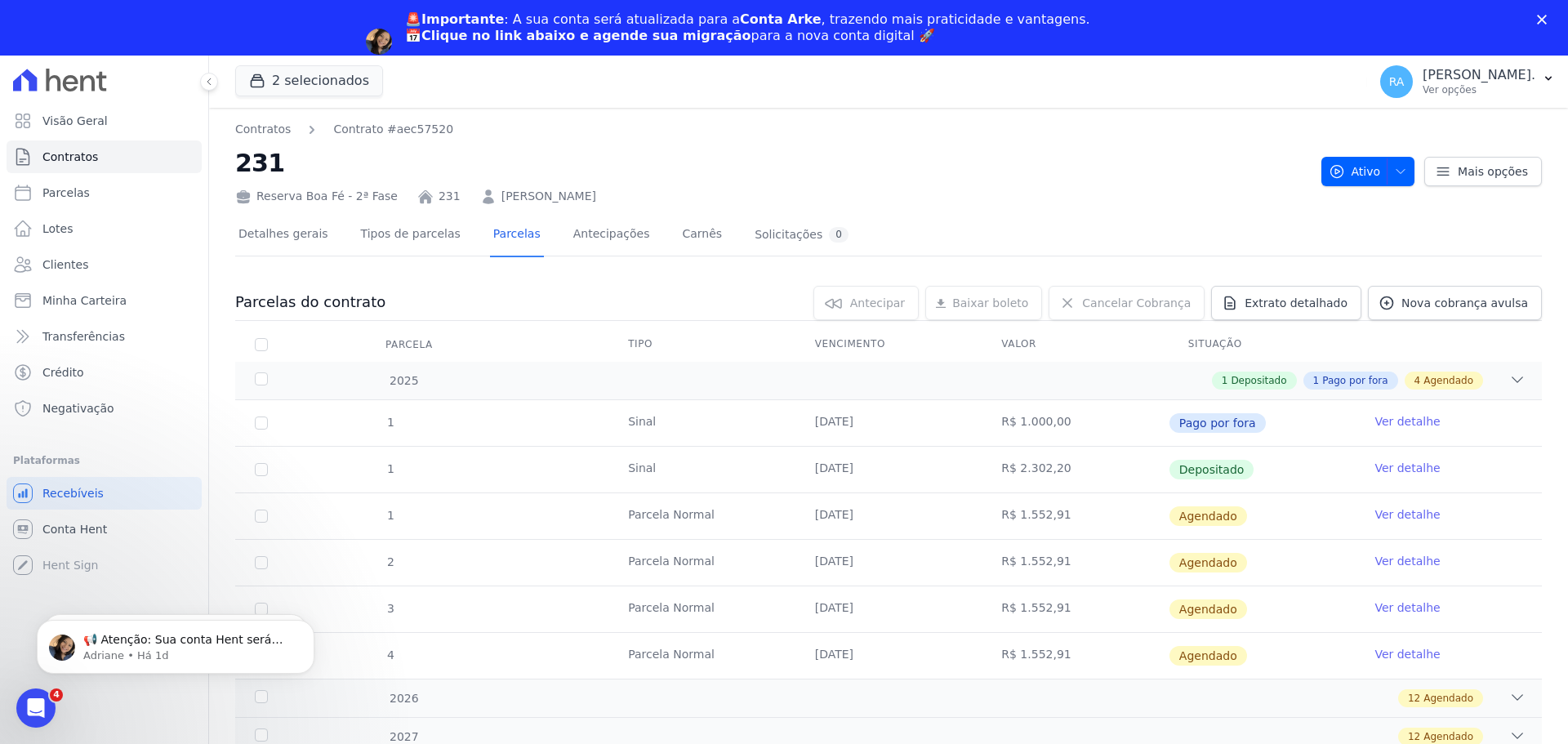
click at [1390, 422] on link "Ver detalhe" at bounding box center [1407, 421] width 66 height 16
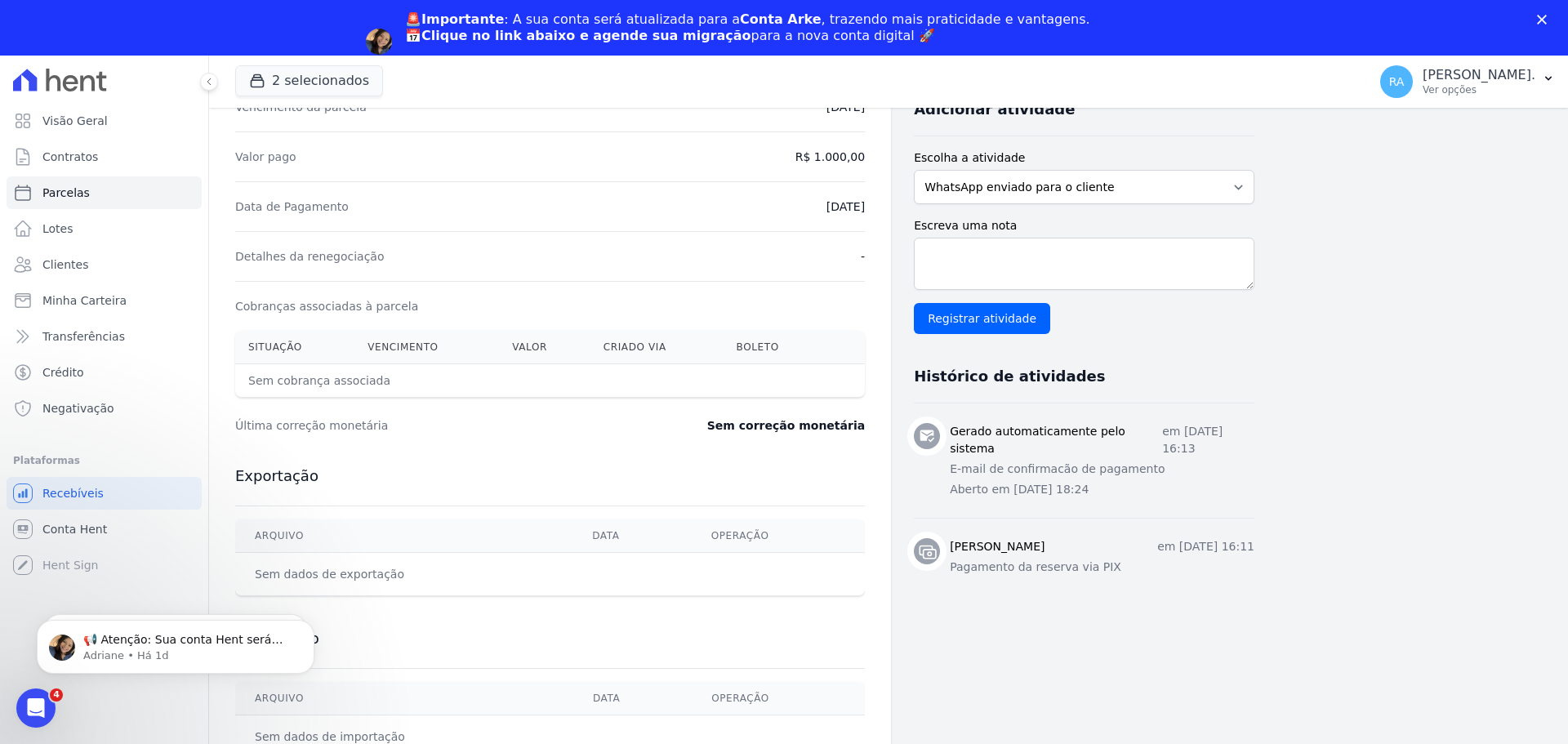
scroll to position [371, 0]
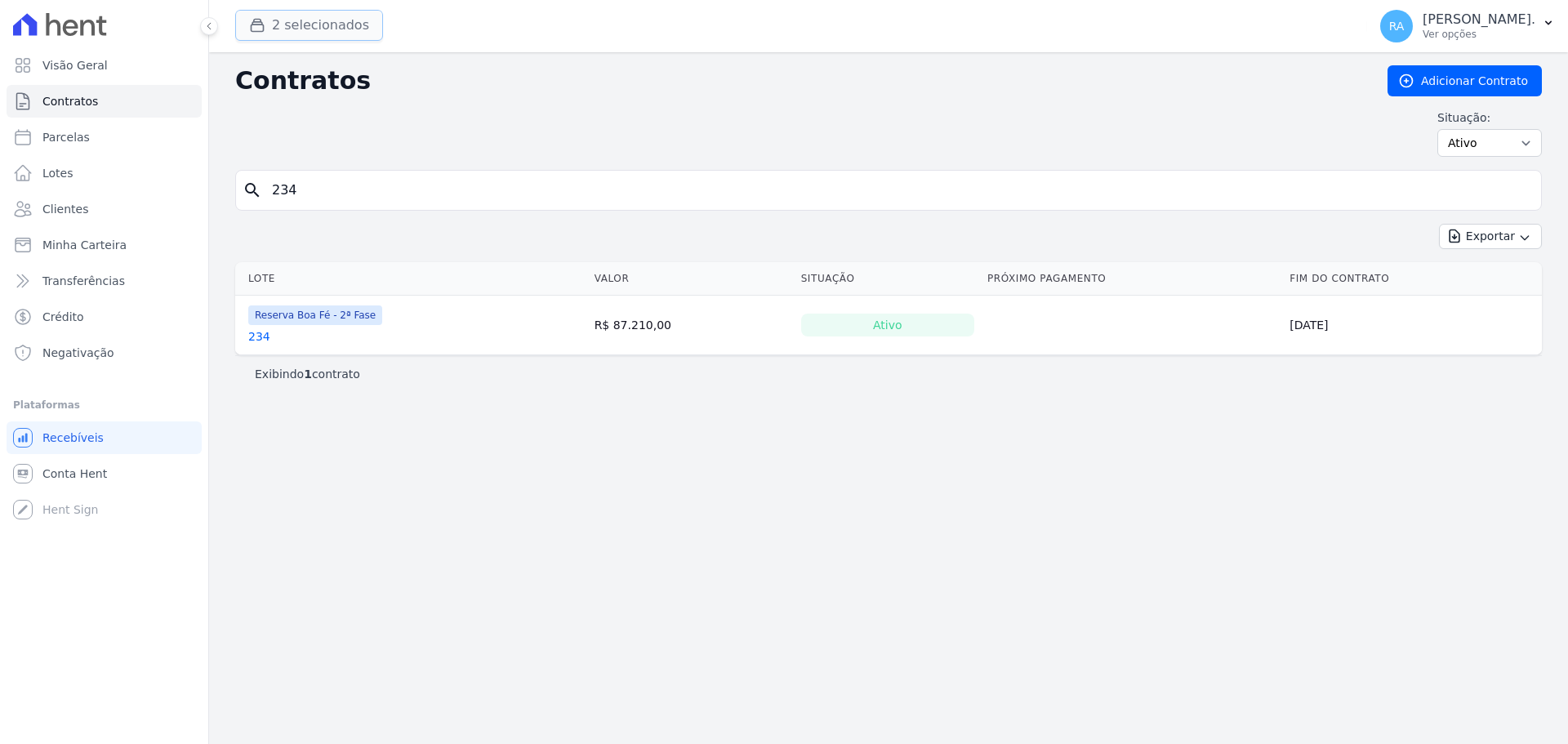
click at [282, 19] on button "2 selecionados" at bounding box center [309, 25] width 148 height 31
click at [280, 25] on button "2 selecionados" at bounding box center [309, 25] width 148 height 31
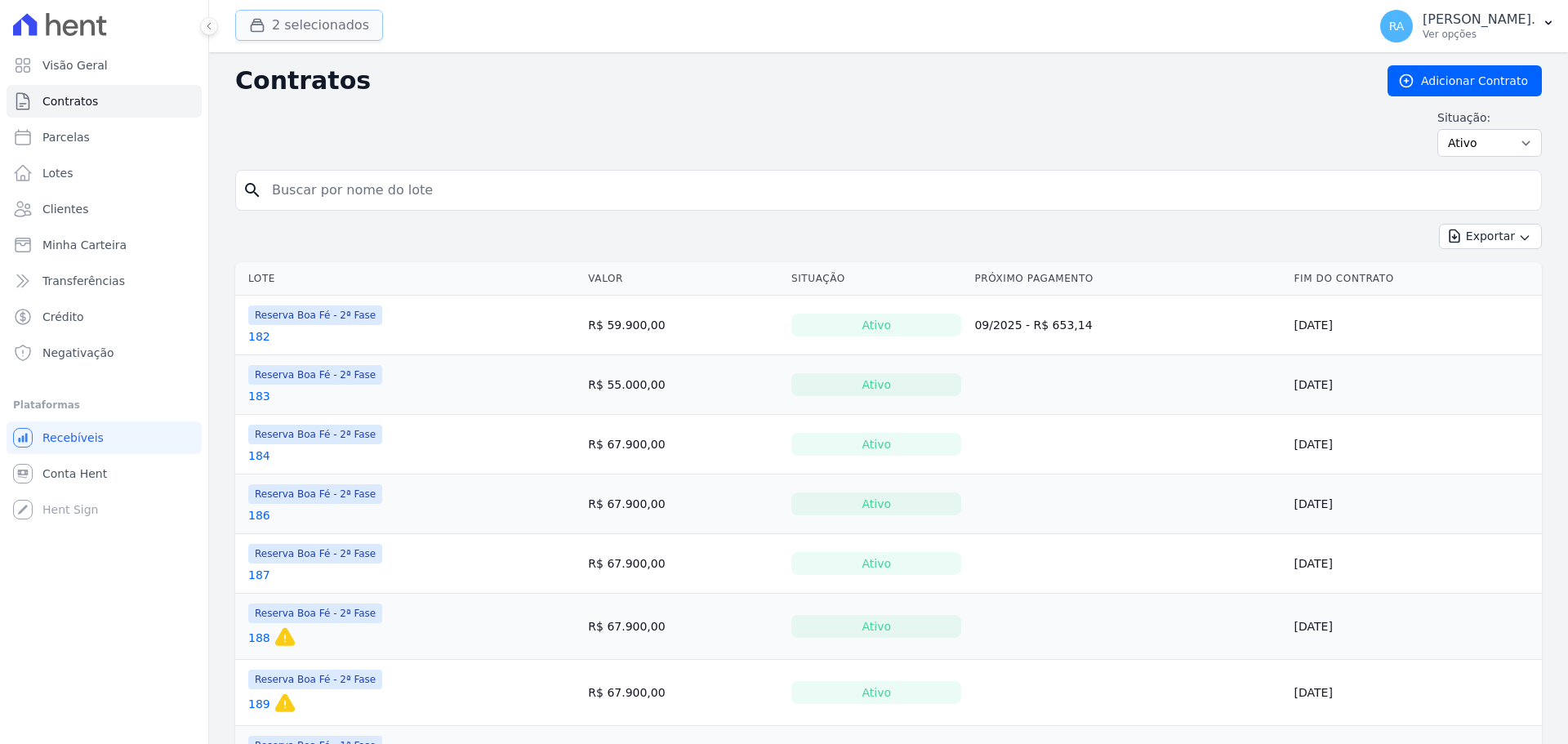
click at [314, 19] on button "2 selecionados" at bounding box center [309, 25] width 148 height 31
click at [74, 62] on span "Visão Geral" at bounding box center [75, 65] width 66 height 16
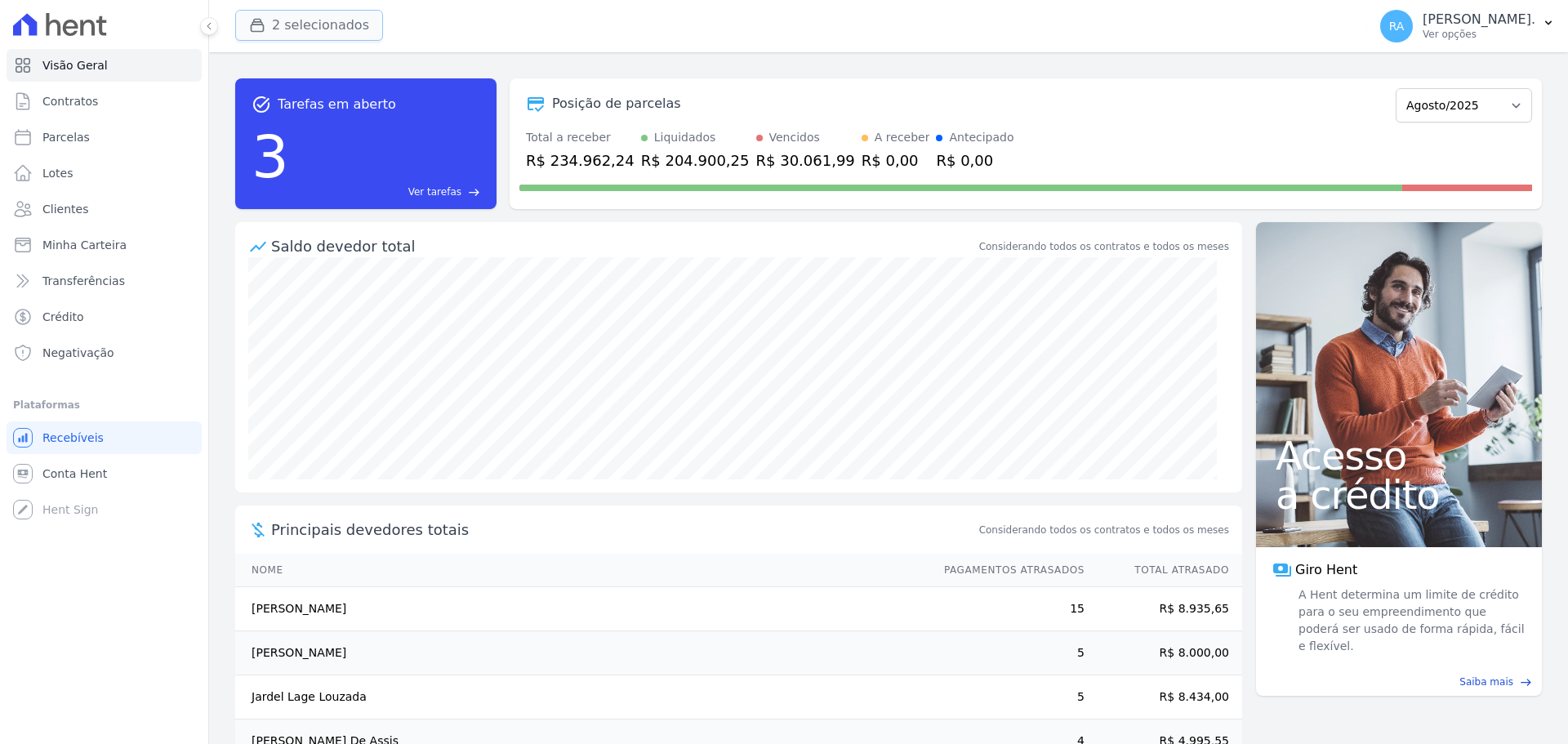
click at [297, 34] on button "2 selecionados" at bounding box center [309, 25] width 148 height 31
click at [295, 3] on div "2 selecionados Doro Incorporações Parque das Palmeiras Reserva Boa Fé - 1ª Fase…" at bounding box center [797, 26] width 1126 height 54
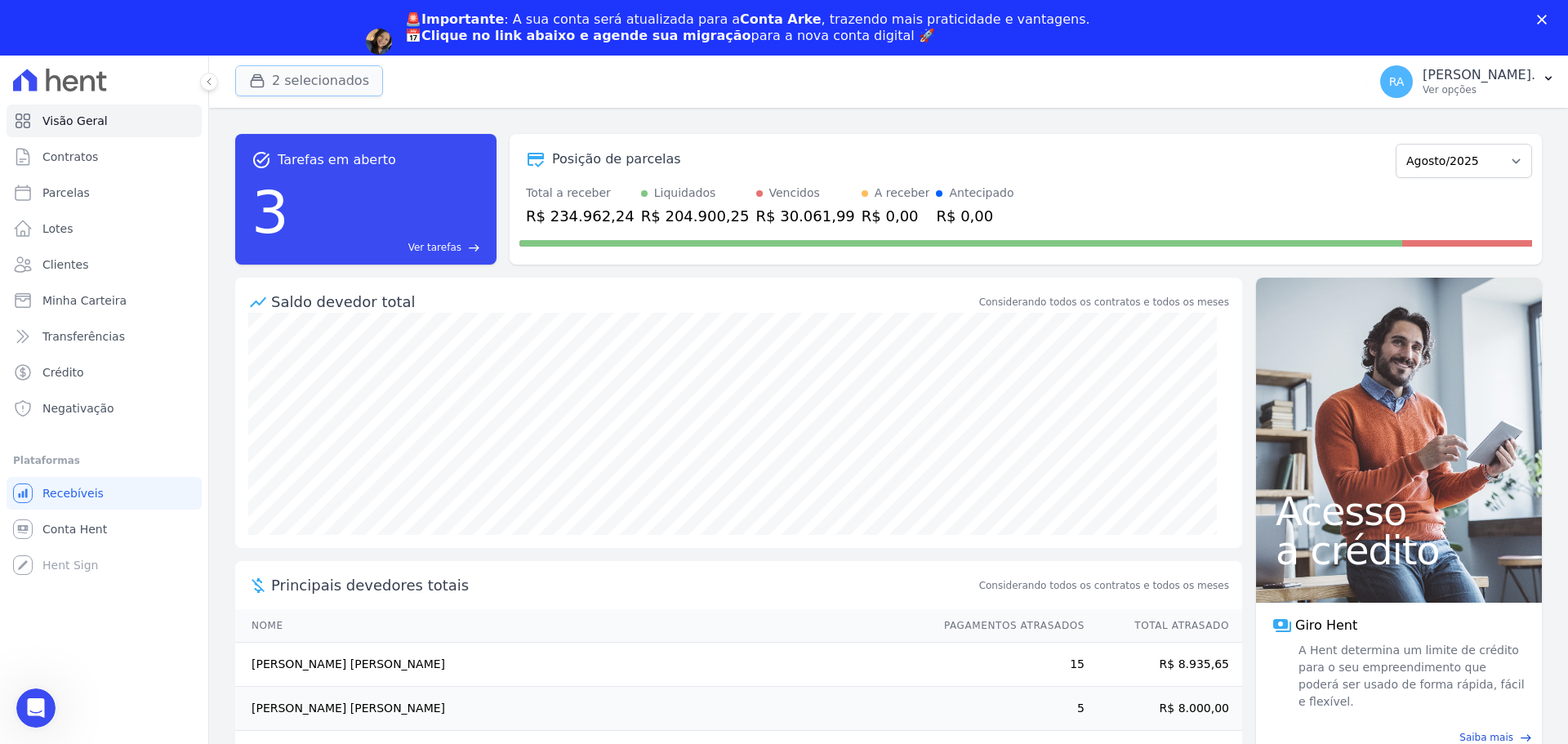
click at [282, 88] on button "2 selecionados" at bounding box center [309, 81] width 148 height 31
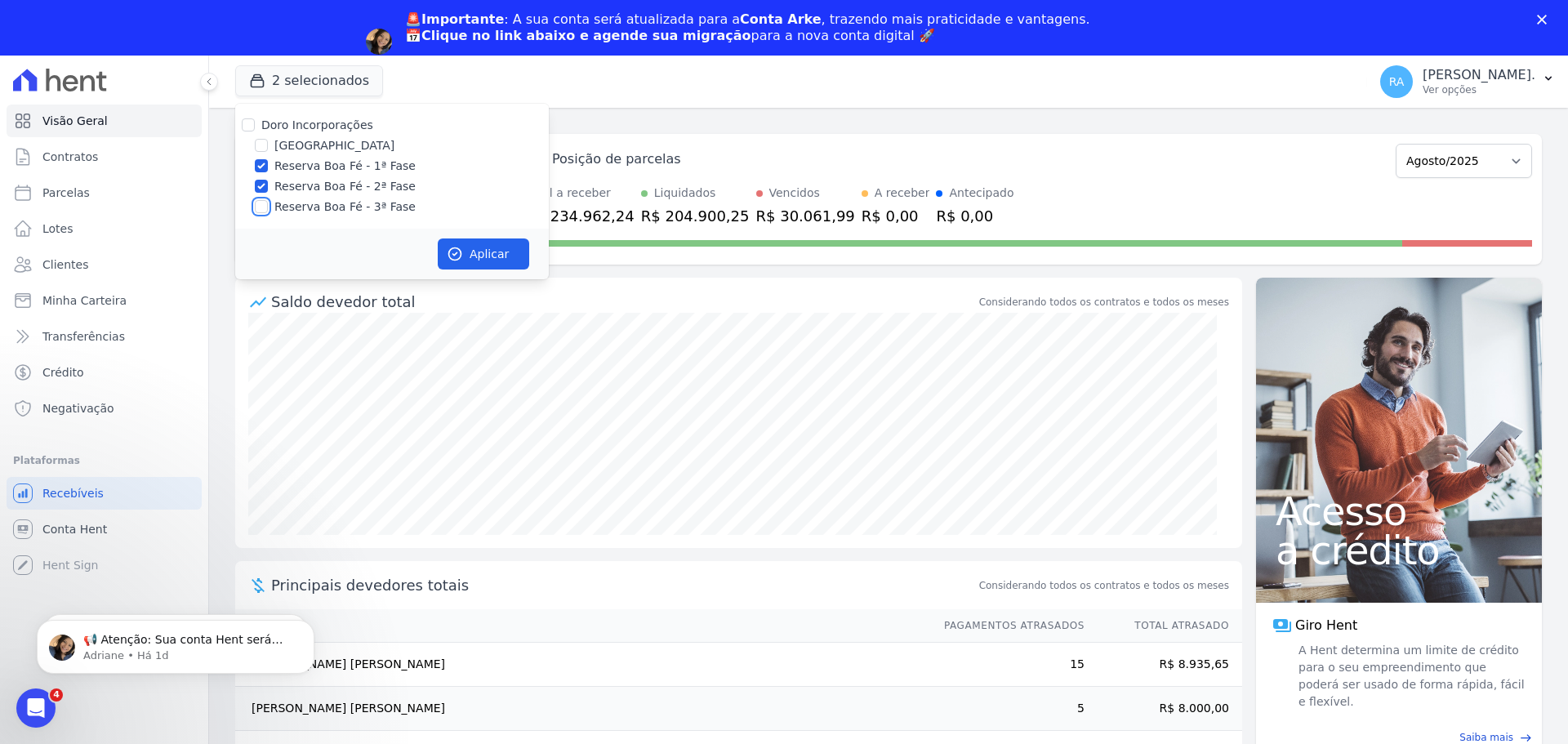
click at [261, 206] on input "Reserva Boa Fé - 3ª Fase" at bounding box center [262, 207] width 13 height 13
checkbox input "true"
click at [472, 246] on button "Aplicar" at bounding box center [483, 253] width 92 height 31
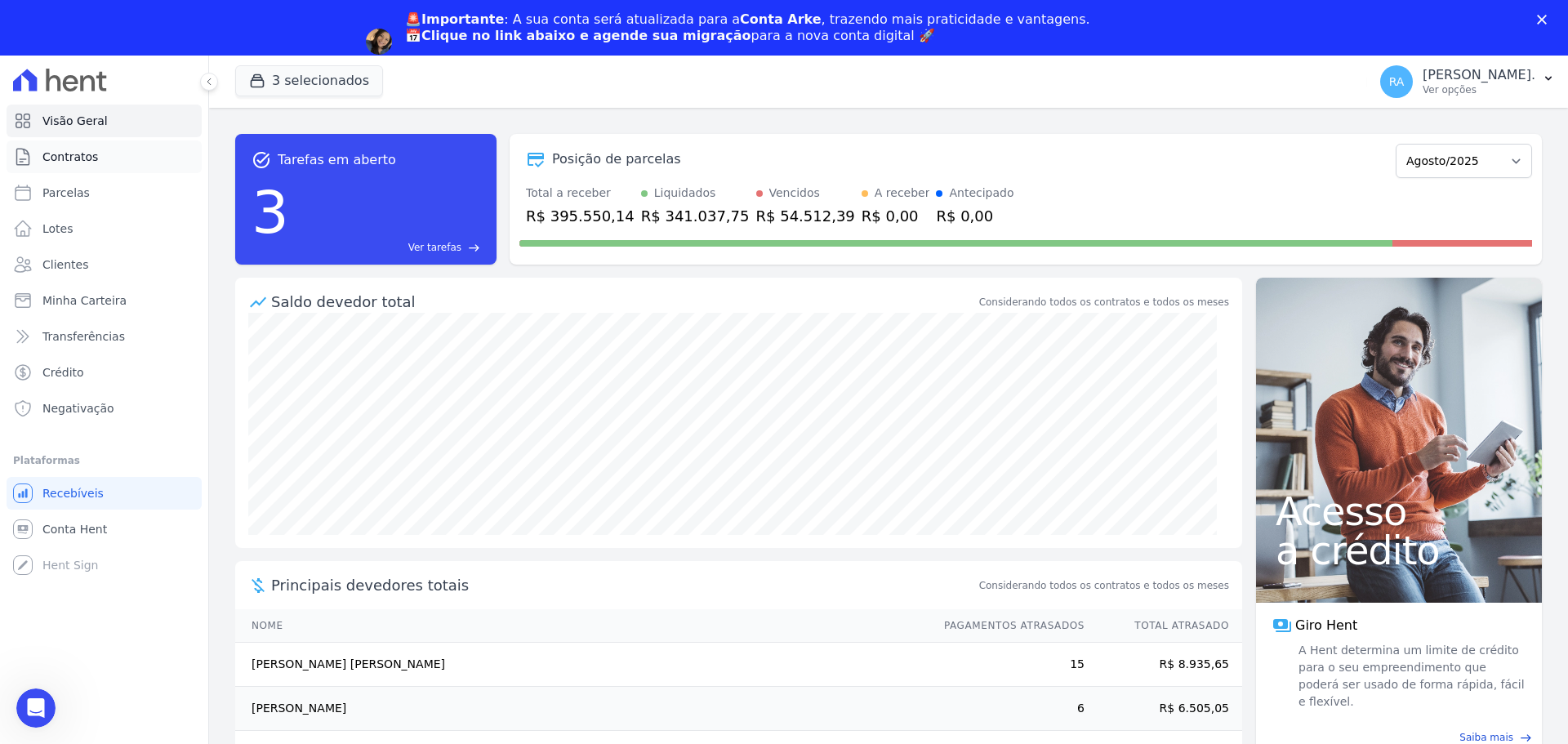
click at [67, 156] on span "Contratos" at bounding box center [70, 157] width 56 height 16
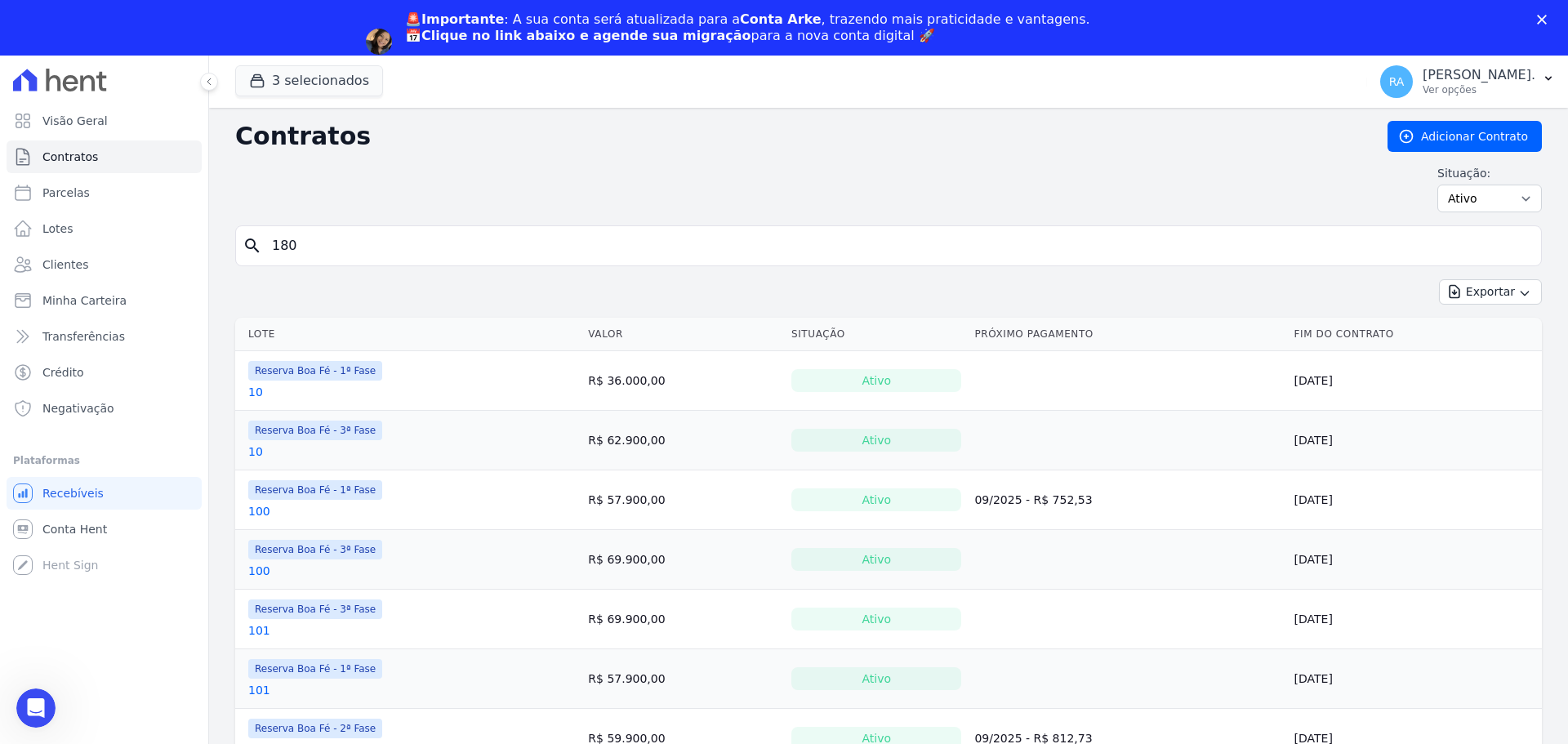
type input "180"
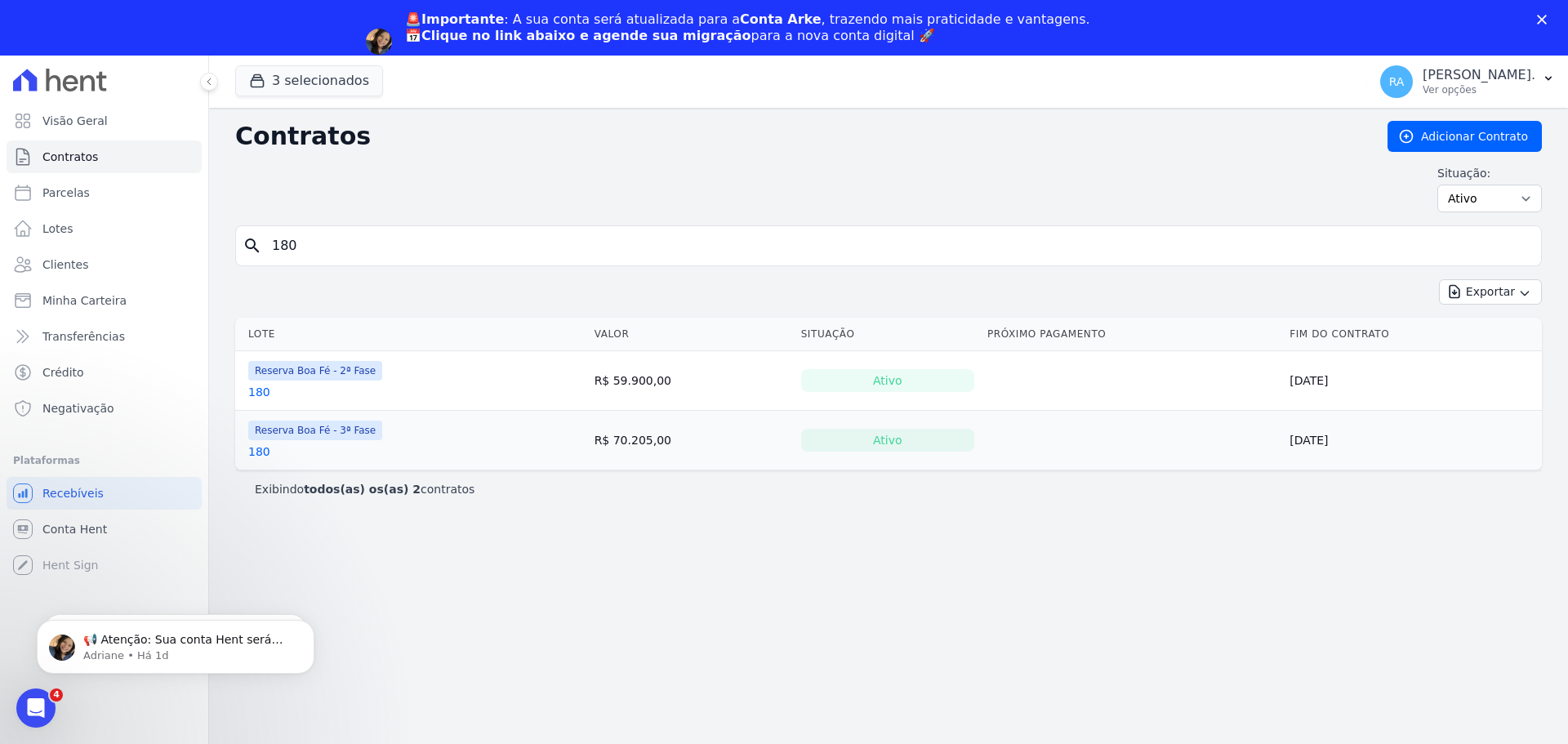
click at [256, 450] on link "180" at bounding box center [259, 451] width 22 height 16
drag, startPoint x: 302, startPoint y: 244, endPoint x: 231, endPoint y: 253, distance: 71.6
click at [231, 253] on div "Contratos Adicionar Contrato Situação: Ativo Todos Pausado Distratado Rascunho …" at bounding box center [888, 453] width 1359 height 691
type input "225"
click at [258, 396] on link "225" at bounding box center [259, 391] width 22 height 16
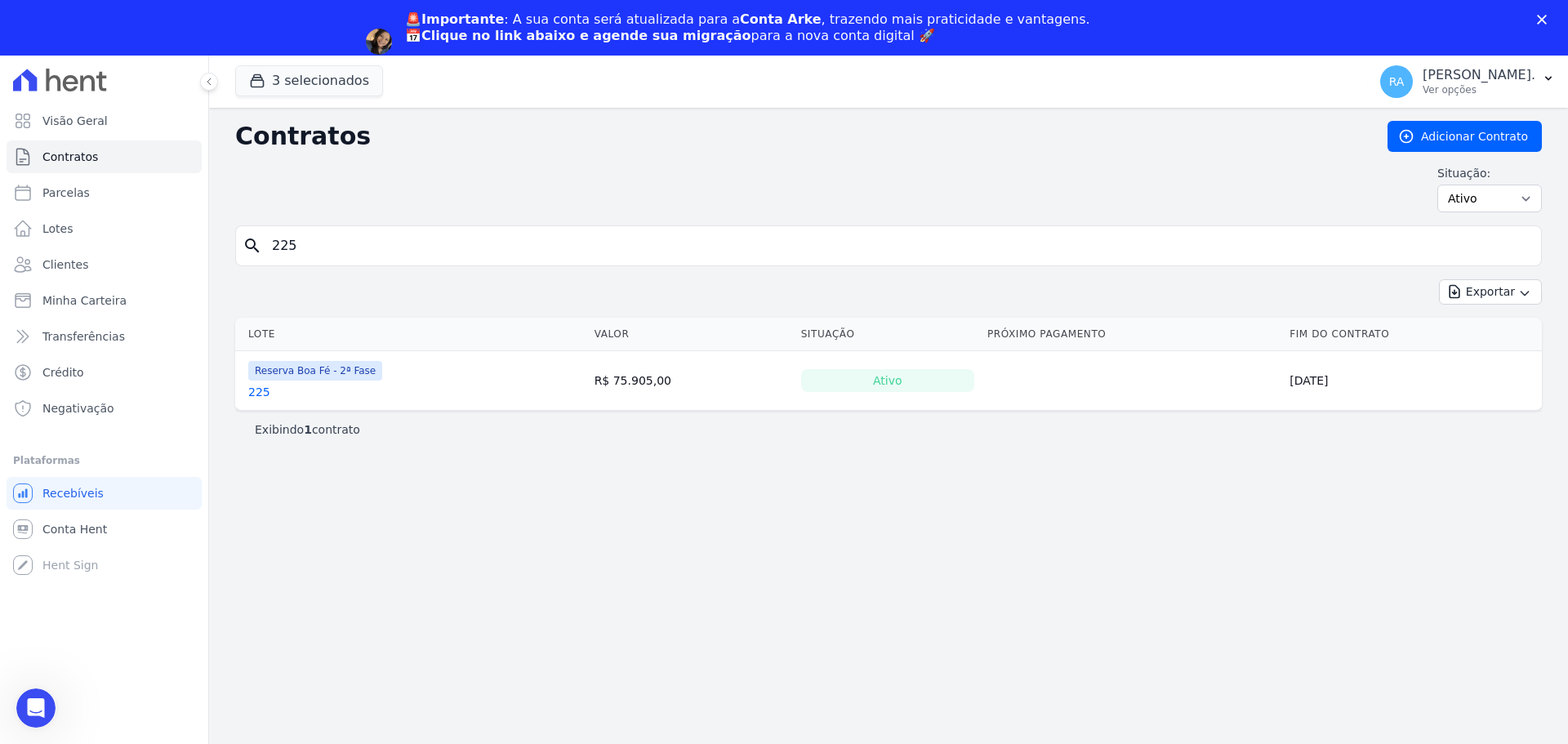
drag, startPoint x: 299, startPoint y: 242, endPoint x: 252, endPoint y: 215, distance: 54.2
click at [245, 247] on div "search 225" at bounding box center [888, 246] width 1307 height 40
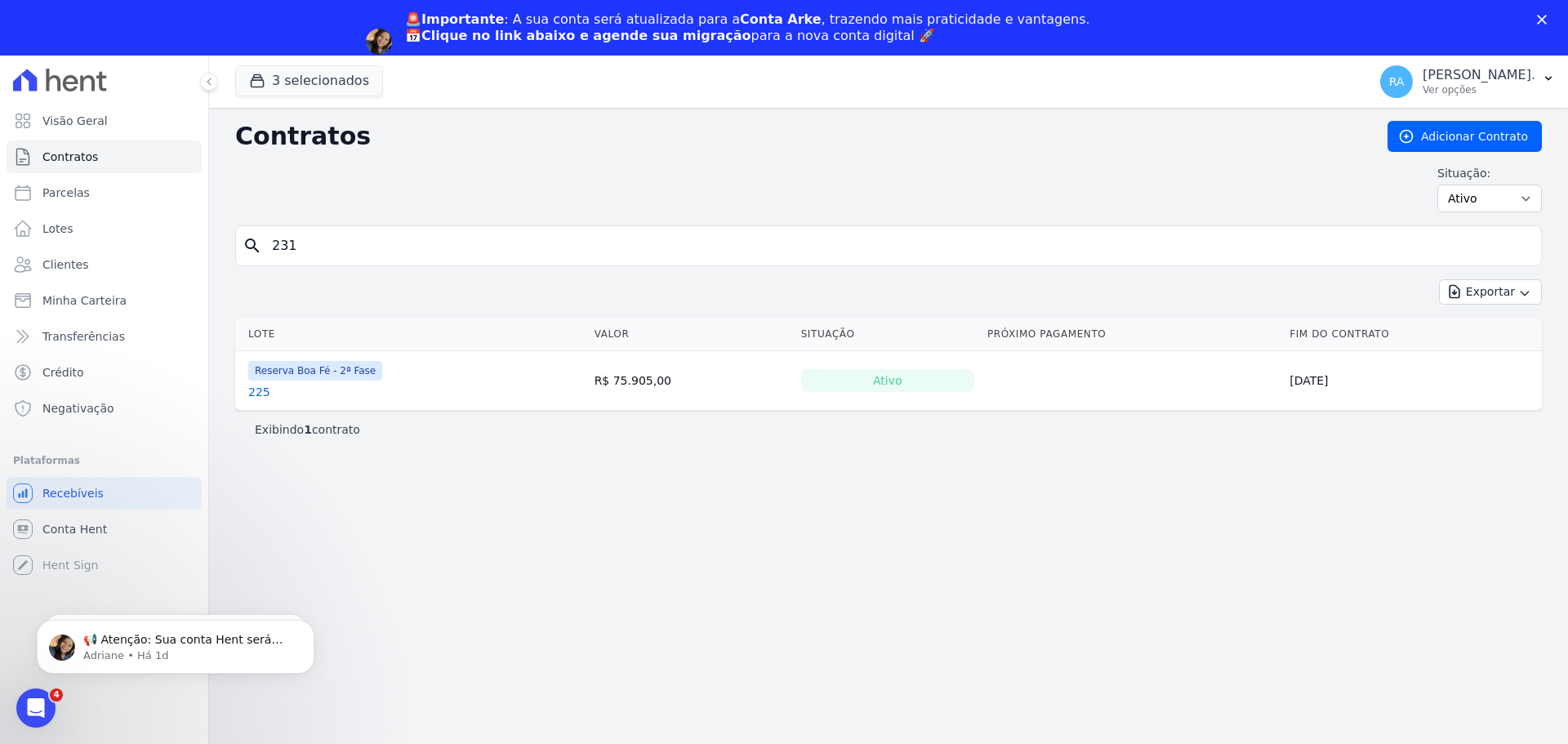
type input "231"
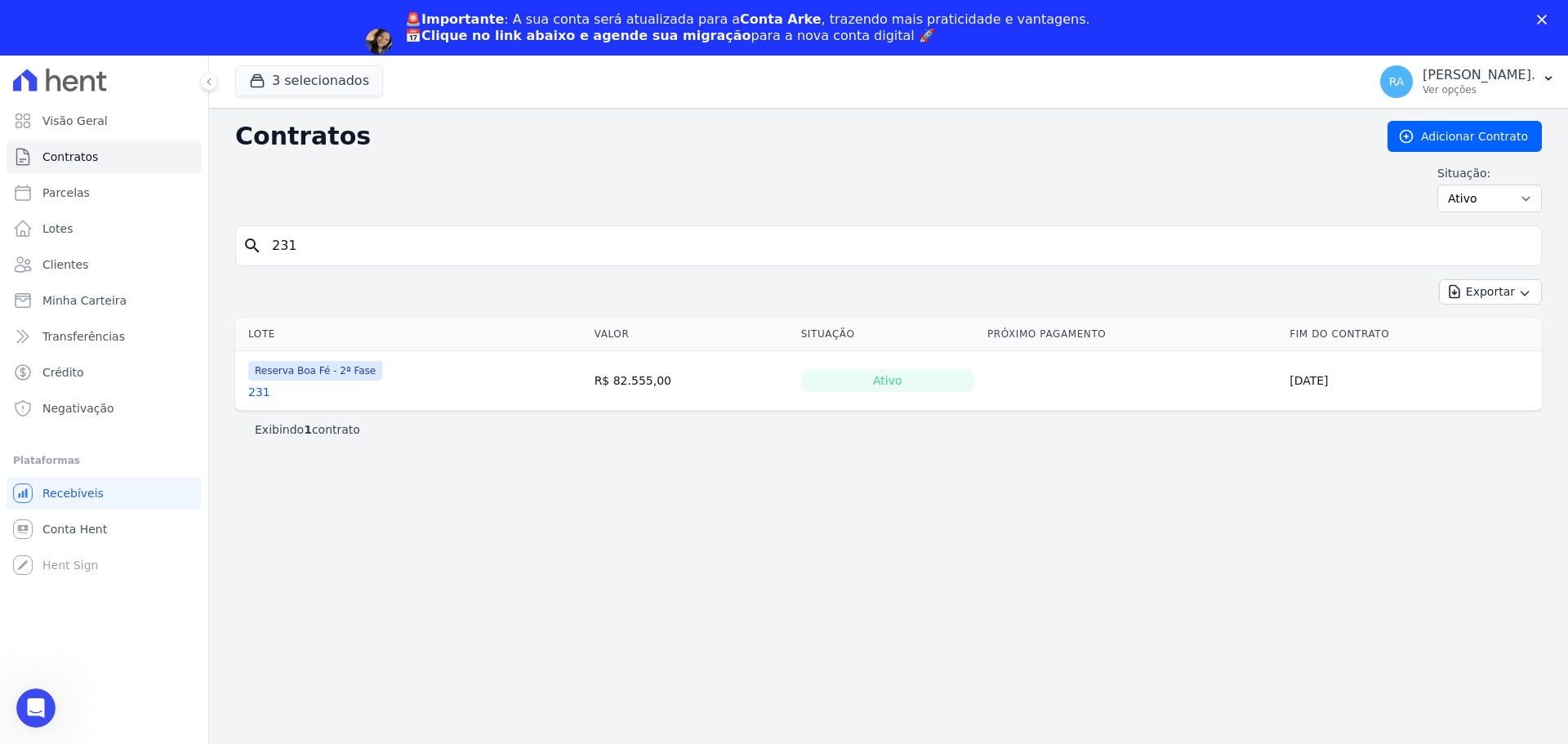
click at [254, 394] on link "231" at bounding box center [259, 391] width 22 height 16
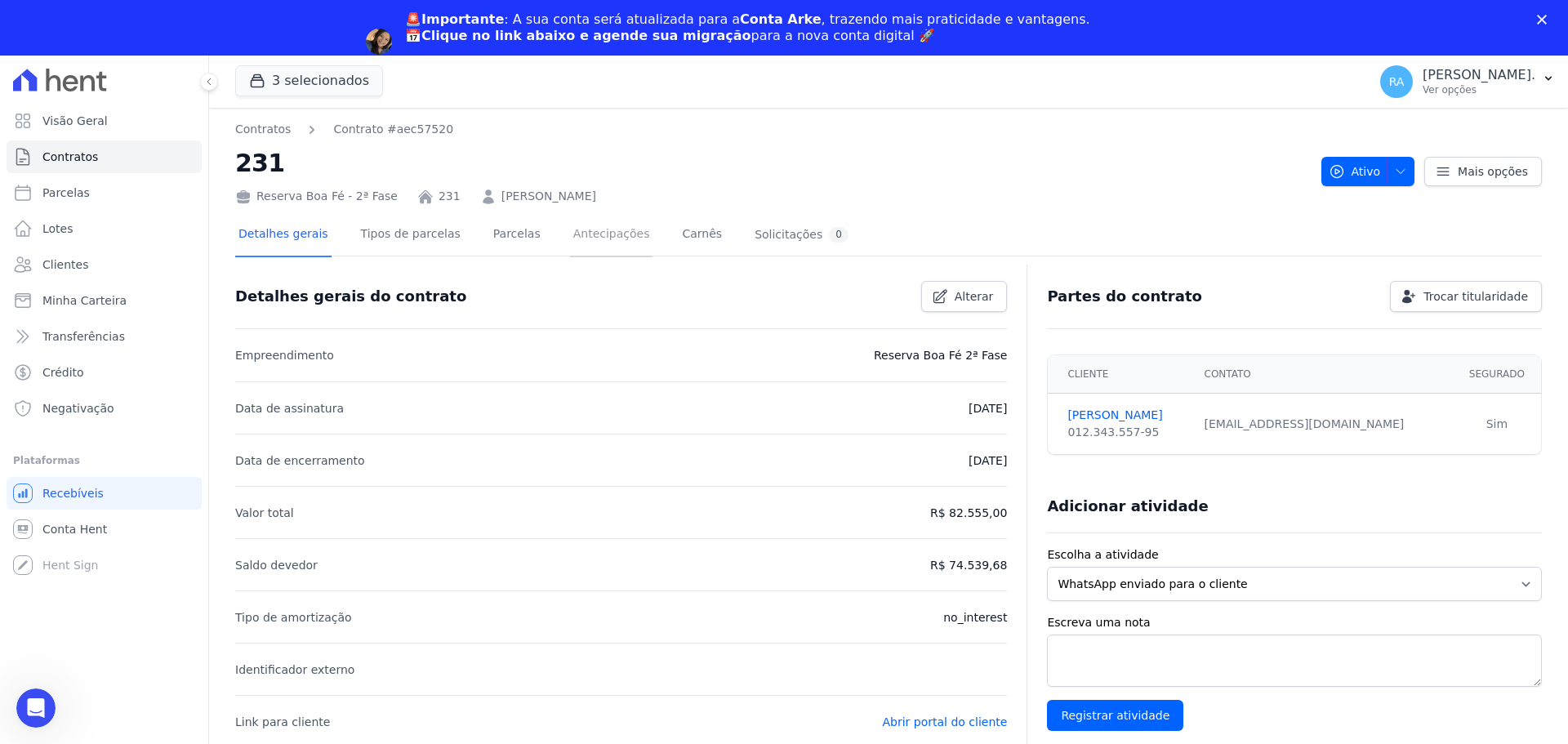
click at [595, 235] on link "Antecipações" at bounding box center [611, 235] width 83 height 43
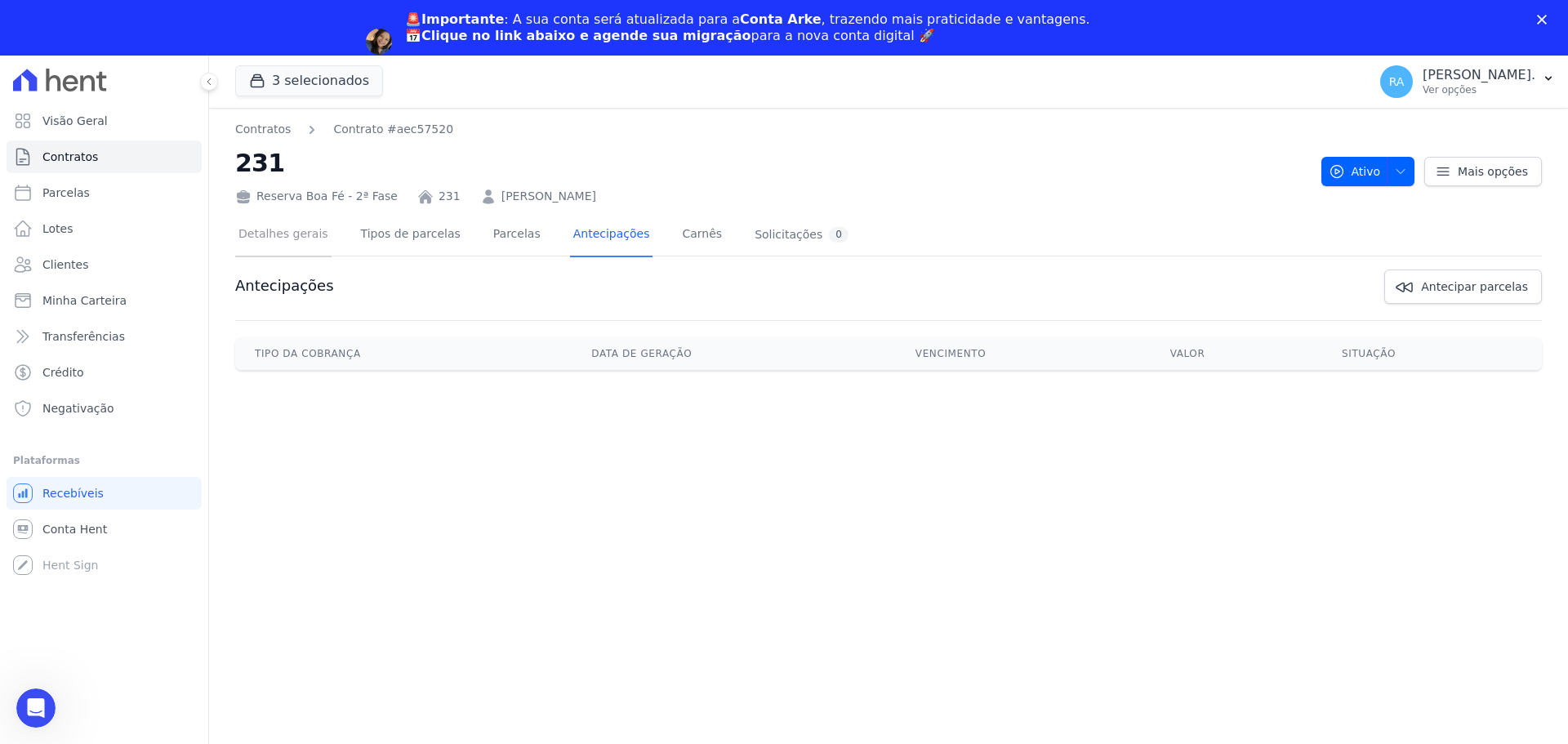
click at [277, 234] on link "Detalhes gerais" at bounding box center [283, 235] width 96 height 43
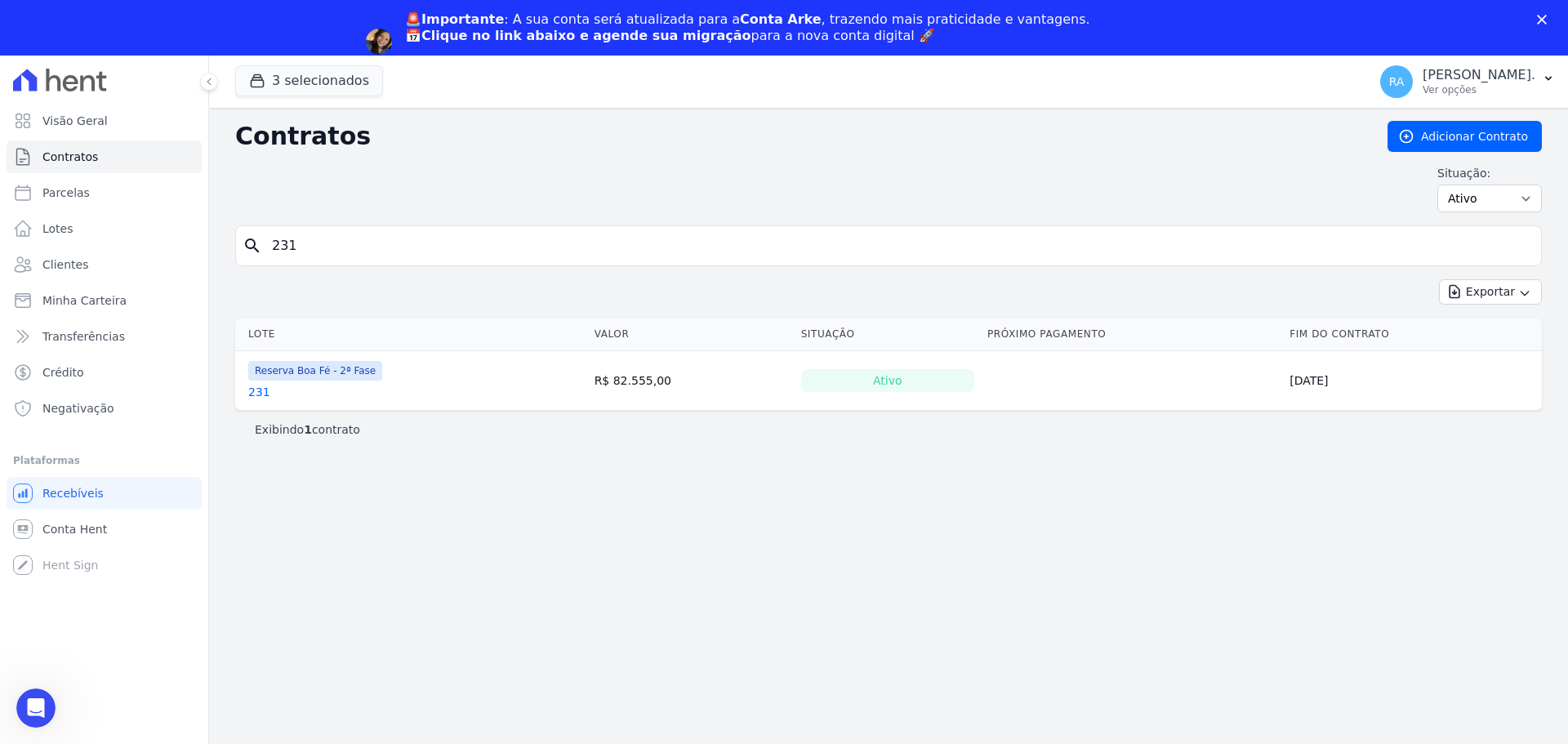
click at [295, 194] on div "Situação: Ativo Todos Pausado Distratado Rascunho Expirado Encerrado" at bounding box center [888, 189] width 1307 height 47
drag, startPoint x: 308, startPoint y: 250, endPoint x: 253, endPoint y: 258, distance: 55.6
click at [253, 258] on div "search 231" at bounding box center [888, 246] width 1307 height 40
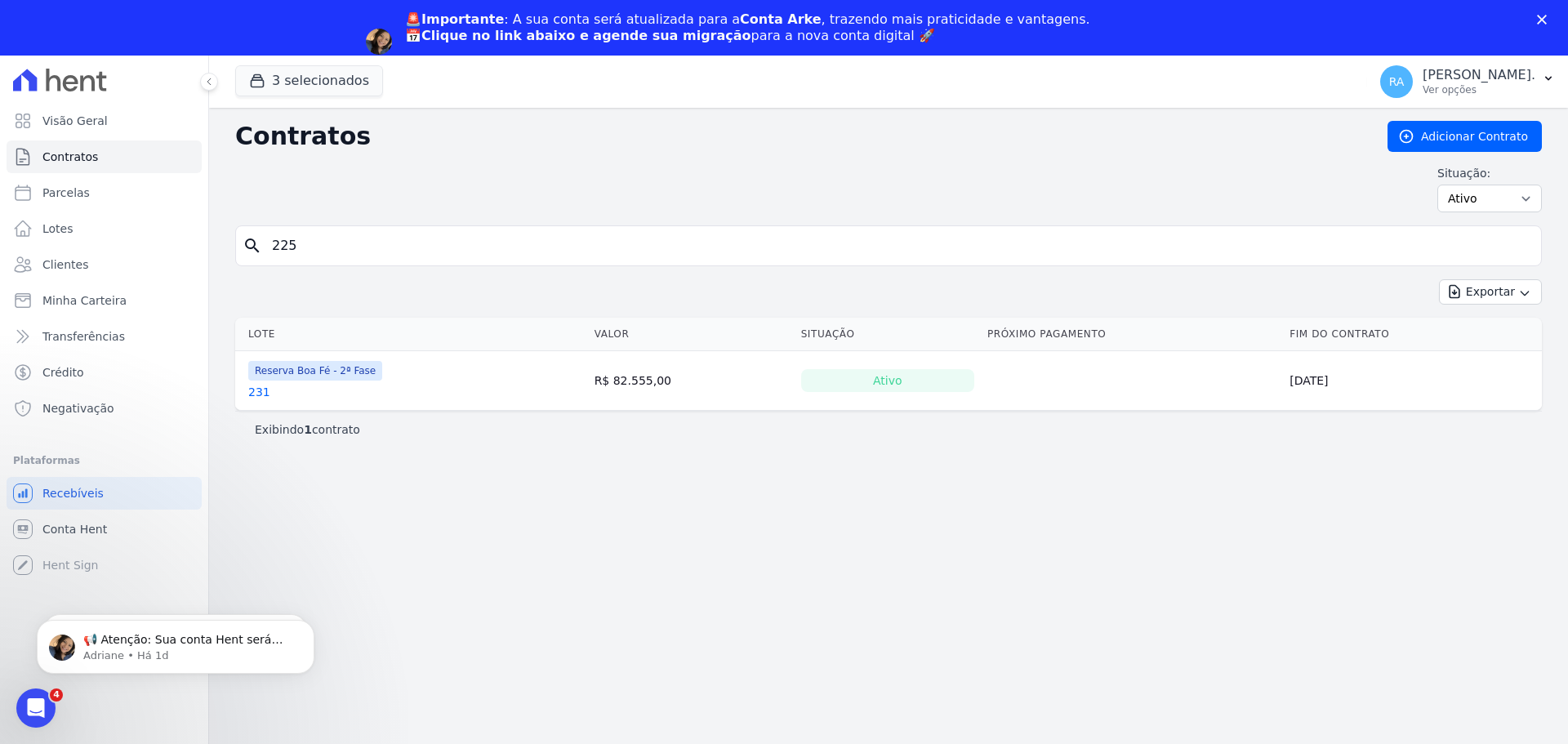
type input "225"
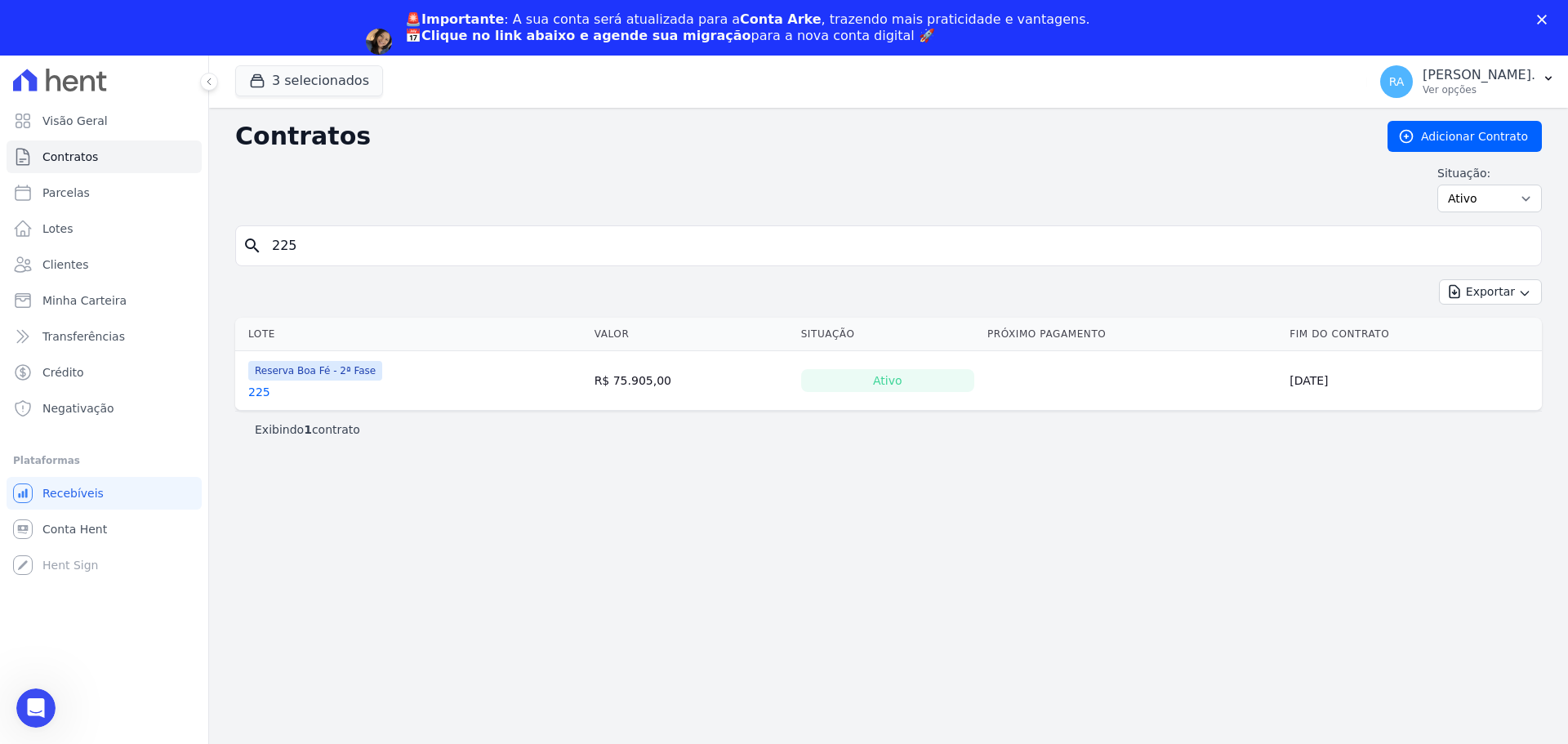
click at [251, 391] on link "225" at bounding box center [259, 391] width 22 height 16
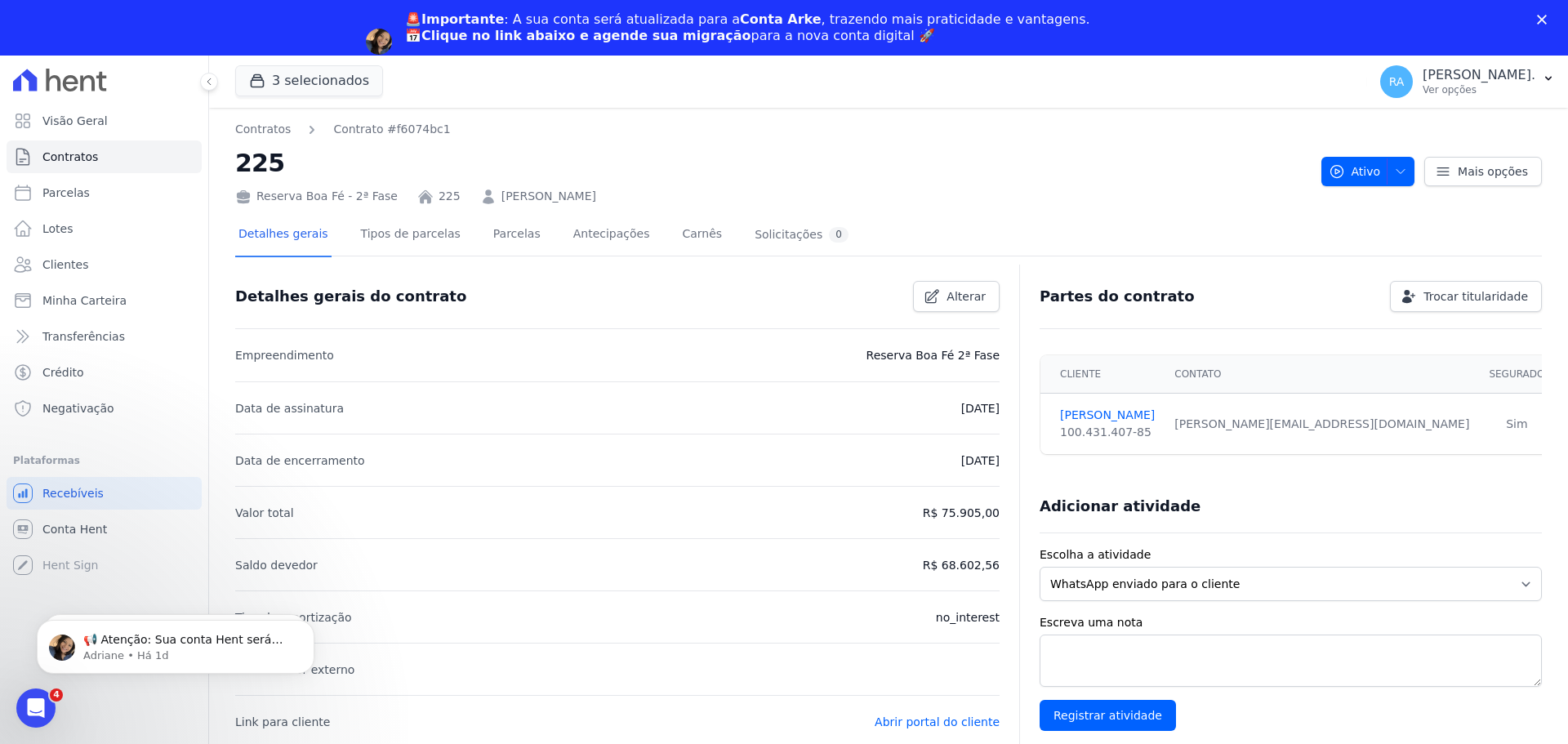
drag, startPoint x: 644, startPoint y: 202, endPoint x: 475, endPoint y: 203, distance: 169.0
click at [475, 203] on div "Reserva Boa Fé - 2ª Fase 225 DOUGLAS DE OLIVEIRA LIMA" at bounding box center [771, 193] width 1073 height 24
copy link "DOUGLAS DE OLIVEIRA LIMA"
click at [57, 150] on span "Contratos" at bounding box center [70, 157] width 56 height 16
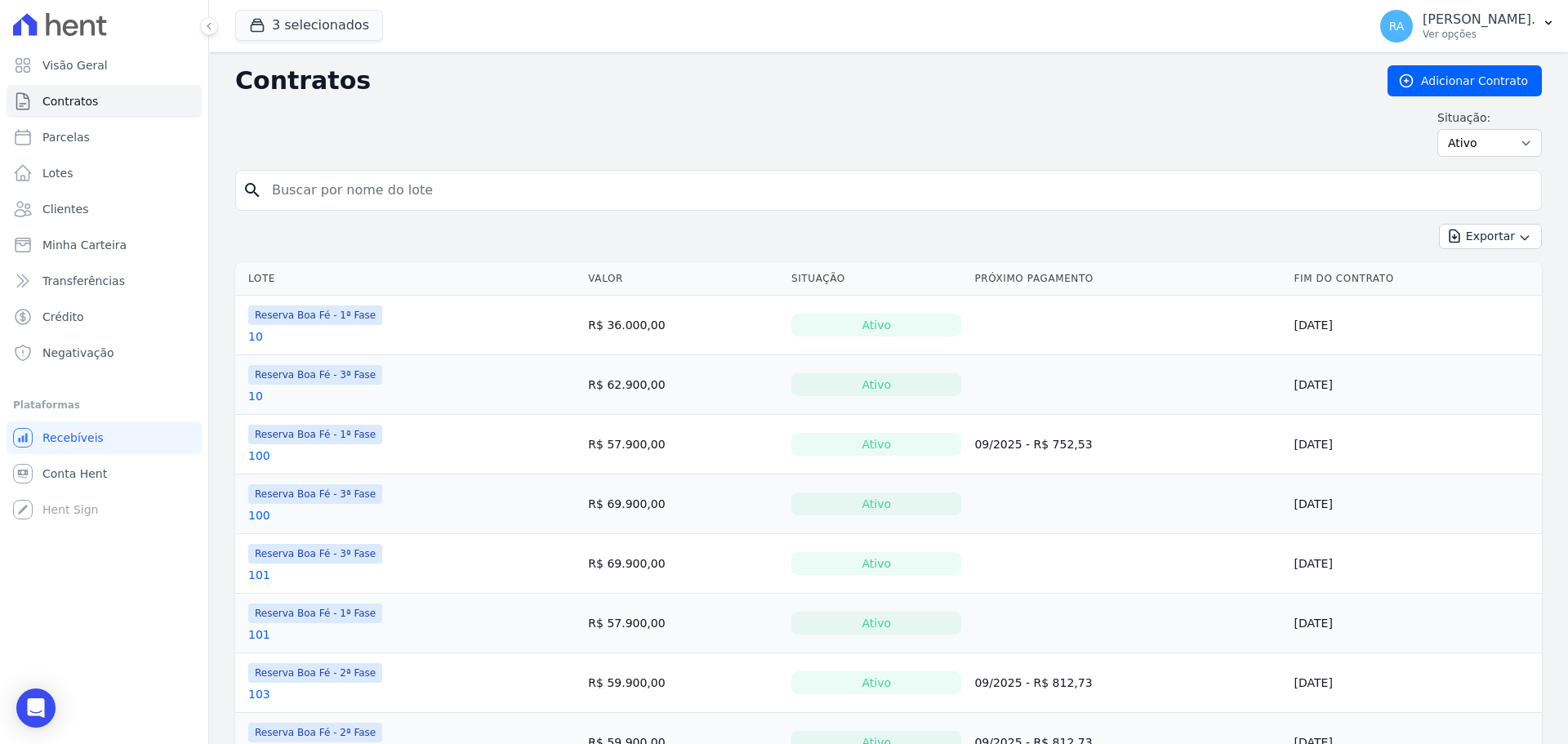
click at [239, 204] on div "search" at bounding box center [888, 190] width 1307 height 40
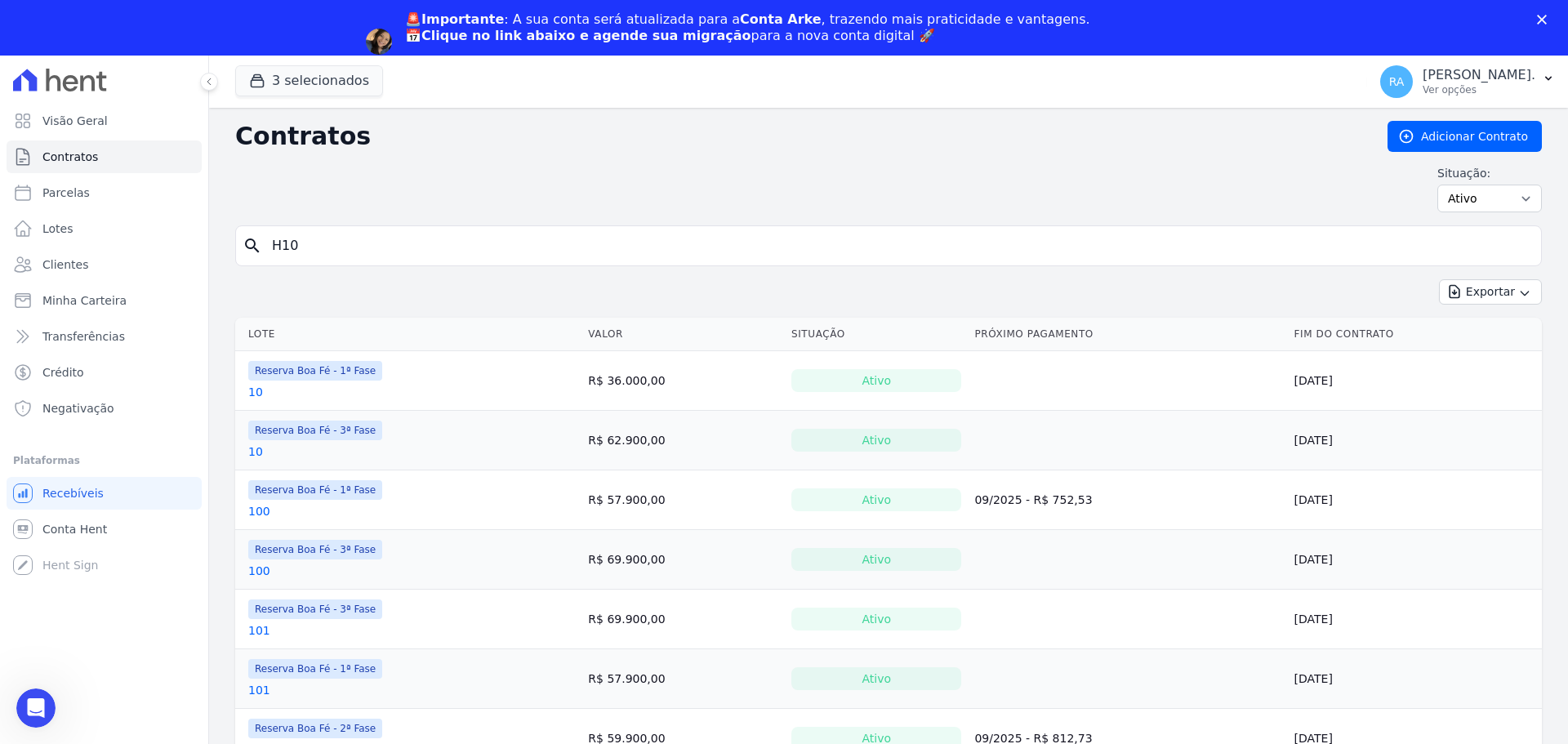
type input "H10"
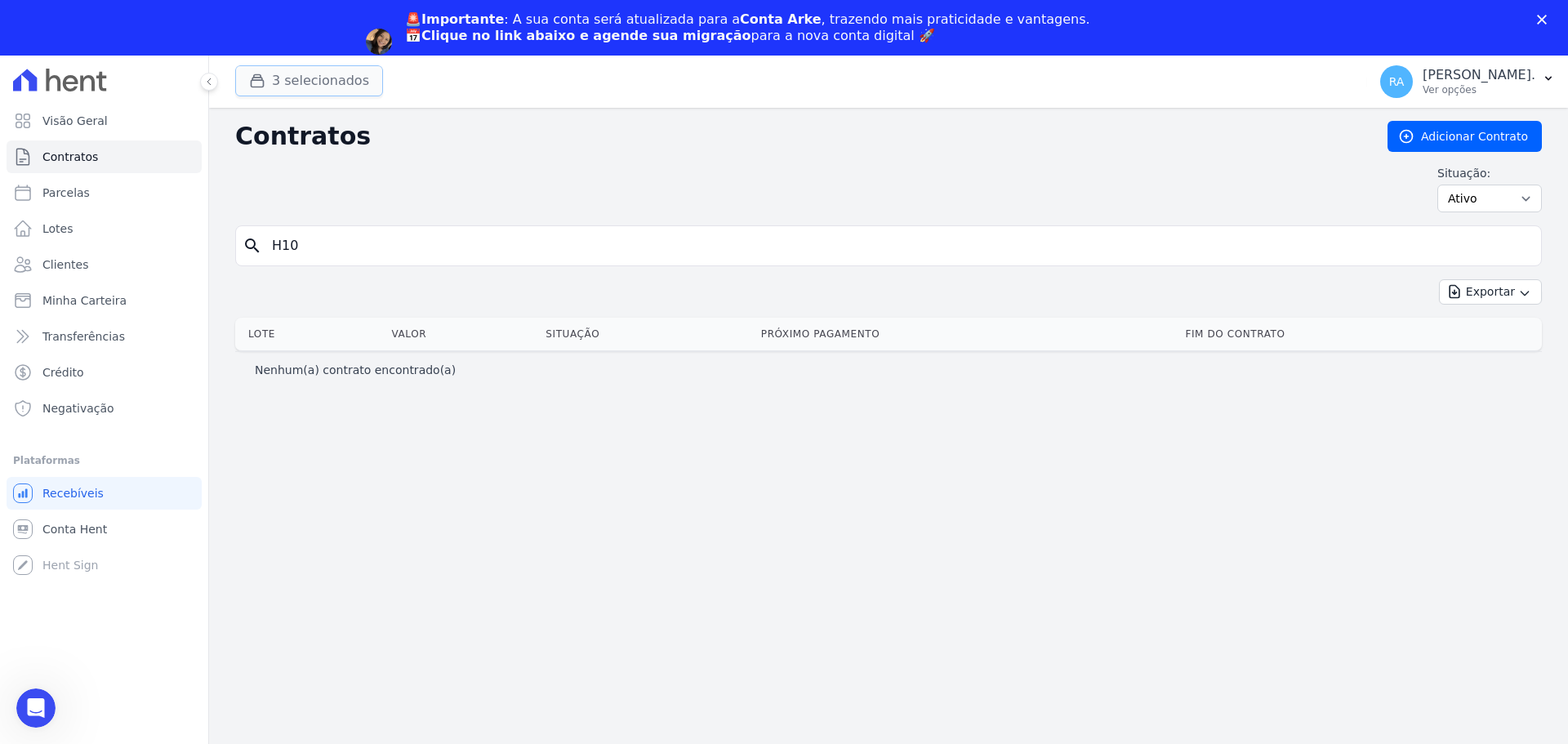
click at [314, 82] on button "3 selecionados" at bounding box center [309, 81] width 148 height 31
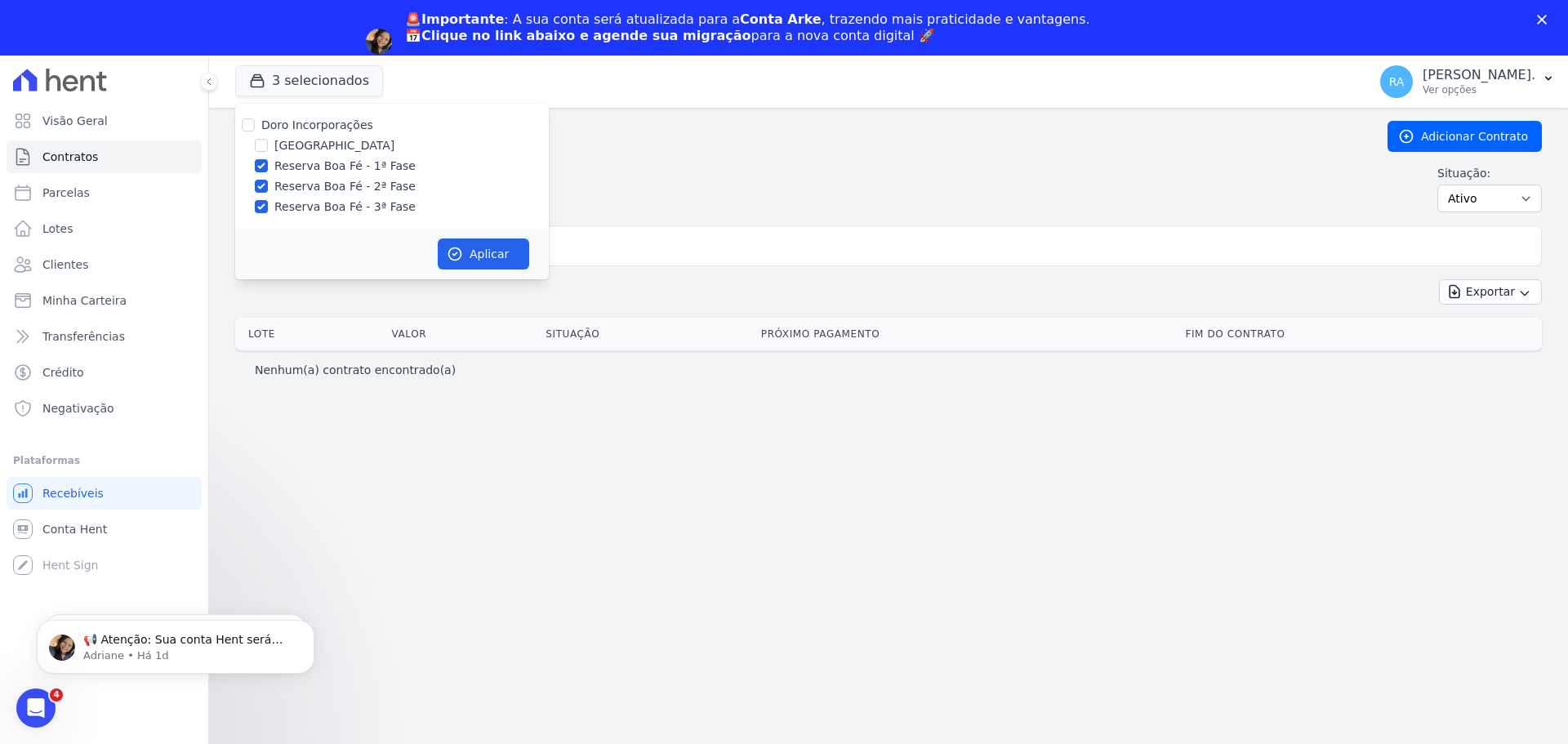
click at [258, 139] on div at bounding box center [262, 145] width 13 height 16
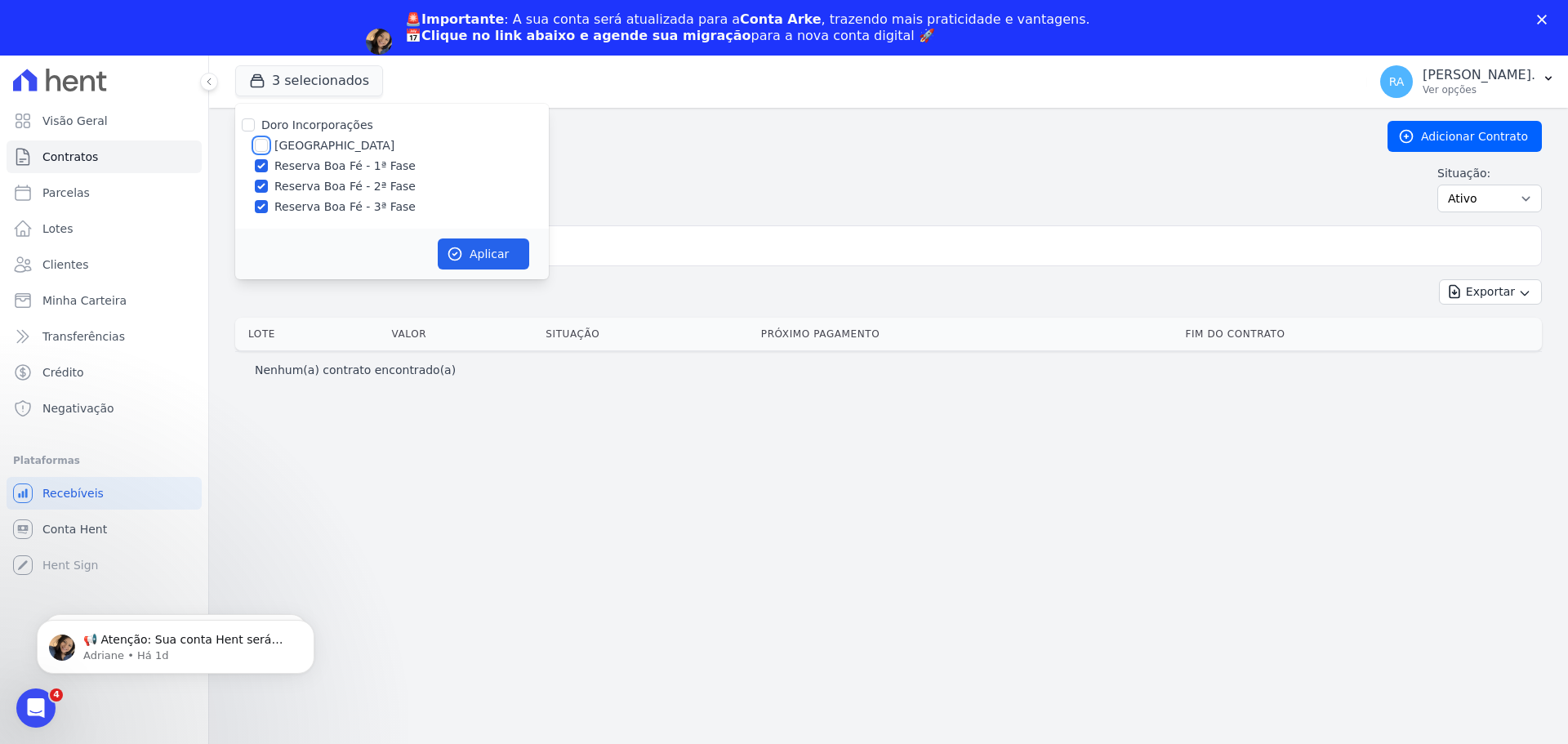
click at [260, 145] on input "Parque das Palmeiras" at bounding box center [262, 146] width 13 height 13
checkbox input "true"
click at [493, 247] on button "Aplicar" at bounding box center [483, 253] width 92 height 31
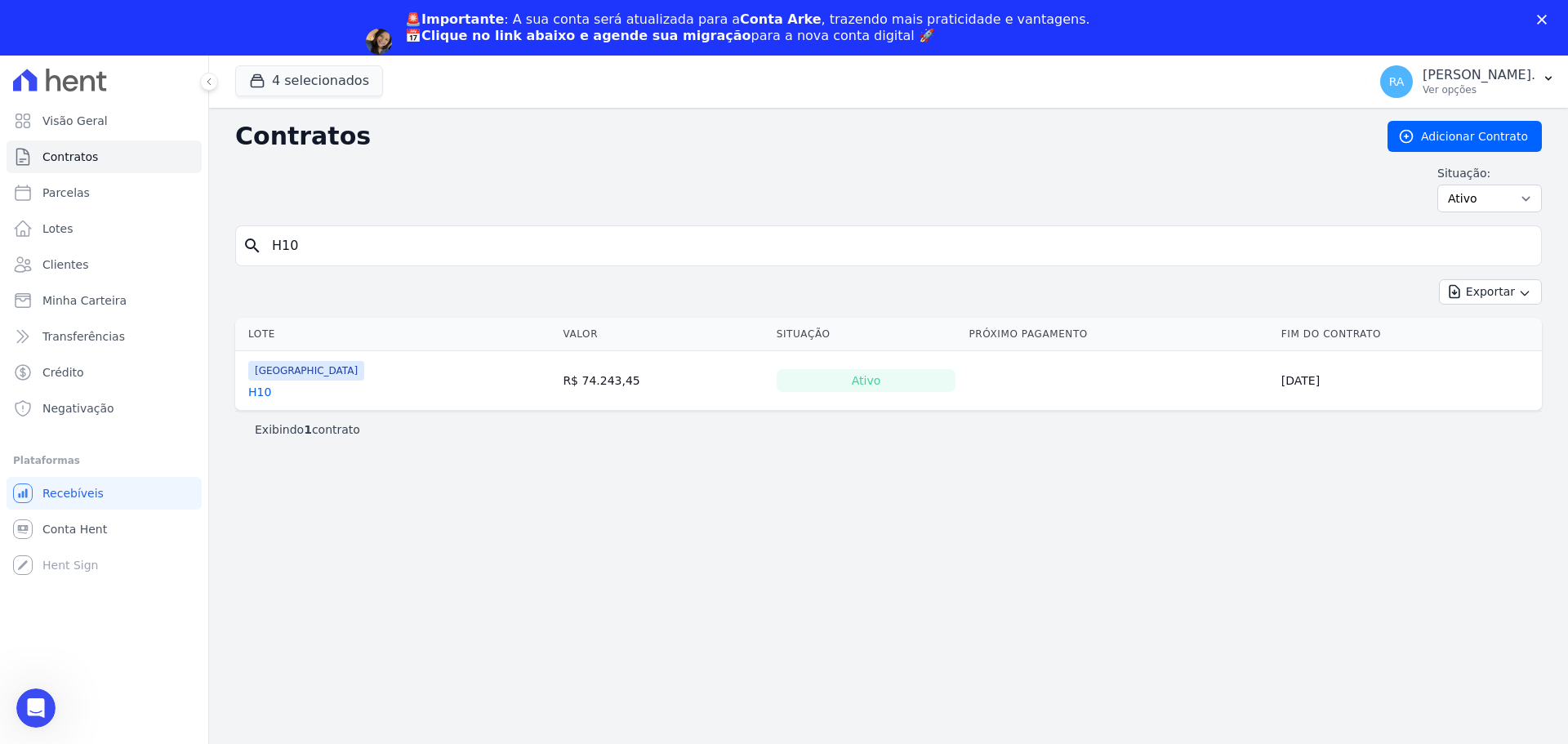
click at [261, 394] on link "H10" at bounding box center [259, 391] width 23 height 16
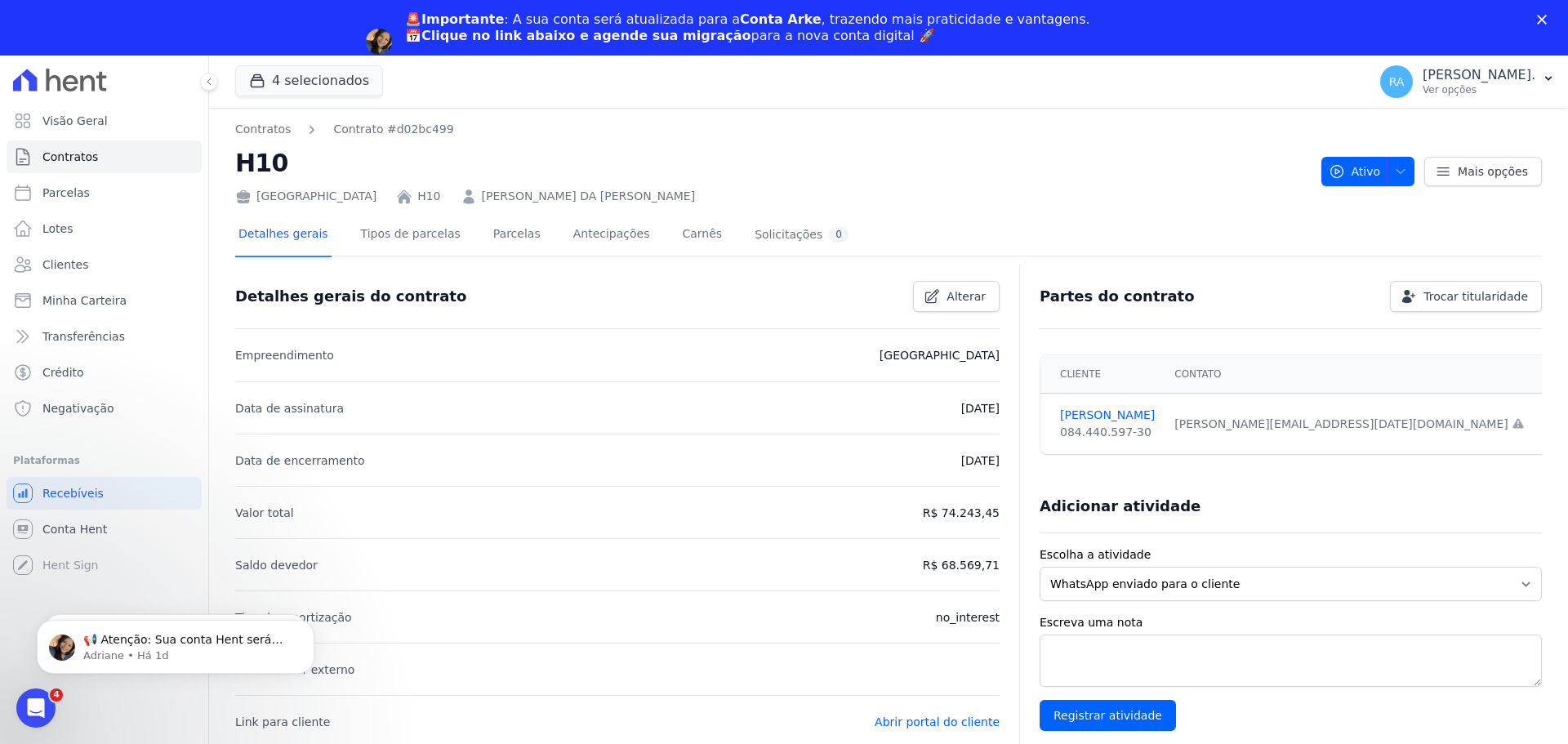
drag, startPoint x: 662, startPoint y: 198, endPoint x: 633, endPoint y: 205, distance: 29.8
click at [633, 205] on div "Contratos Contrato #d02bc499 H10 Parque das Palmeiras H10 MARCELO MUNIZ DA SILV…" at bounding box center [888, 710] width 1359 height 1206
click at [707, 190] on div "Parque das Palmeiras H10 MARCELO MUNIZ DA SILVA OLIVEIRA" at bounding box center [771, 193] width 1073 height 24
drag, startPoint x: 664, startPoint y: 199, endPoint x: 467, endPoint y: 192, distance: 197.1
click at [467, 192] on div "Parque das Palmeiras H10 MARCELO MUNIZ DA SILVA OLIVEIRA" at bounding box center [771, 193] width 1073 height 24
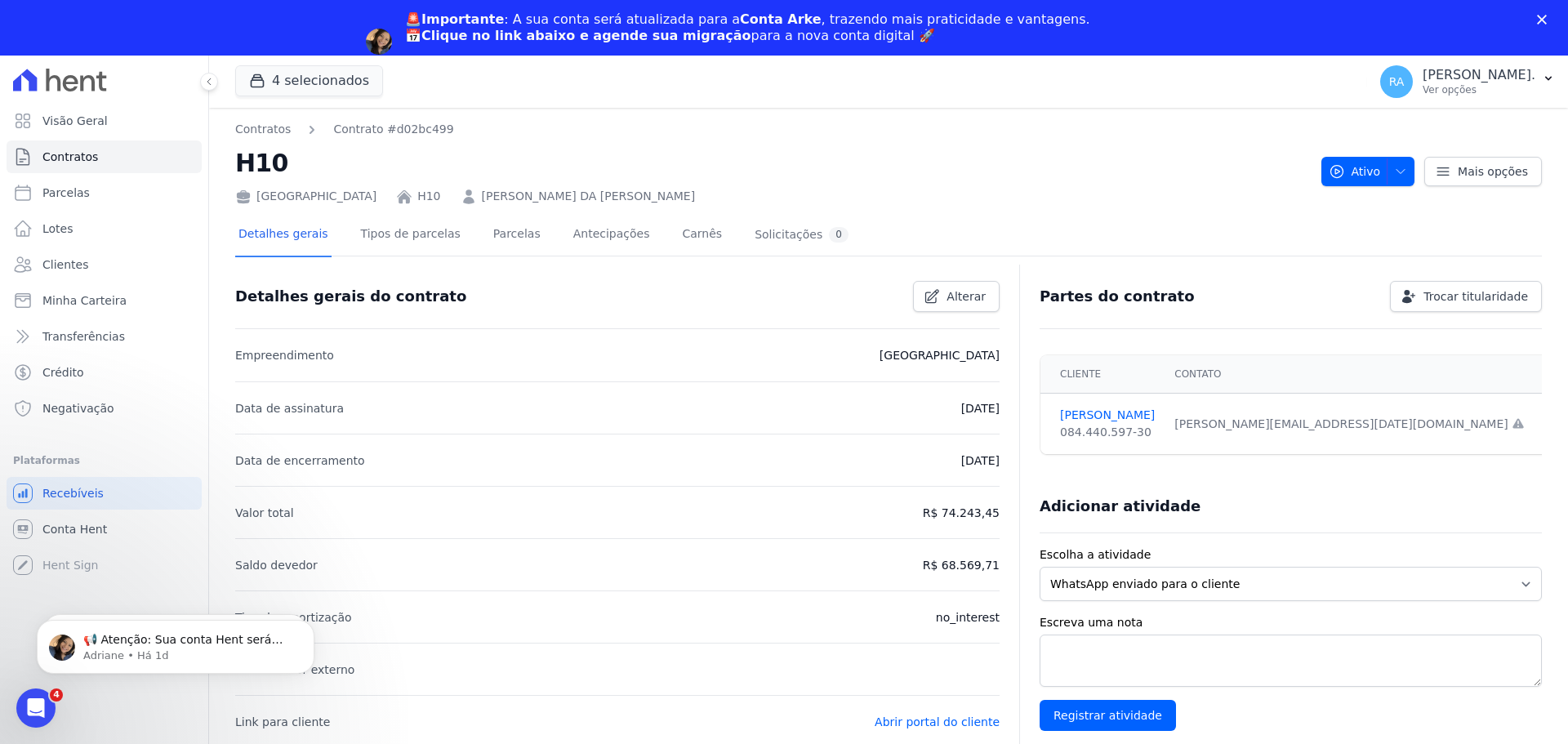
copy link "MARCELO MUNIZ DA SILVA OLIVEIRA"
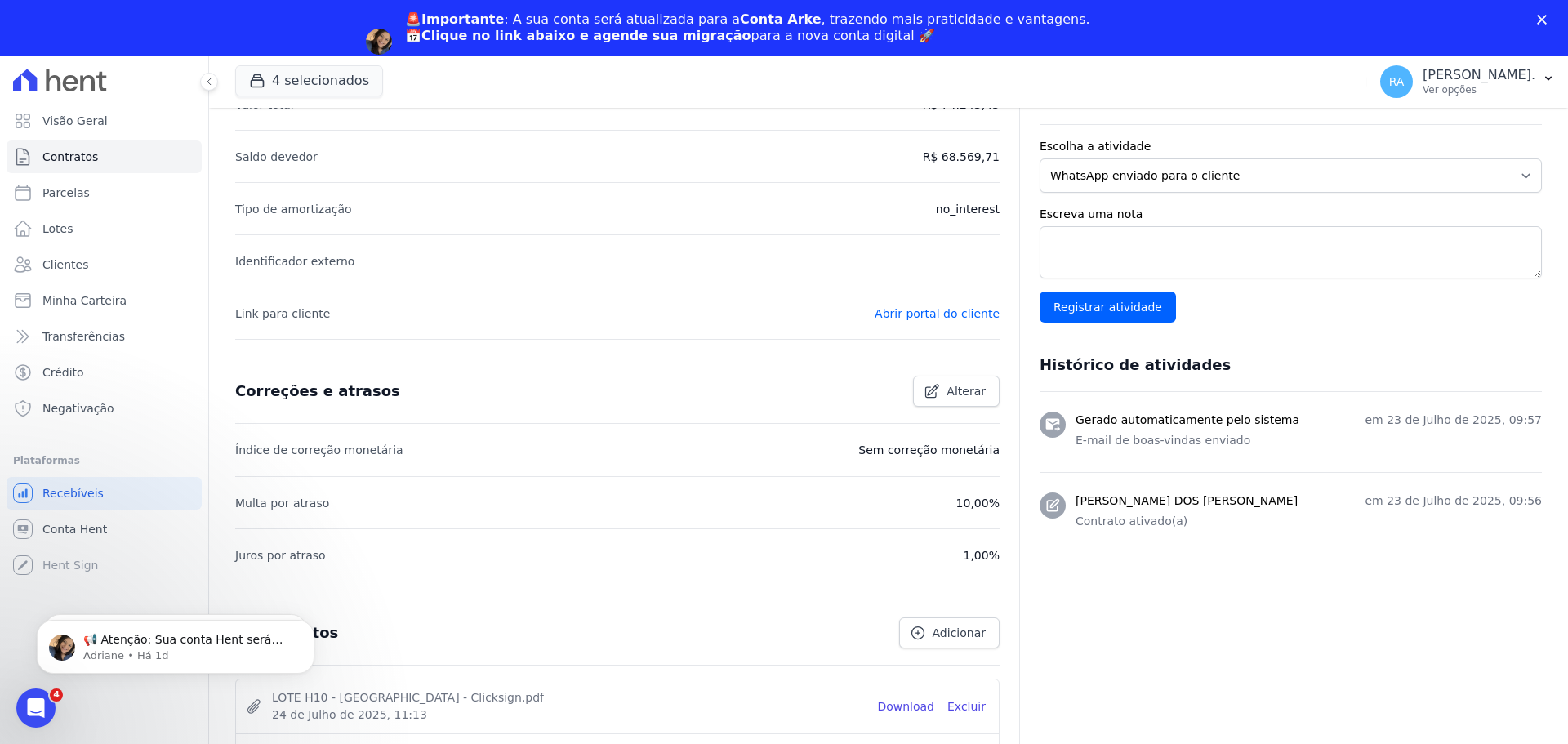
scroll to position [515, 0]
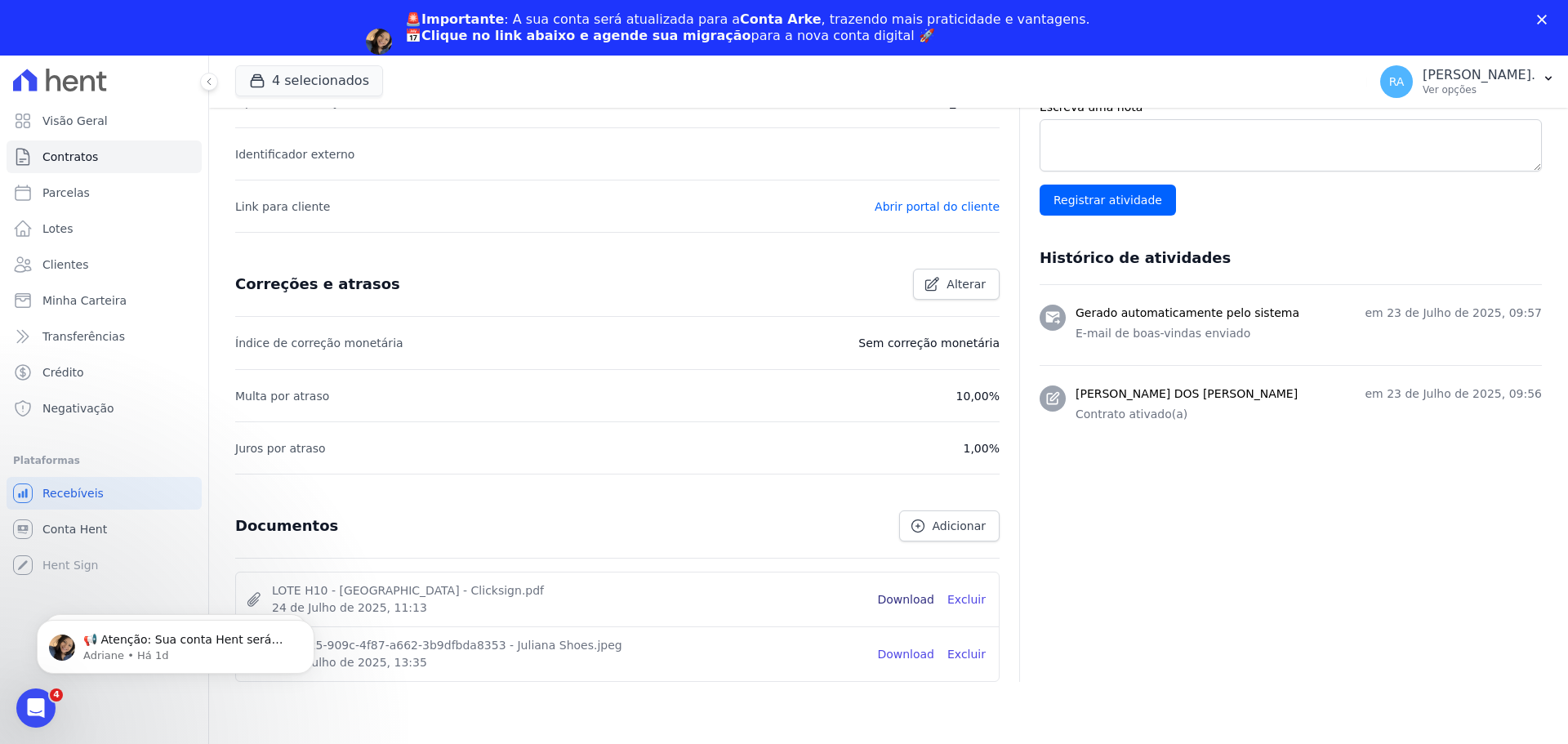
click at [921, 598] on link "Download" at bounding box center [906, 599] width 57 height 17
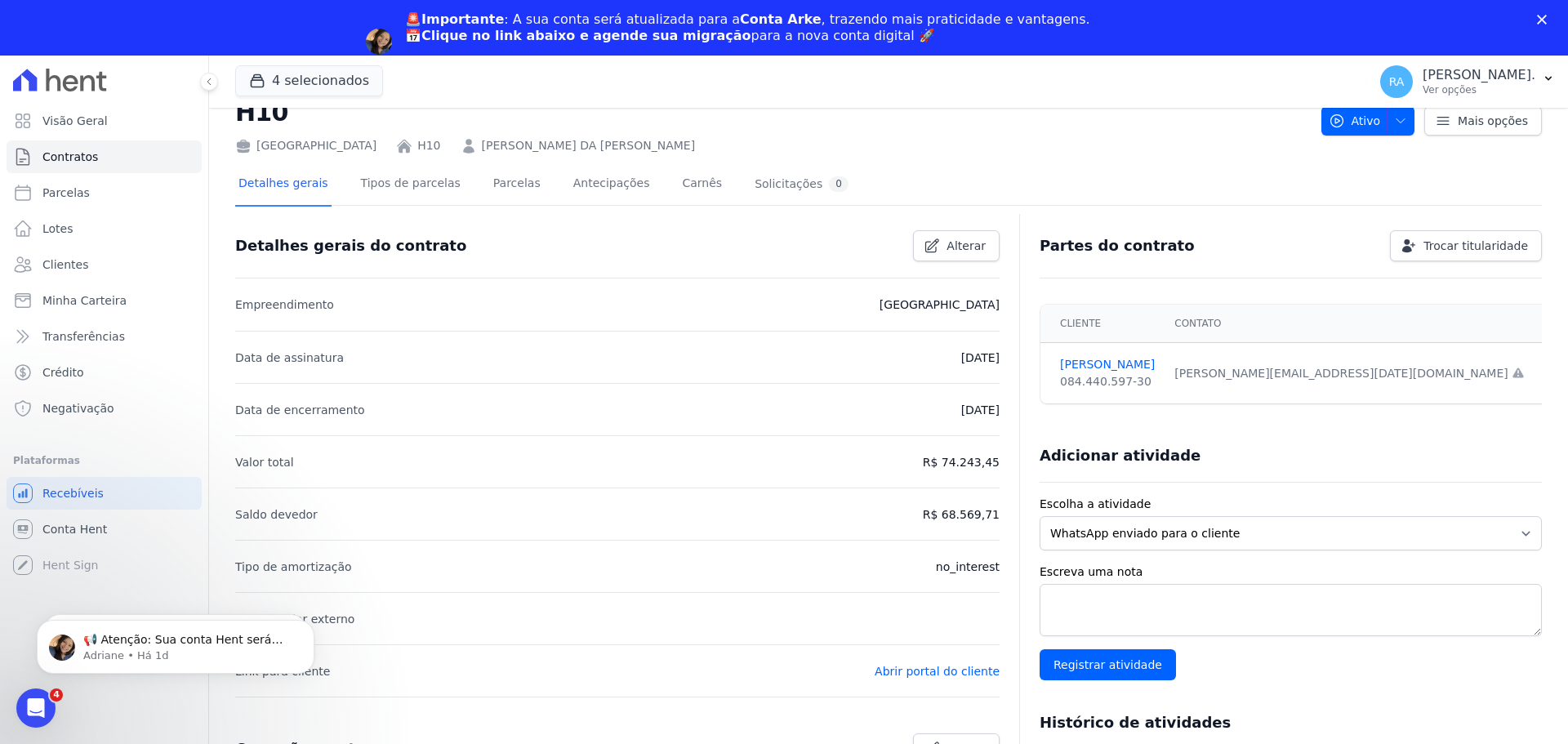
scroll to position [0, 0]
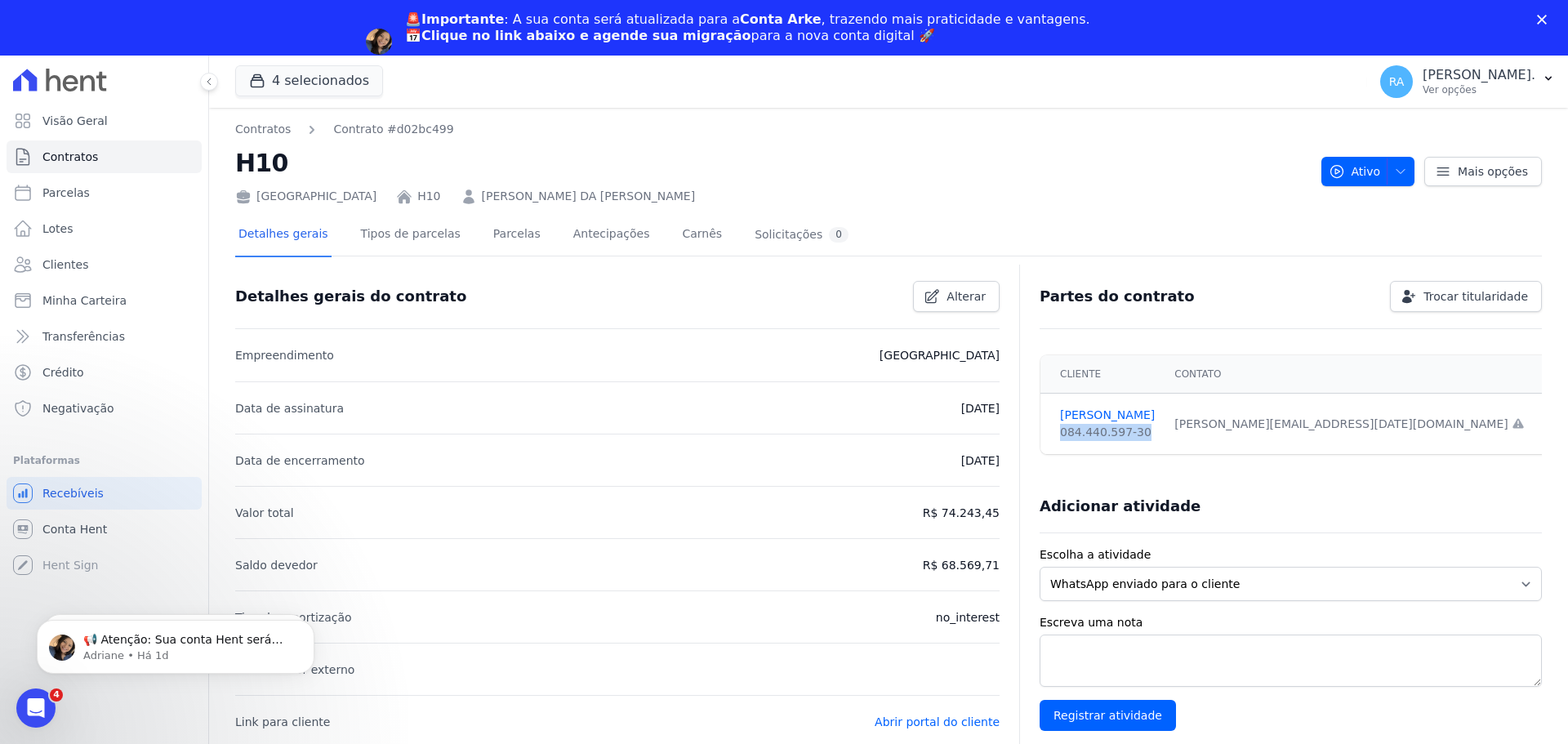
drag, startPoint x: 1144, startPoint y: 438, endPoint x: 1056, endPoint y: 442, distance: 88.1
click at [1056, 442] on td "MARCELO OLIVEIRA 084.440.597-30" at bounding box center [1102, 423] width 124 height 61
copy div "084.440.597-30"
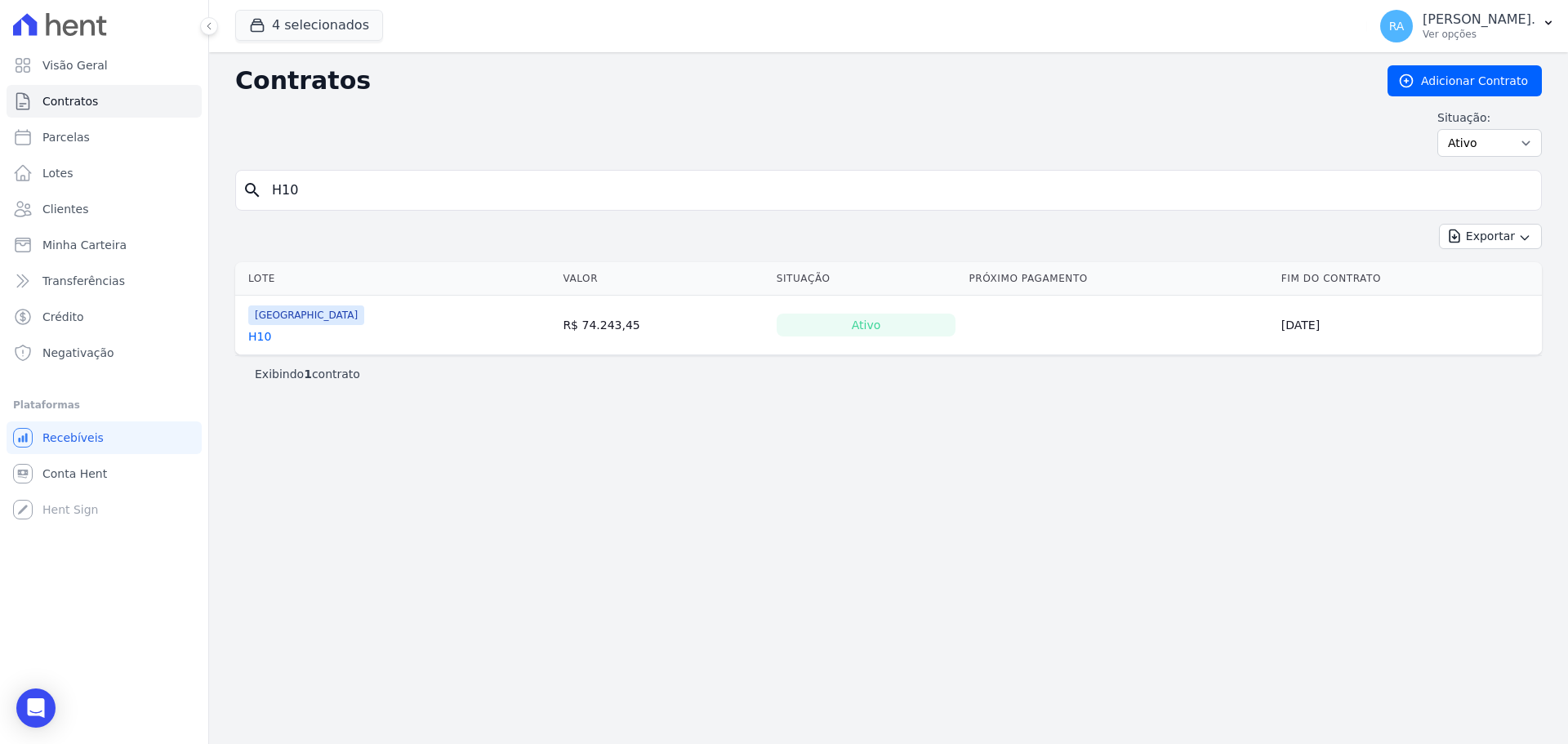
drag, startPoint x: 291, startPoint y: 183, endPoint x: 246, endPoint y: 185, distance: 45.0
click at [246, 185] on div "search H10" at bounding box center [888, 190] width 1307 height 40
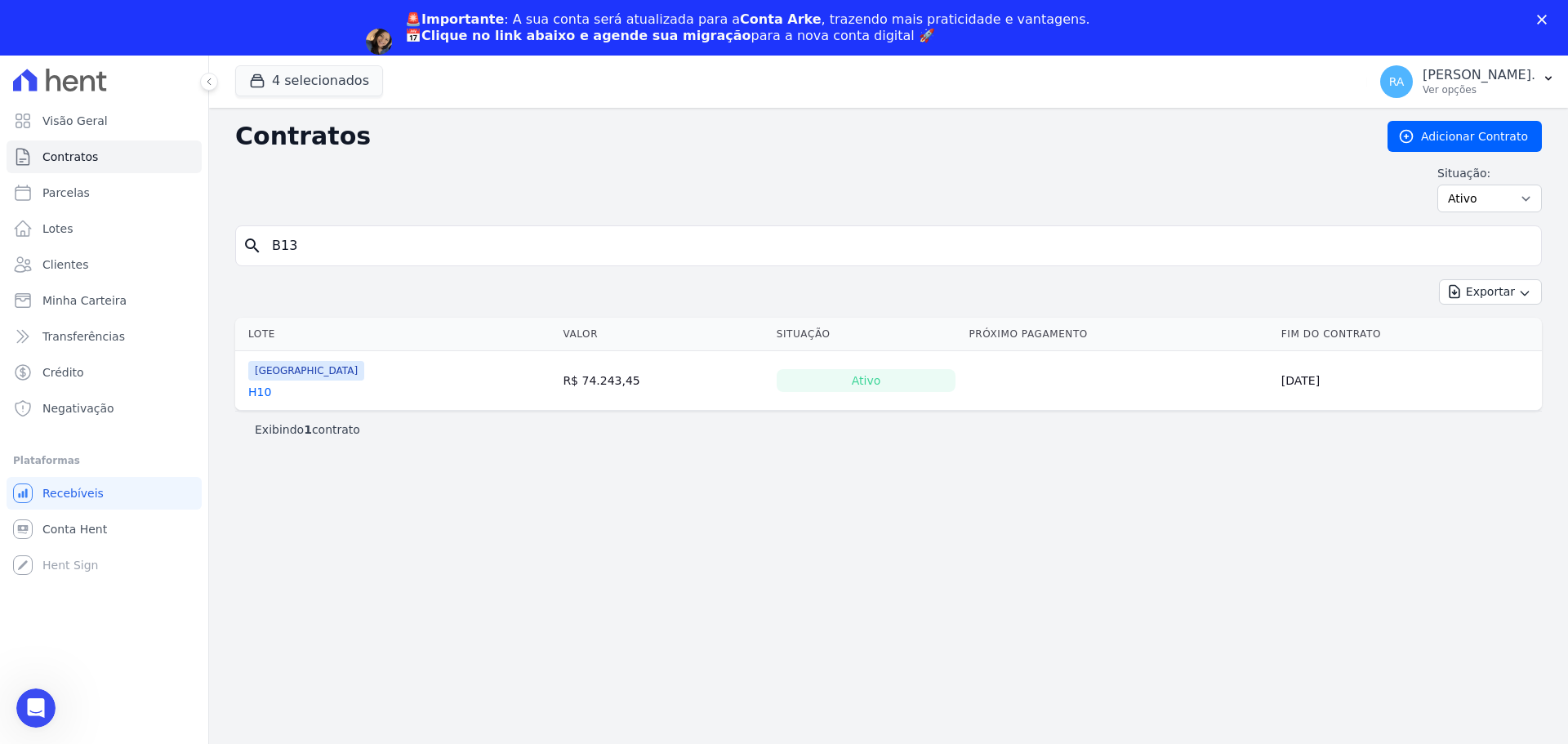
type input "B13"
click at [261, 393] on link "B13" at bounding box center [259, 391] width 22 height 16
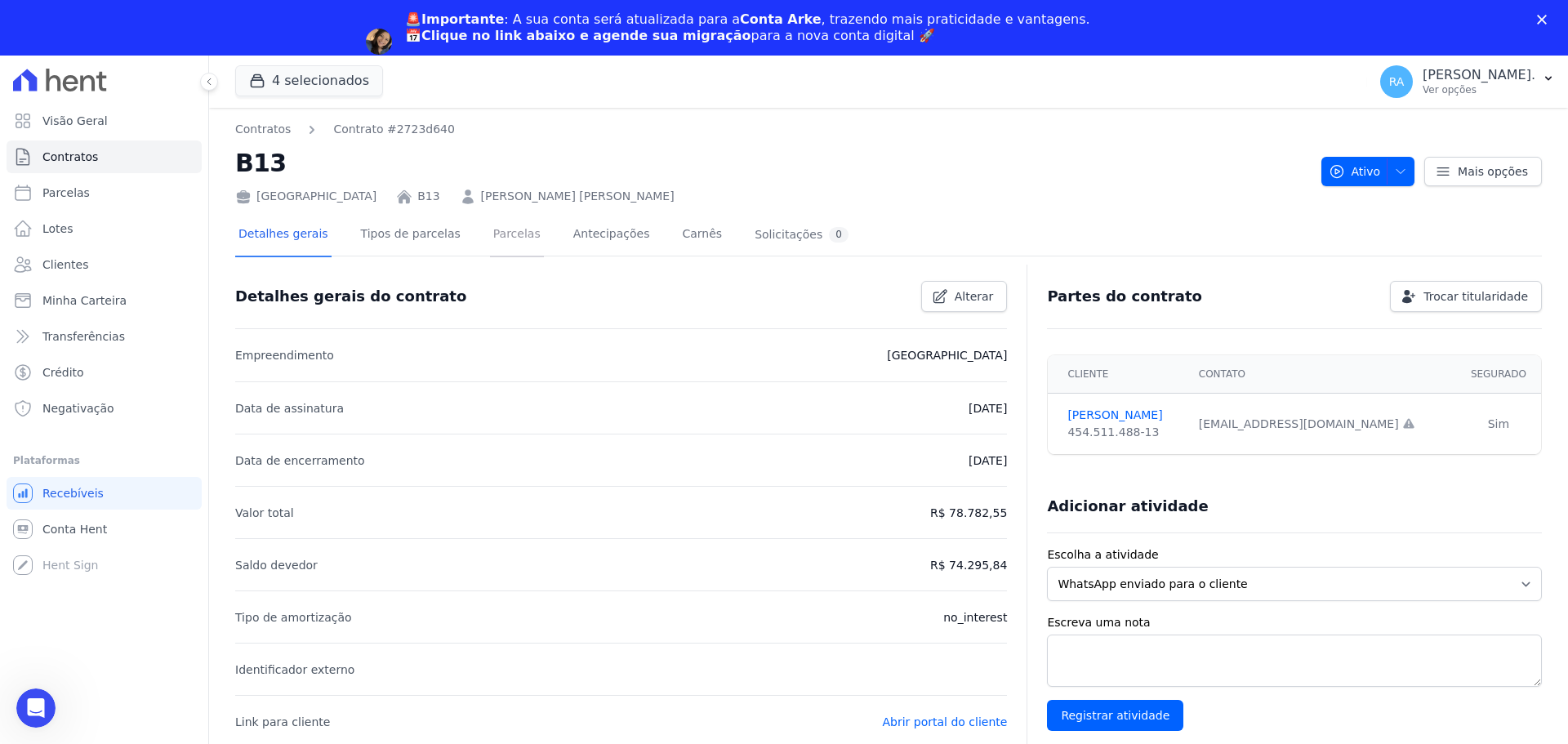
click at [494, 231] on link "Parcelas" at bounding box center [517, 235] width 54 height 43
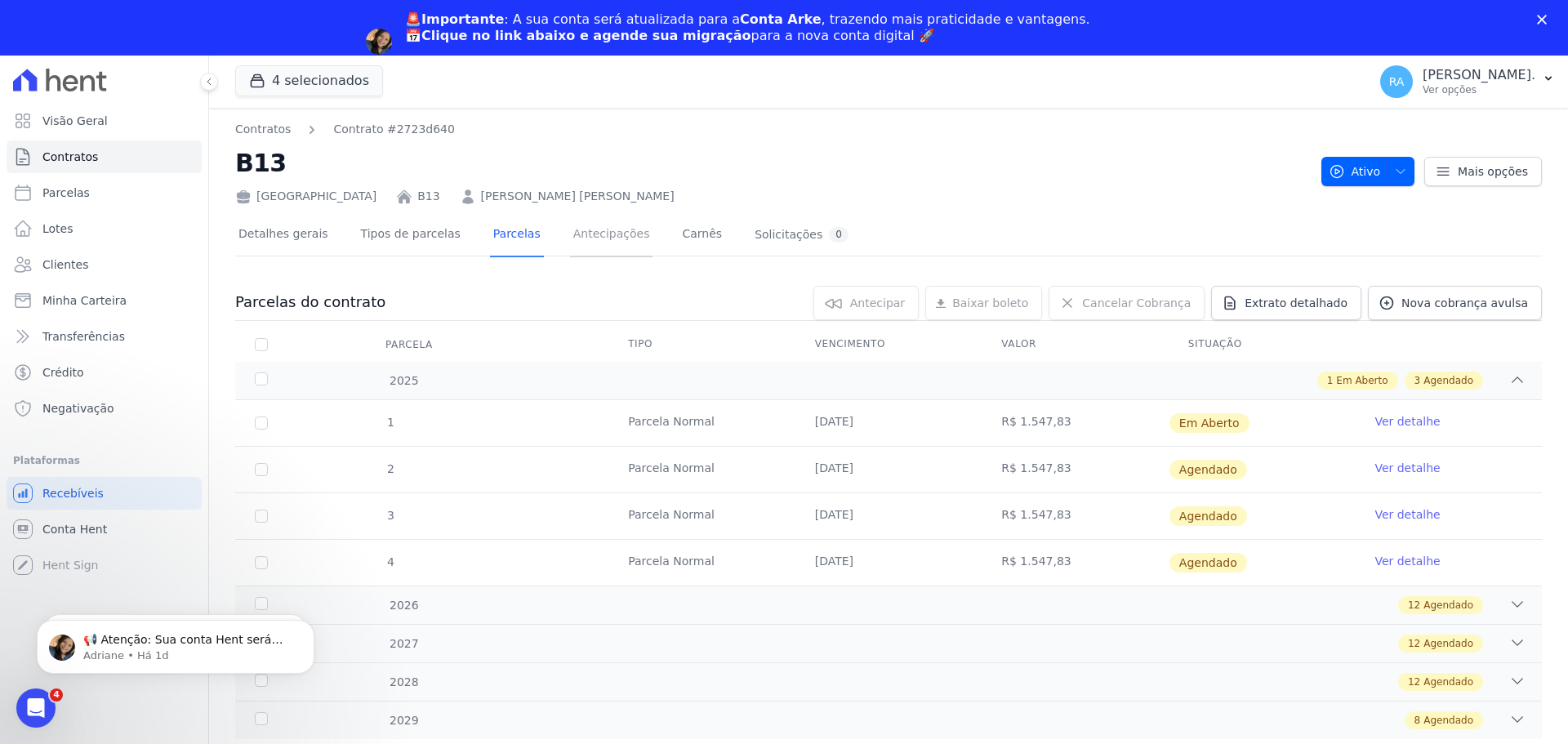
click at [582, 240] on link "Antecipações" at bounding box center [611, 235] width 83 height 43
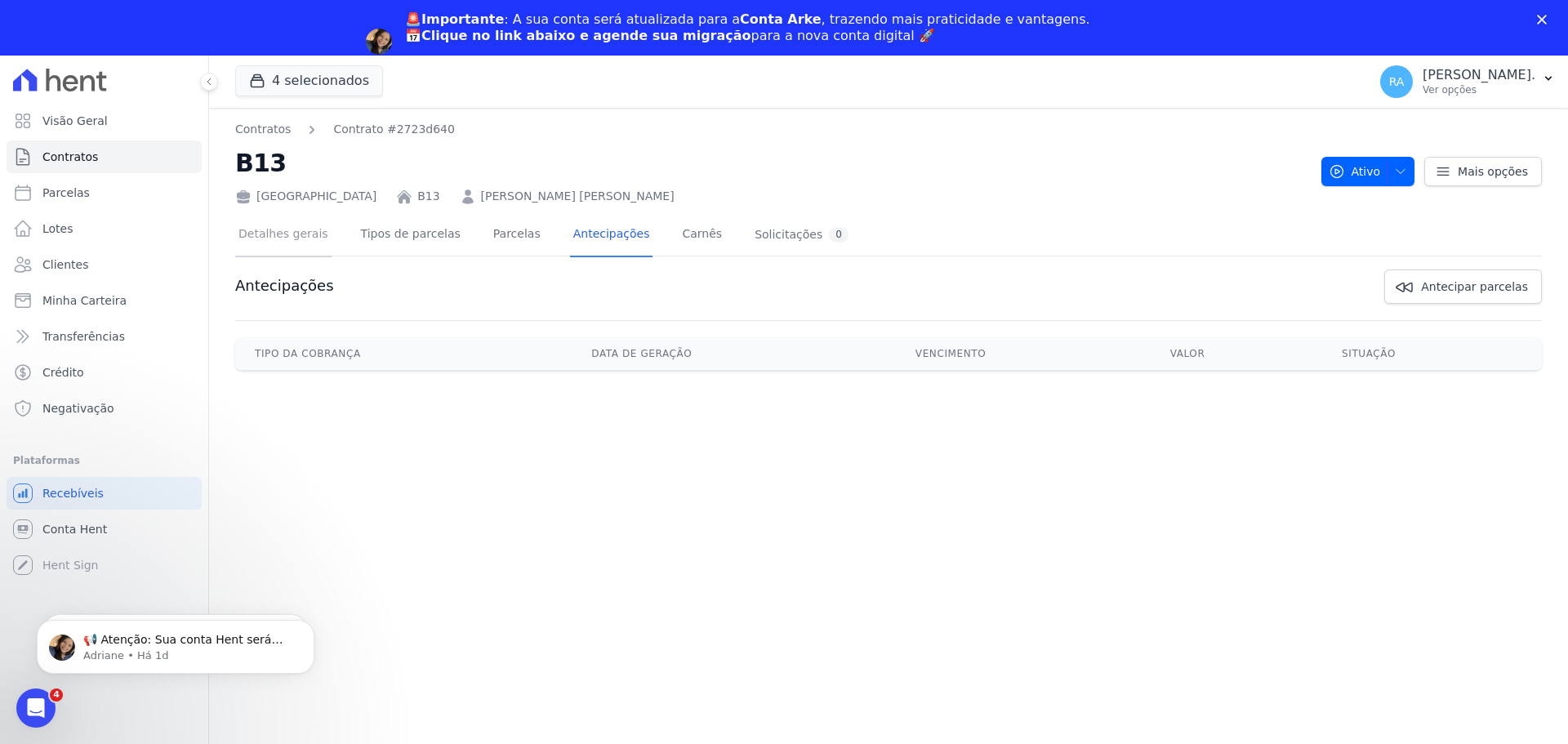
click at [296, 231] on link "Detalhes gerais" at bounding box center [283, 235] width 96 height 43
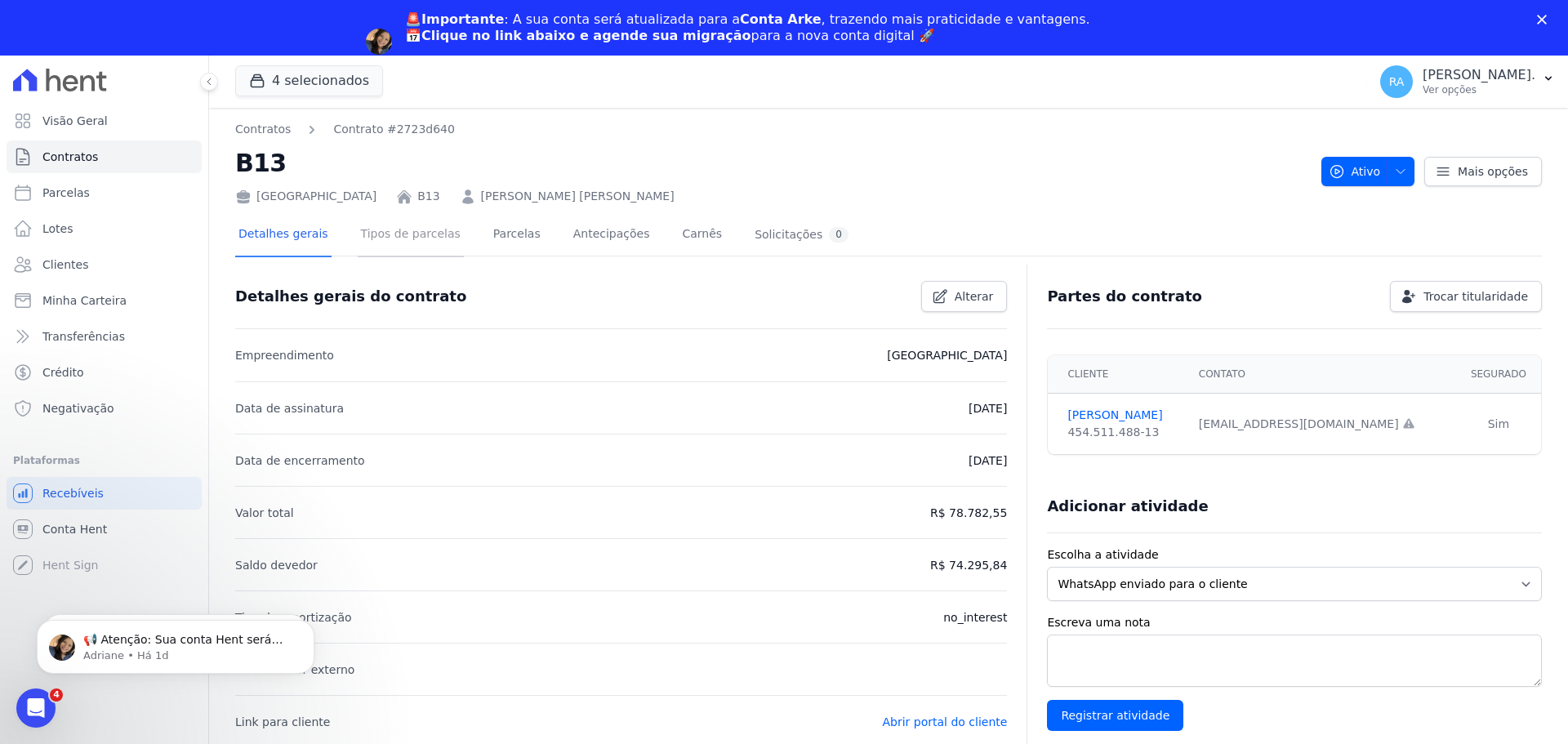
click at [429, 235] on link "Tipos de parcelas" at bounding box center [411, 235] width 106 height 43
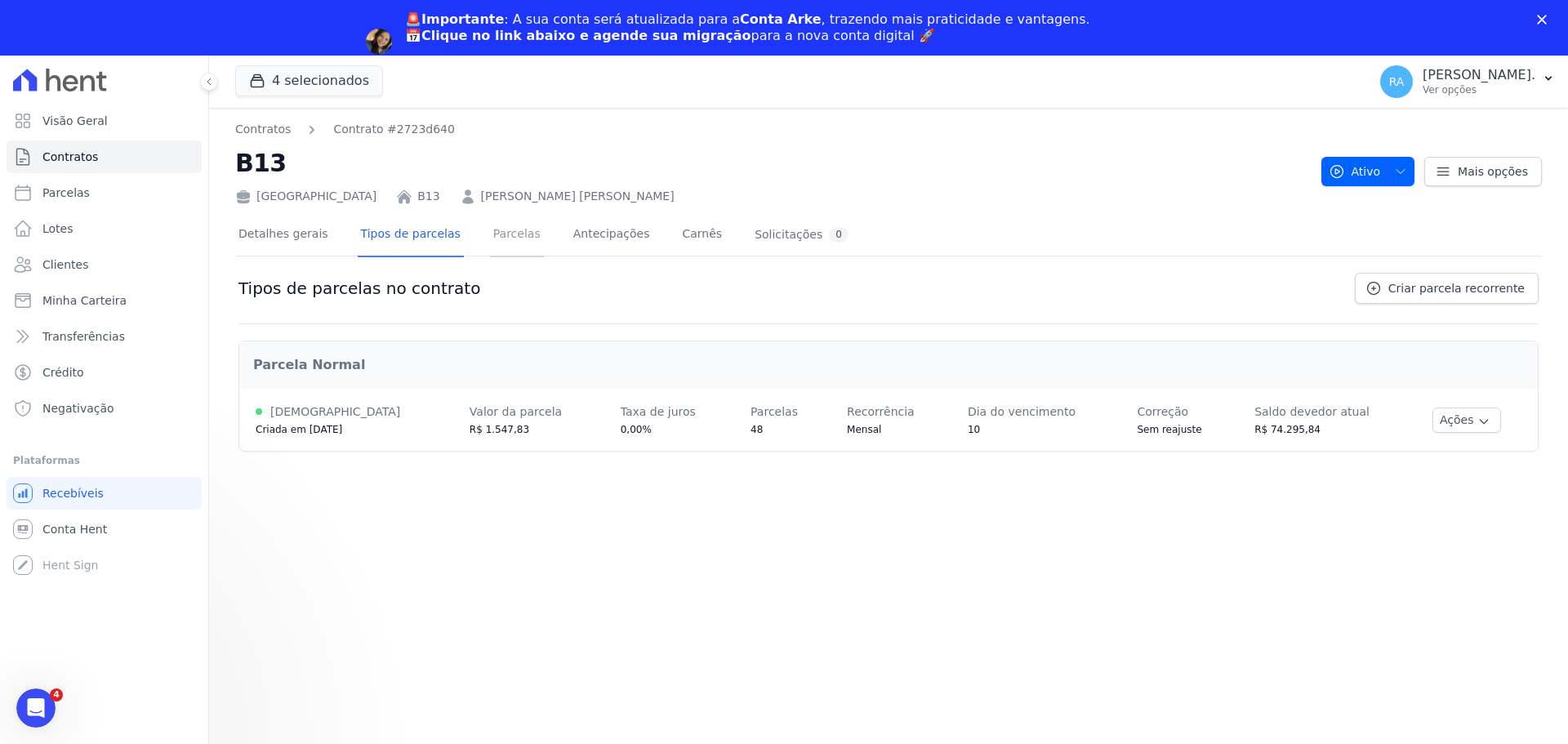
click at [499, 232] on link "Parcelas" at bounding box center [517, 235] width 54 height 43
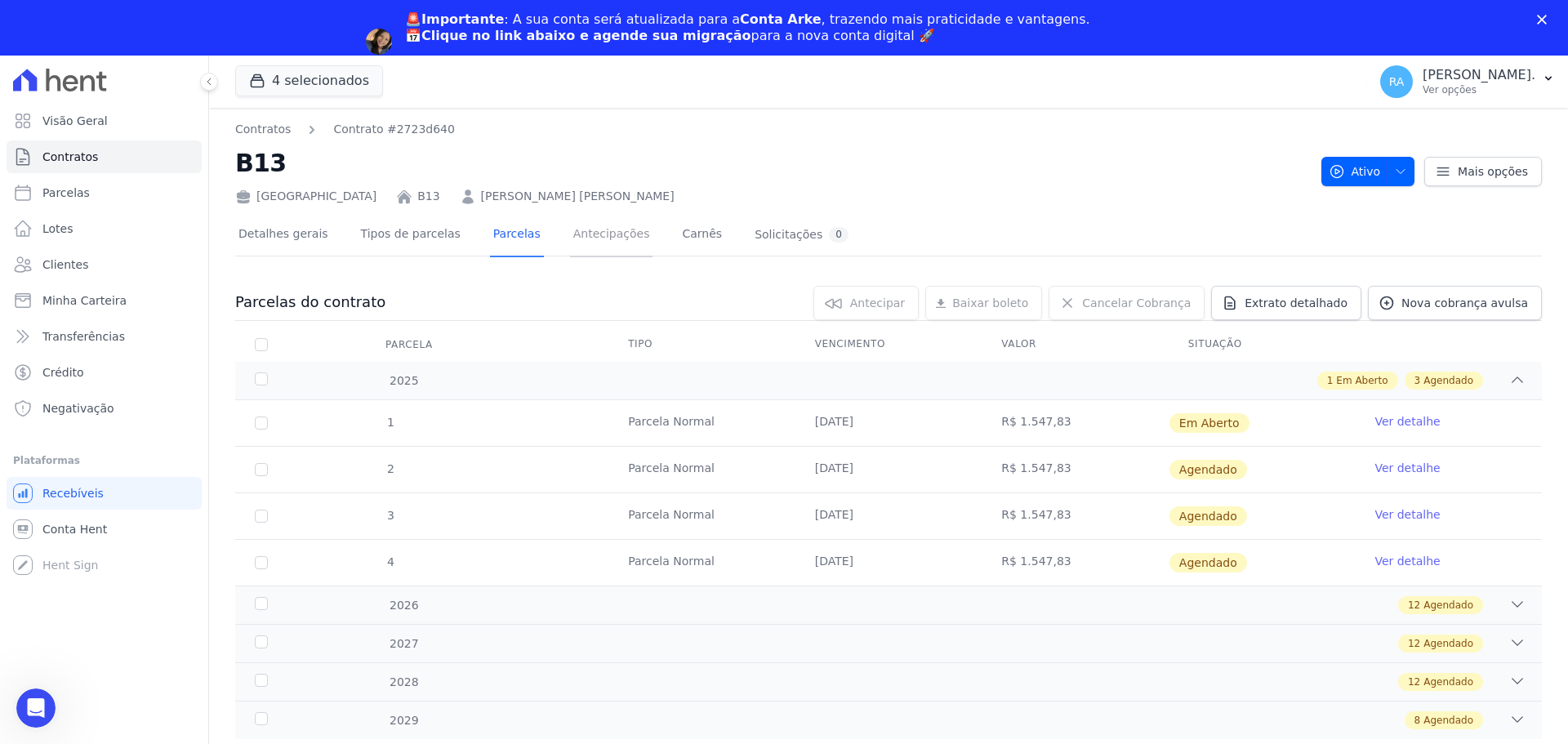
click at [572, 239] on link "Antecipações" at bounding box center [611, 235] width 83 height 43
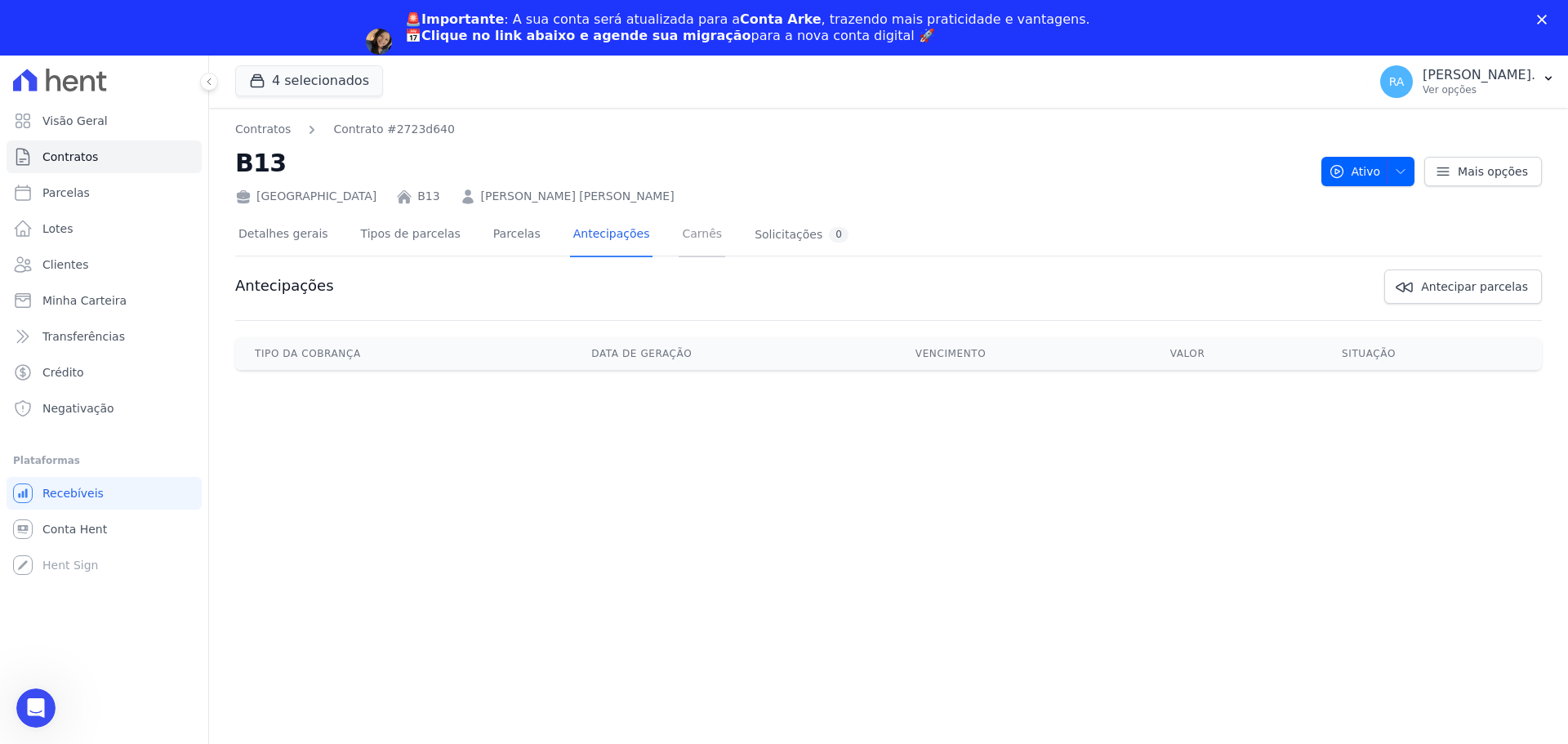
click at [679, 237] on link "Carnês" at bounding box center [701, 235] width 46 height 43
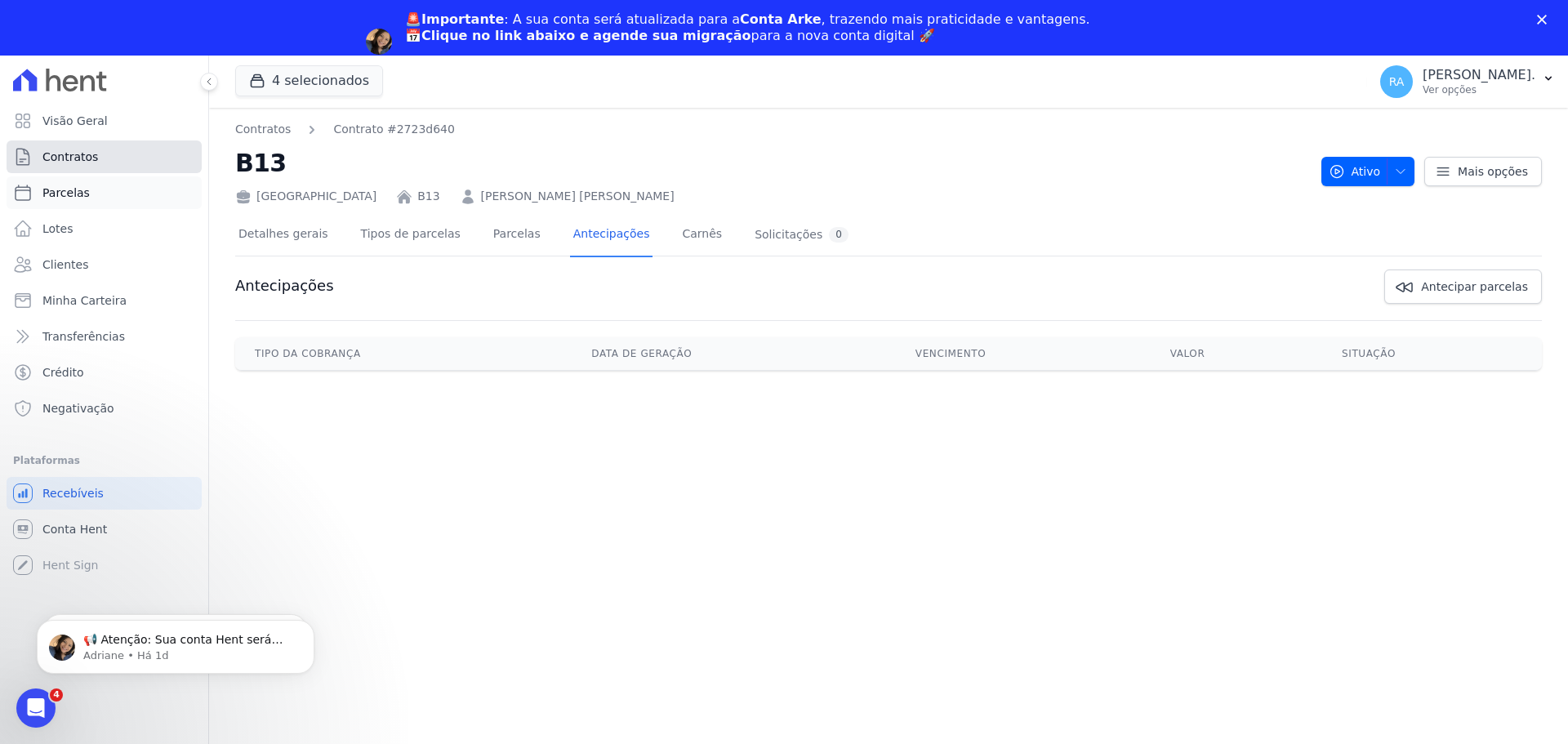
click at [58, 153] on span "Contratos" at bounding box center [70, 157] width 56 height 16
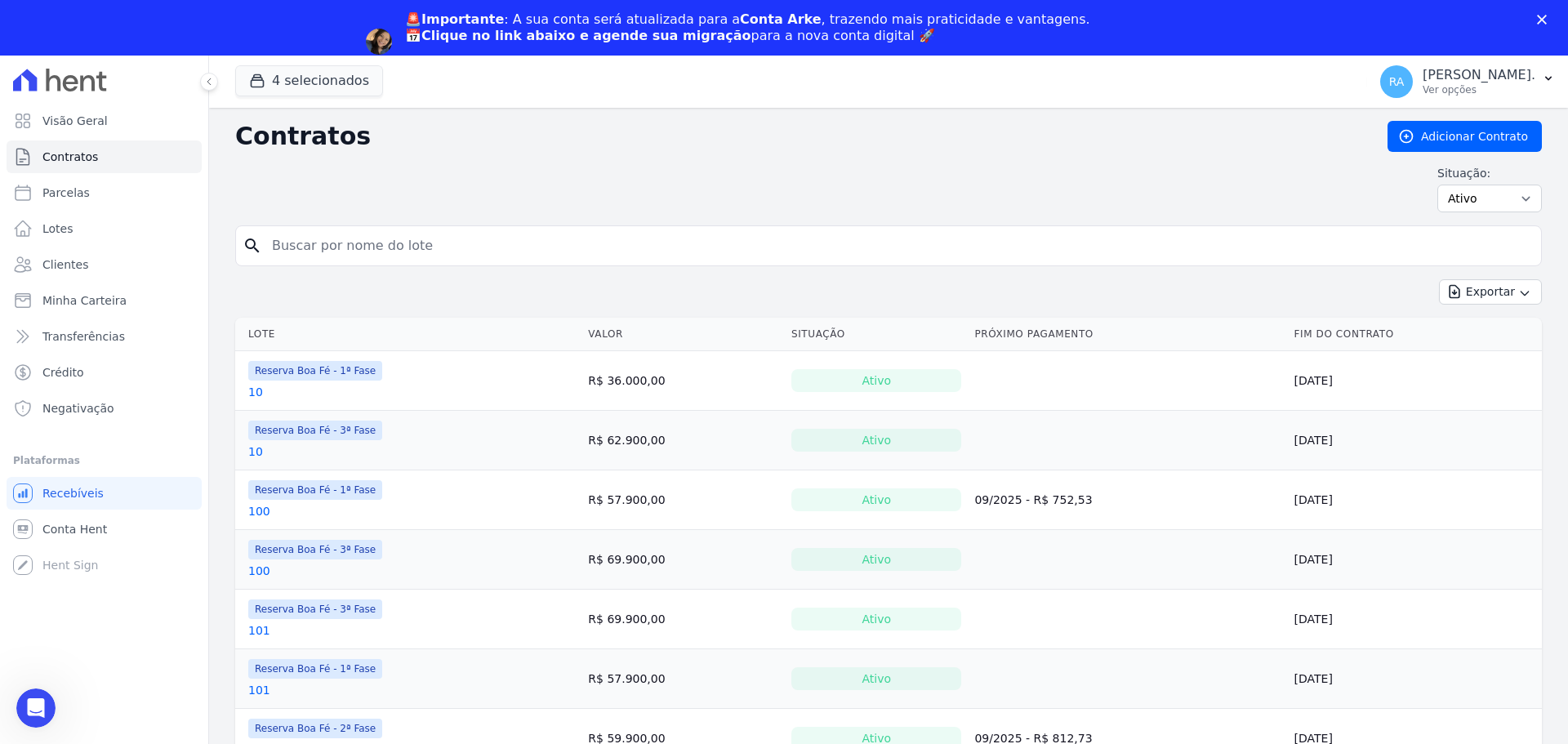
click at [371, 203] on div "Situação: Ativo Todos Pausado Distratado Rascunho Expirado Encerrado" at bounding box center [888, 189] width 1307 height 47
click at [370, 231] on input "search" at bounding box center [898, 246] width 1272 height 33
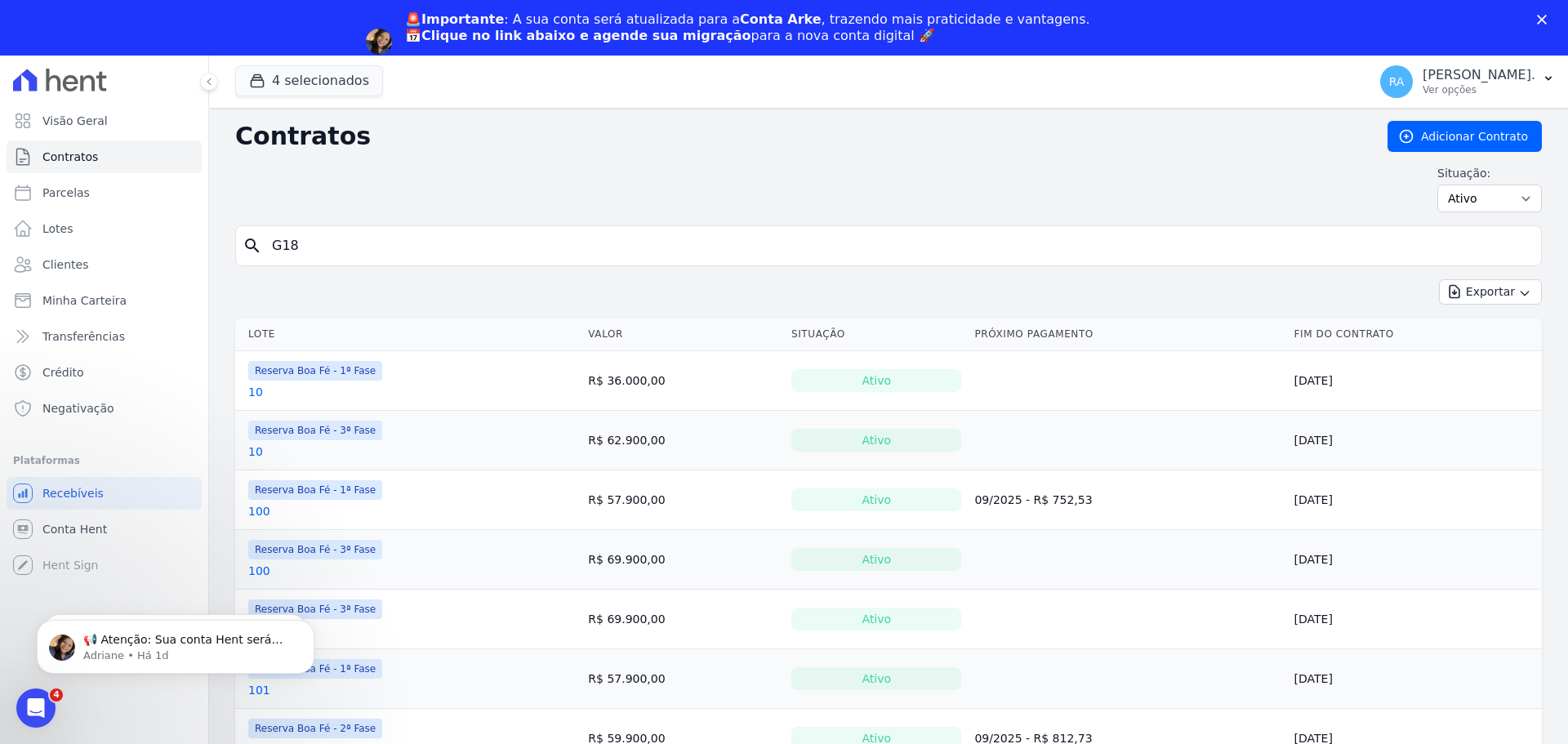
type input "G18"
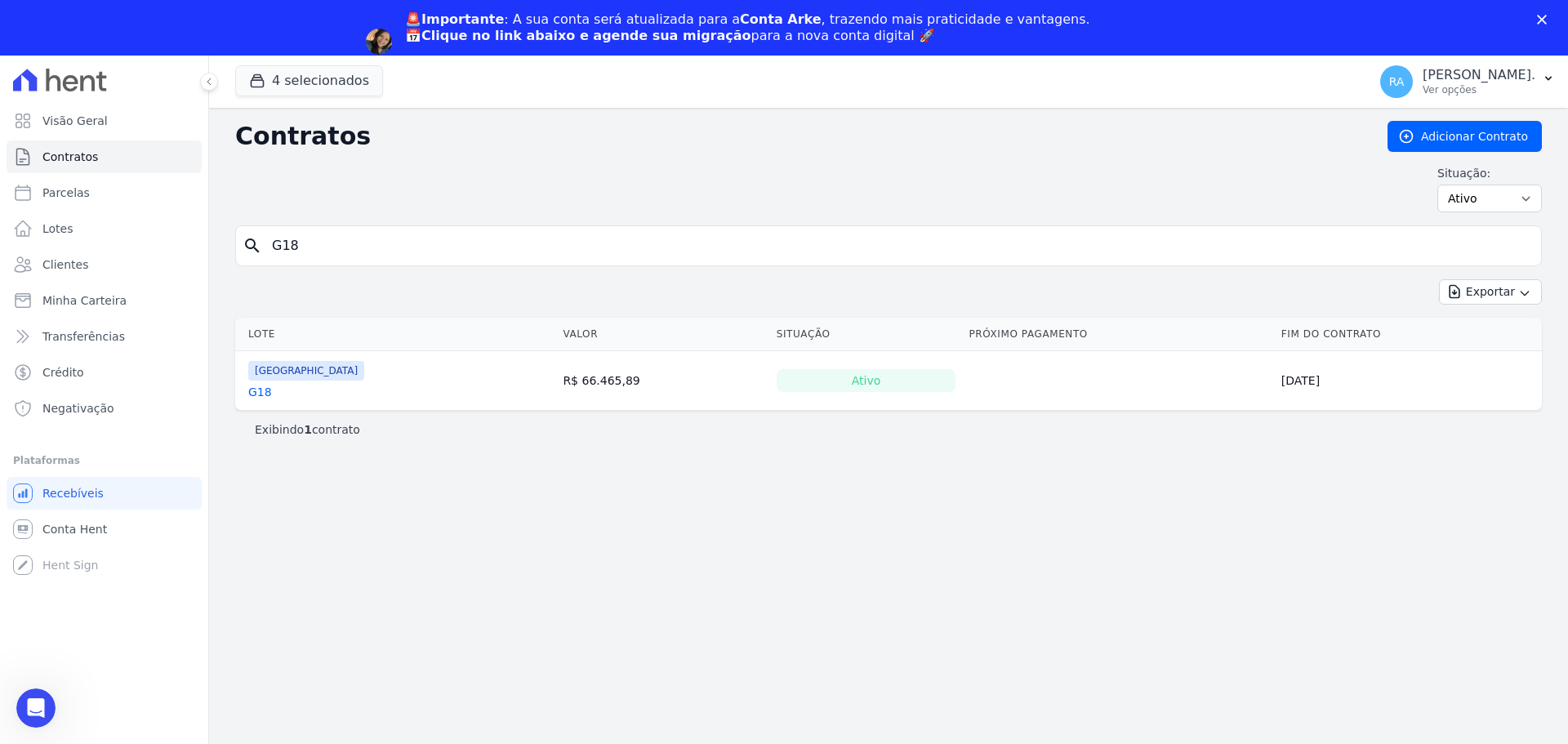
click at [248, 393] on link "G18" at bounding box center [260, 391] width 24 height 16
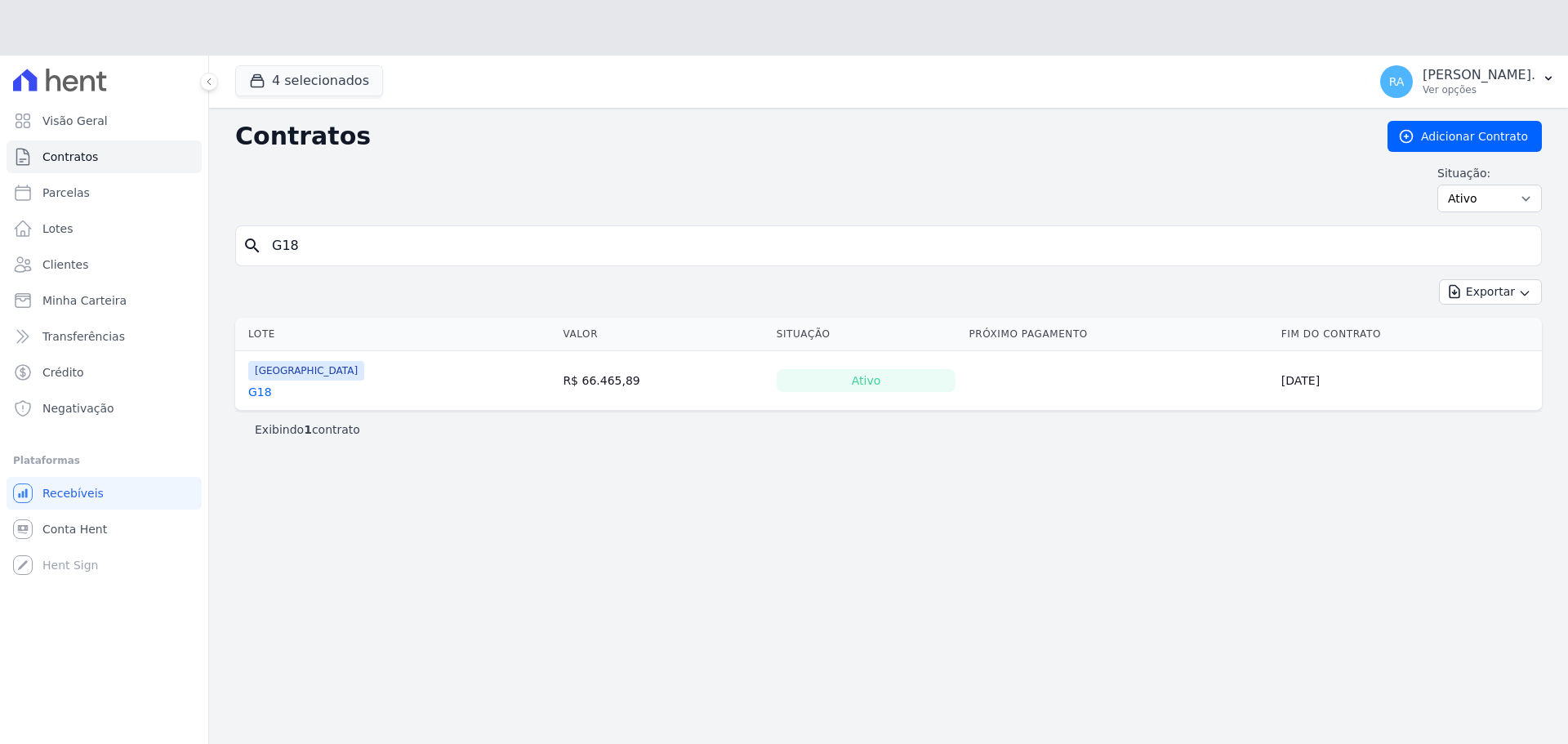
click at [312, 184] on div "Contratos Adicionar Contrato Situação: Ativo Todos Pausado Distratado Rascunho …" at bounding box center [888, 453] width 1359 height 691
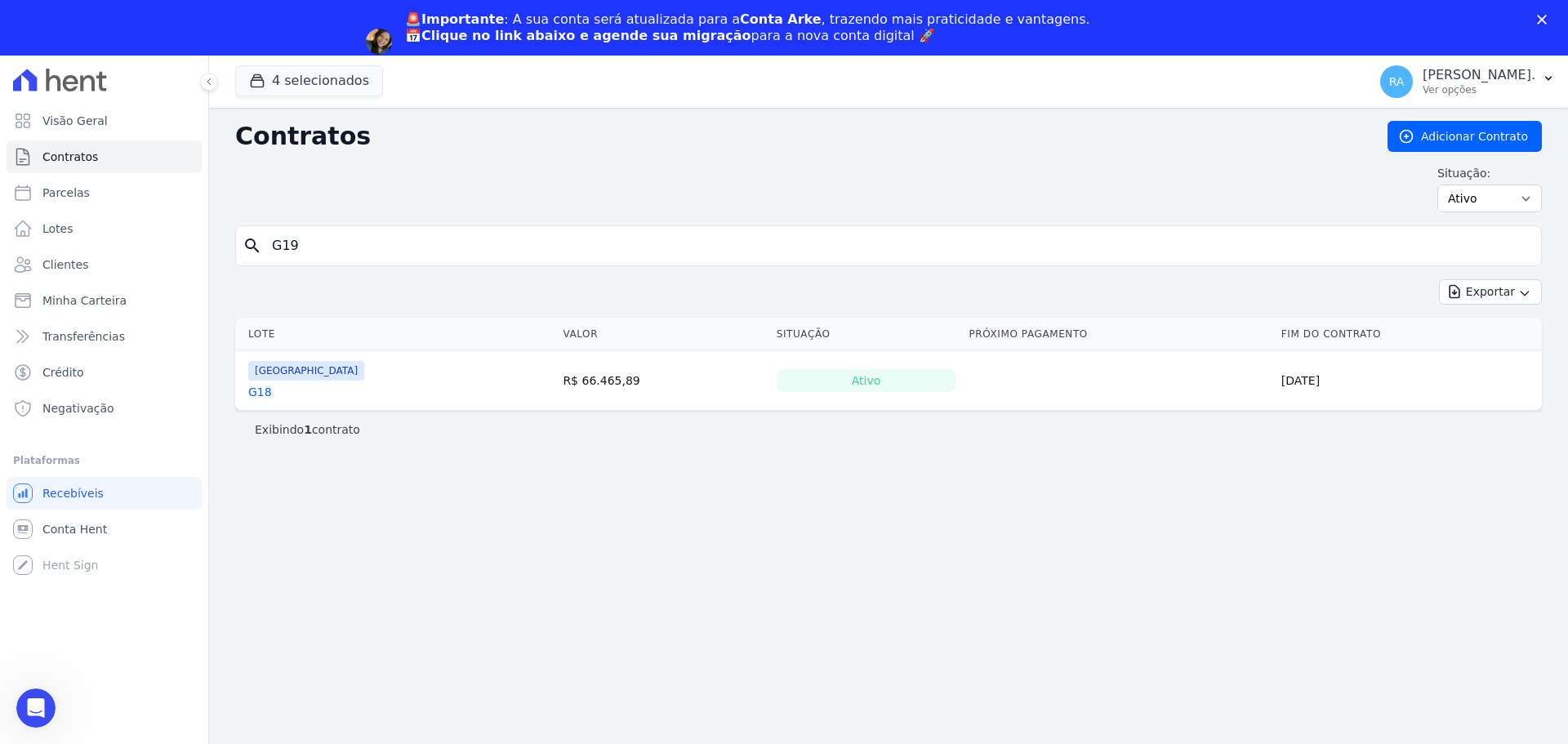
type input "G19"
click at [255, 396] on link "G19" at bounding box center [260, 391] width 24 height 16
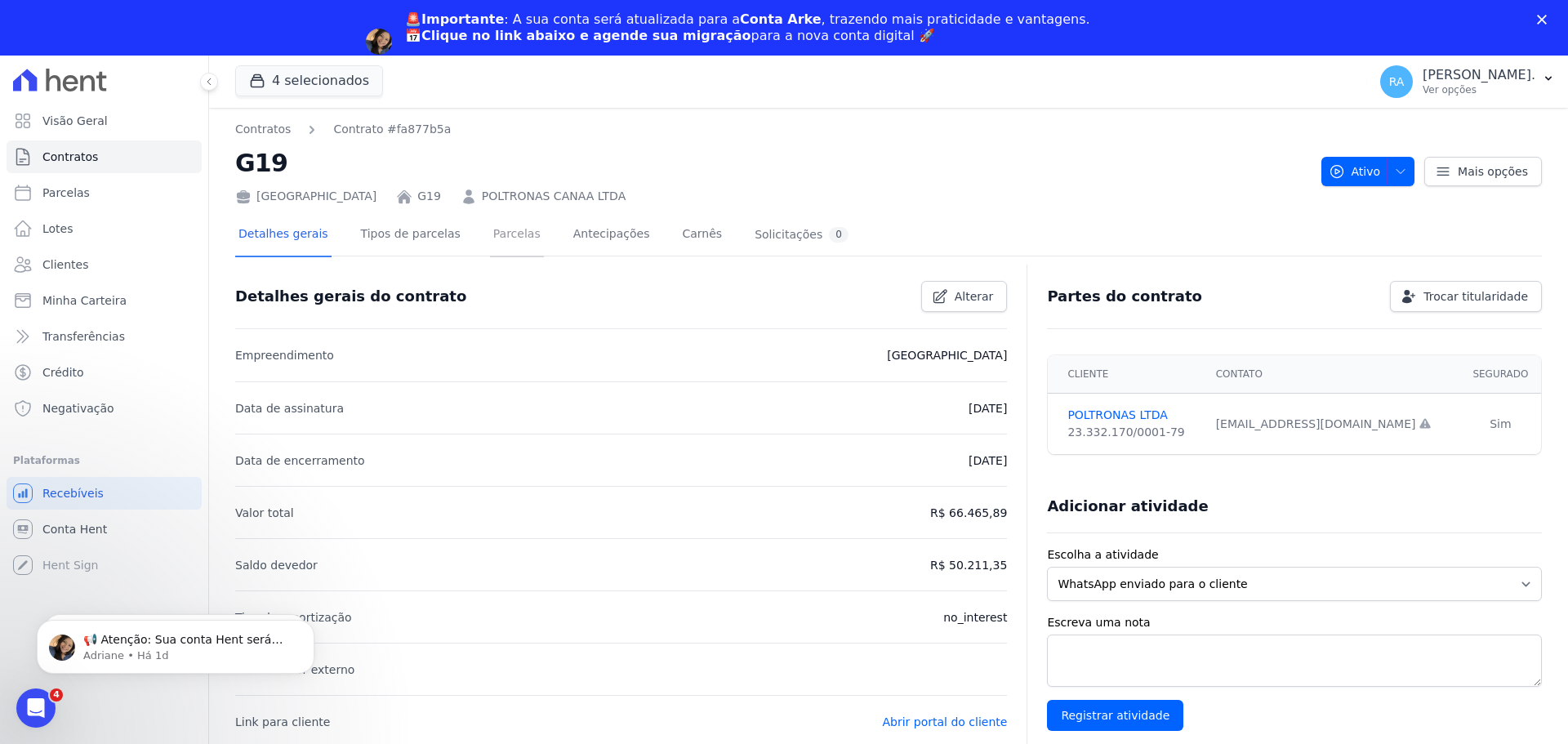
click at [490, 235] on link "Parcelas" at bounding box center [517, 235] width 54 height 43
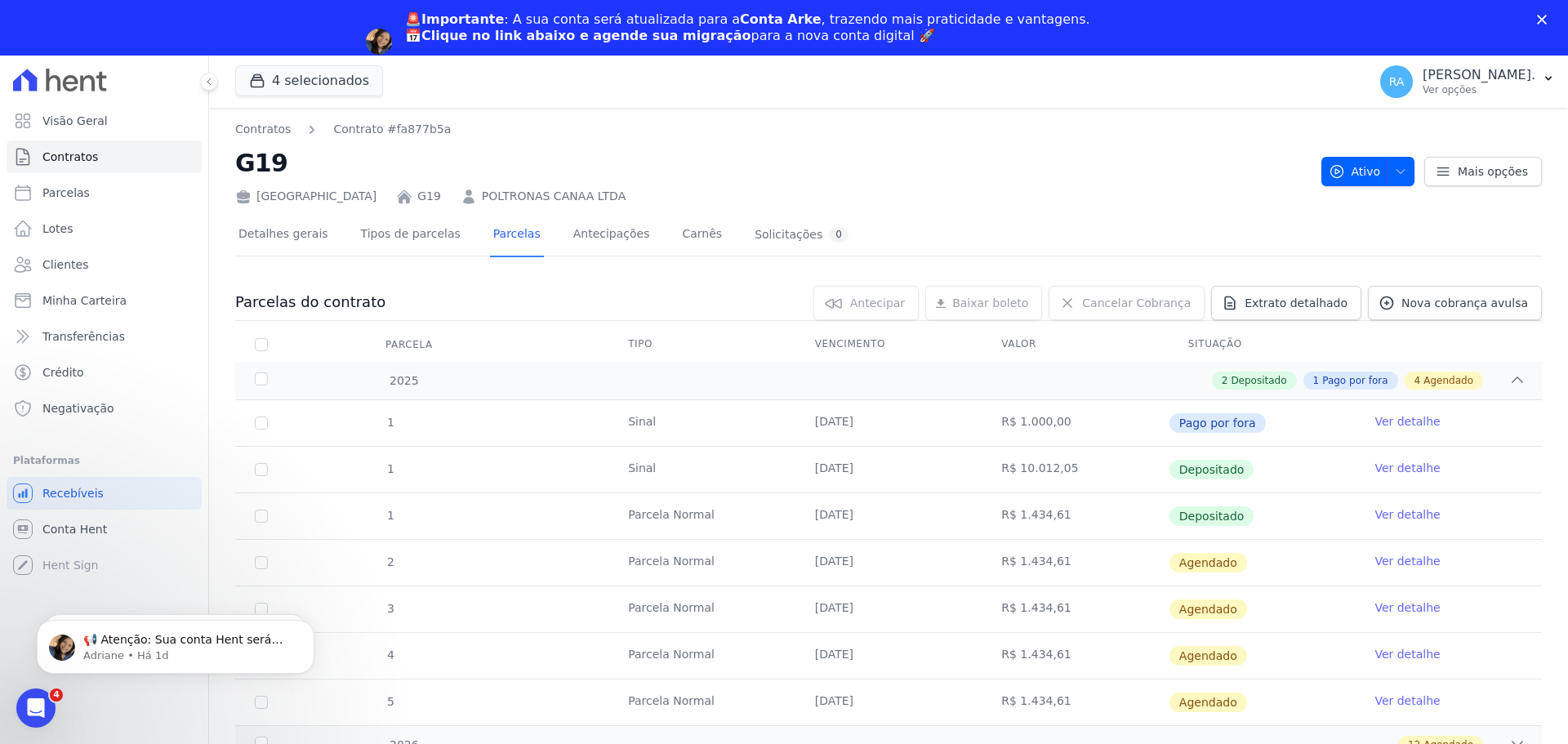
click at [1399, 420] on link "Ver detalhe" at bounding box center [1407, 421] width 66 height 16
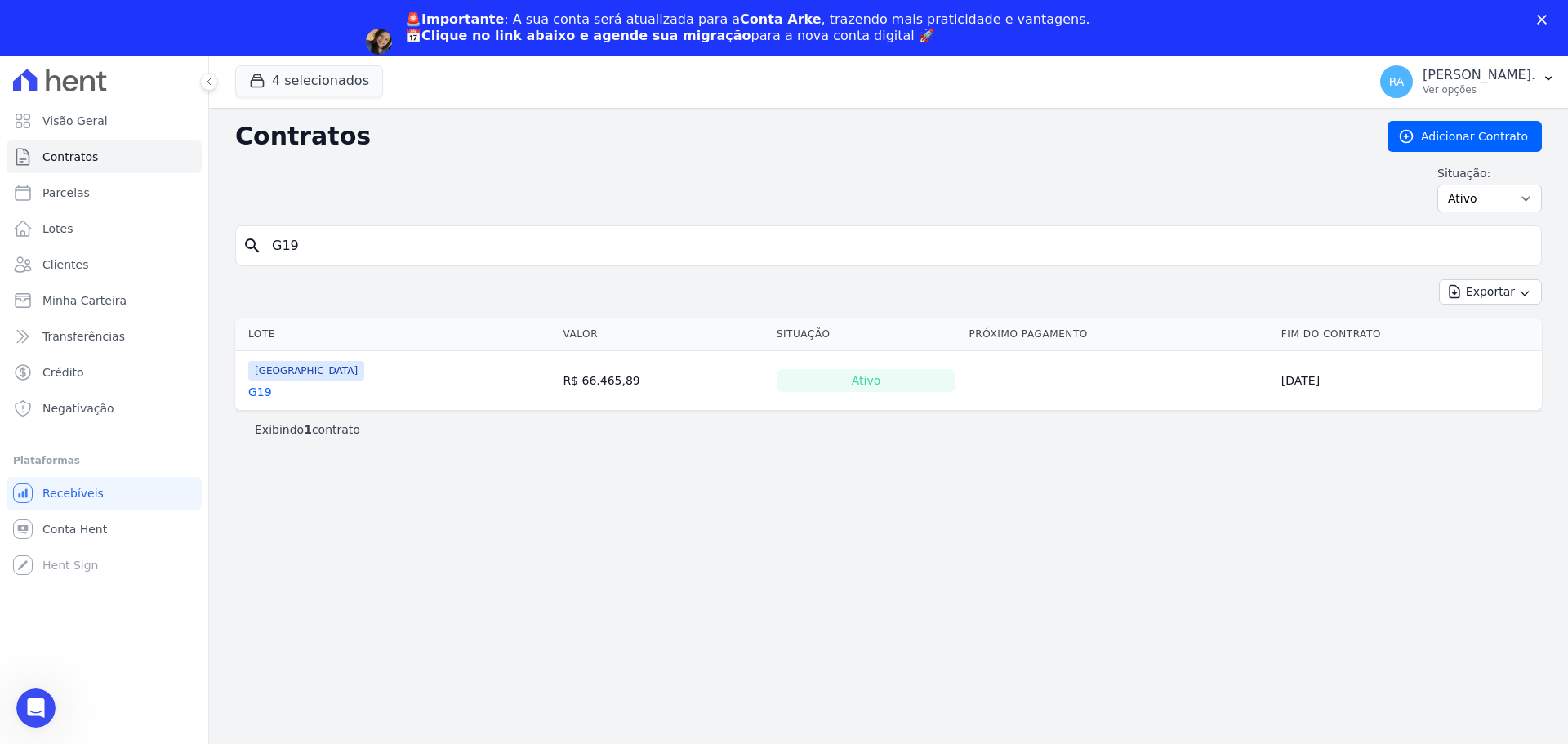
click at [312, 246] on input "G19" at bounding box center [898, 246] width 1272 height 33
type input "G18"
click at [252, 391] on link "G18" at bounding box center [260, 391] width 24 height 16
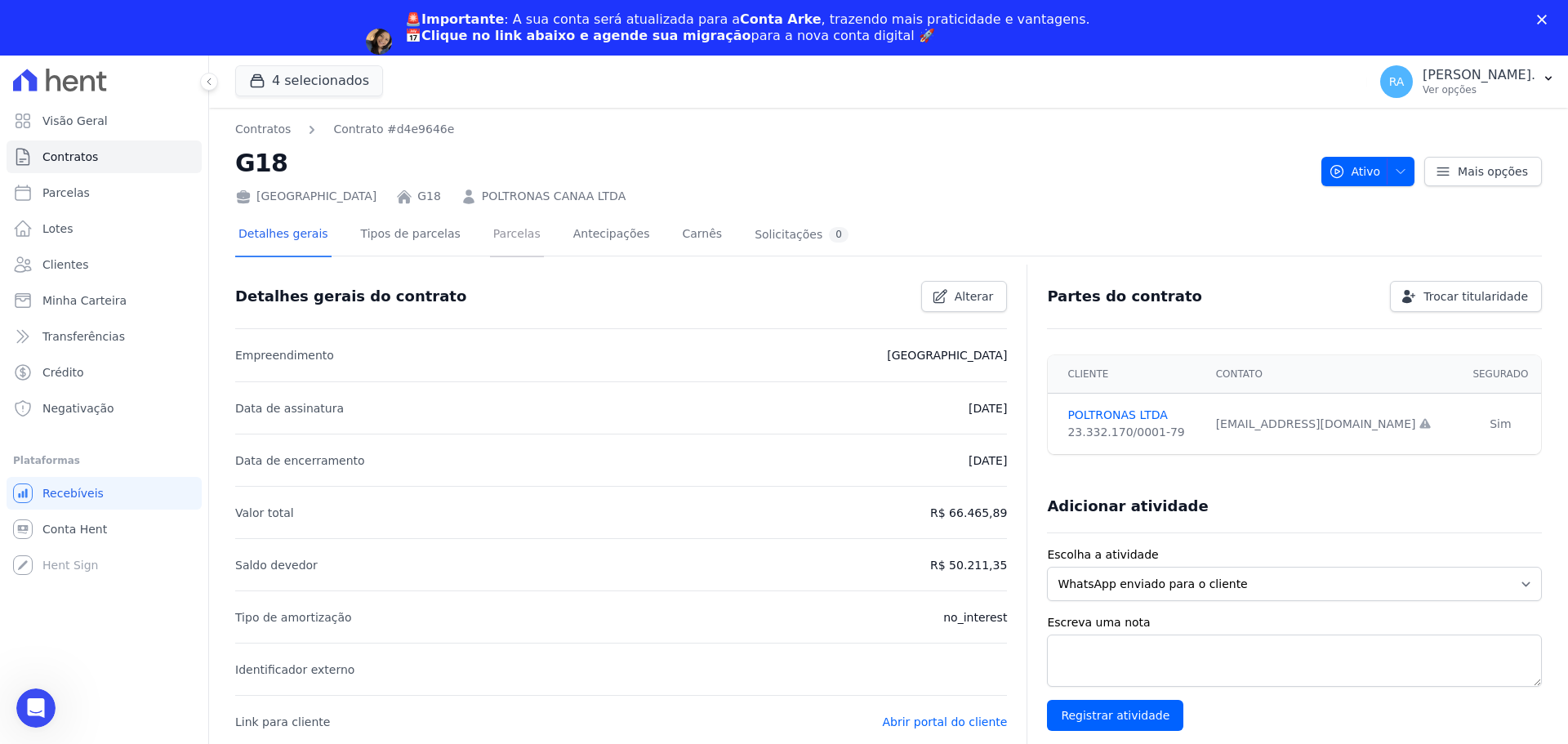
click at [501, 238] on link "Parcelas" at bounding box center [517, 235] width 54 height 43
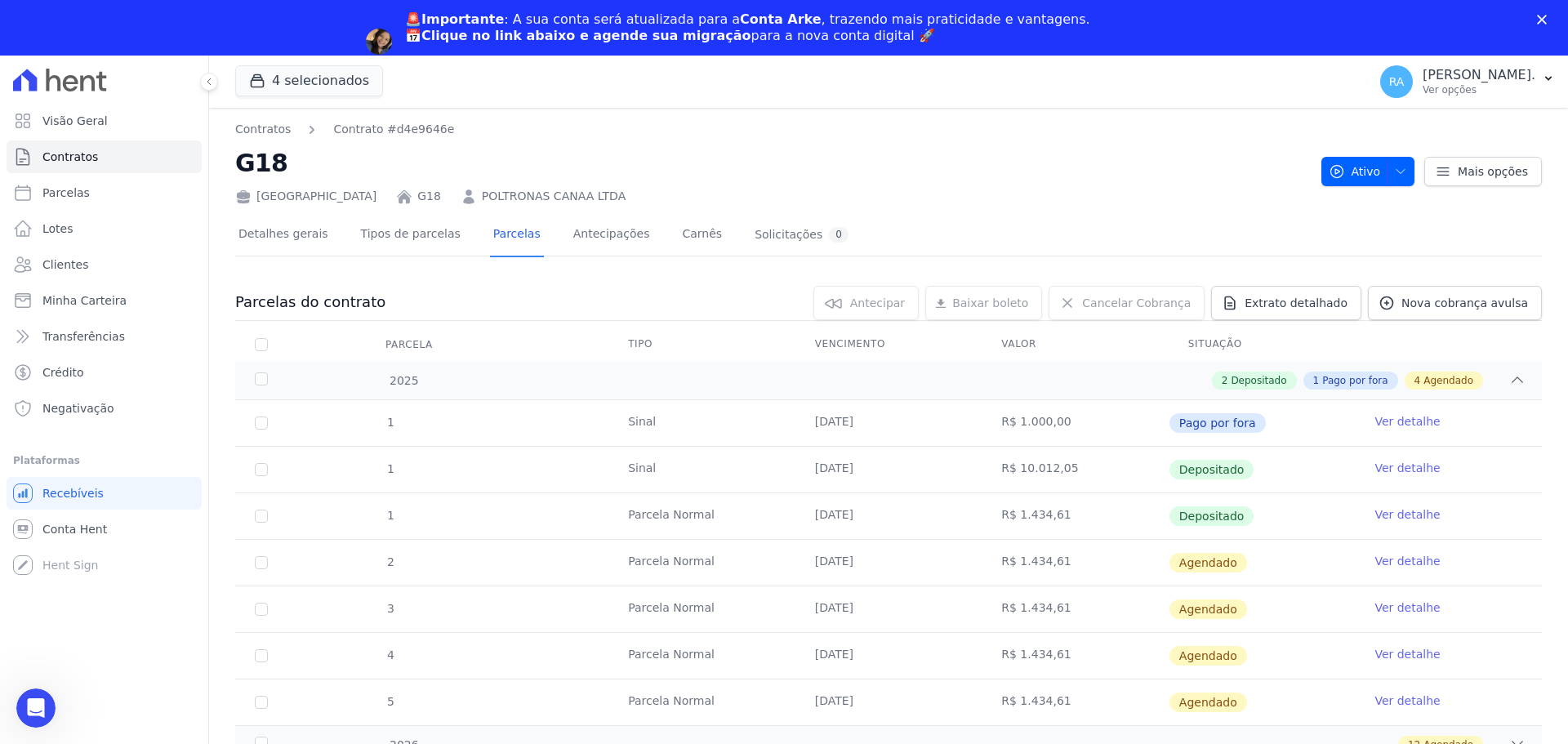
click at [1400, 423] on link "Ver detalhe" at bounding box center [1407, 421] width 66 height 16
click at [290, 231] on link "Detalhes gerais" at bounding box center [283, 235] width 96 height 43
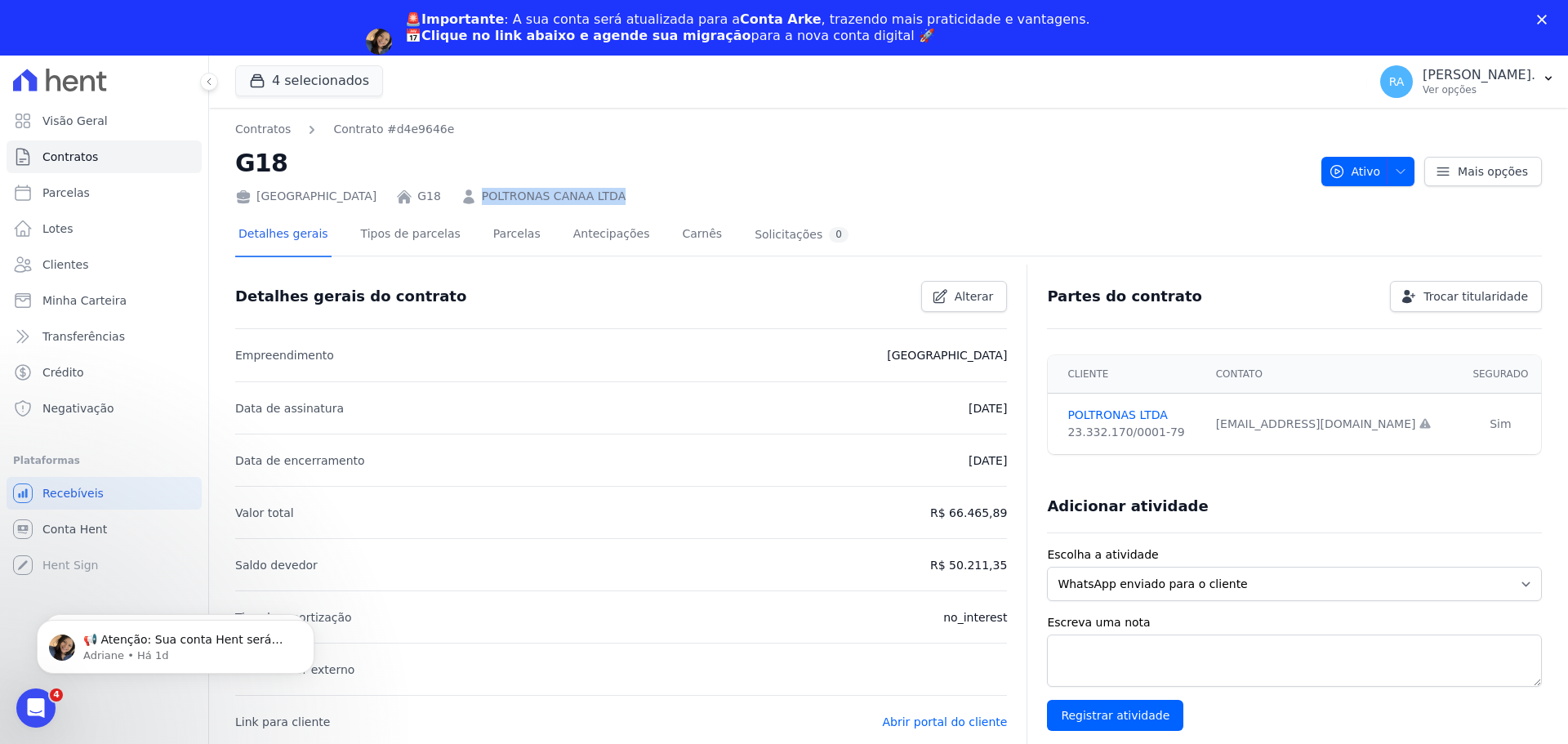
drag, startPoint x: 461, startPoint y: 194, endPoint x: 600, endPoint y: 194, distance: 139.0
click at [600, 194] on div "Parque das Palmeiras G18 POLTRONAS CANAA LTDA" at bounding box center [771, 193] width 1073 height 24
copy link "POLTRONAS CANAA LTDA"
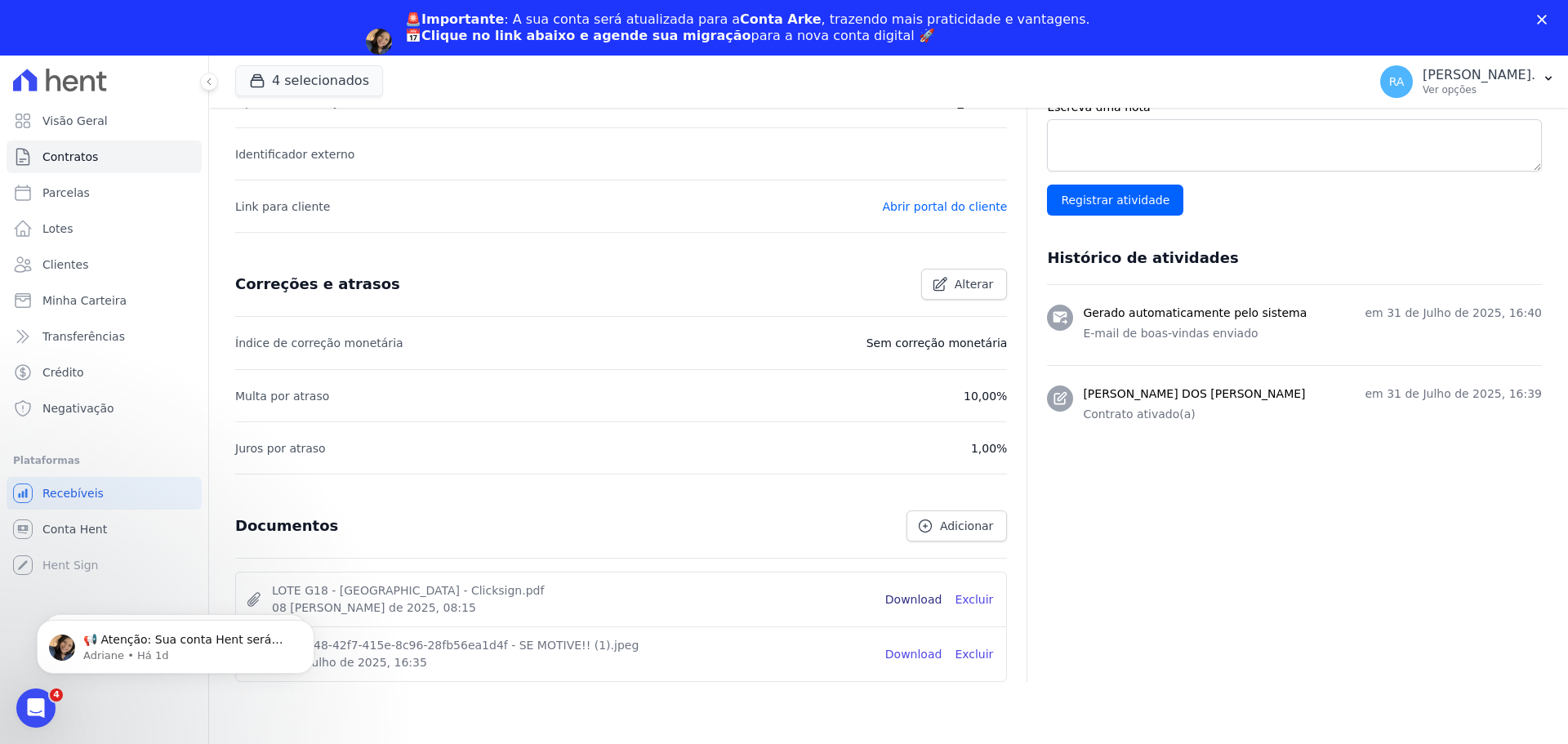
click at [915, 597] on link "Download" at bounding box center [914, 599] width 57 height 17
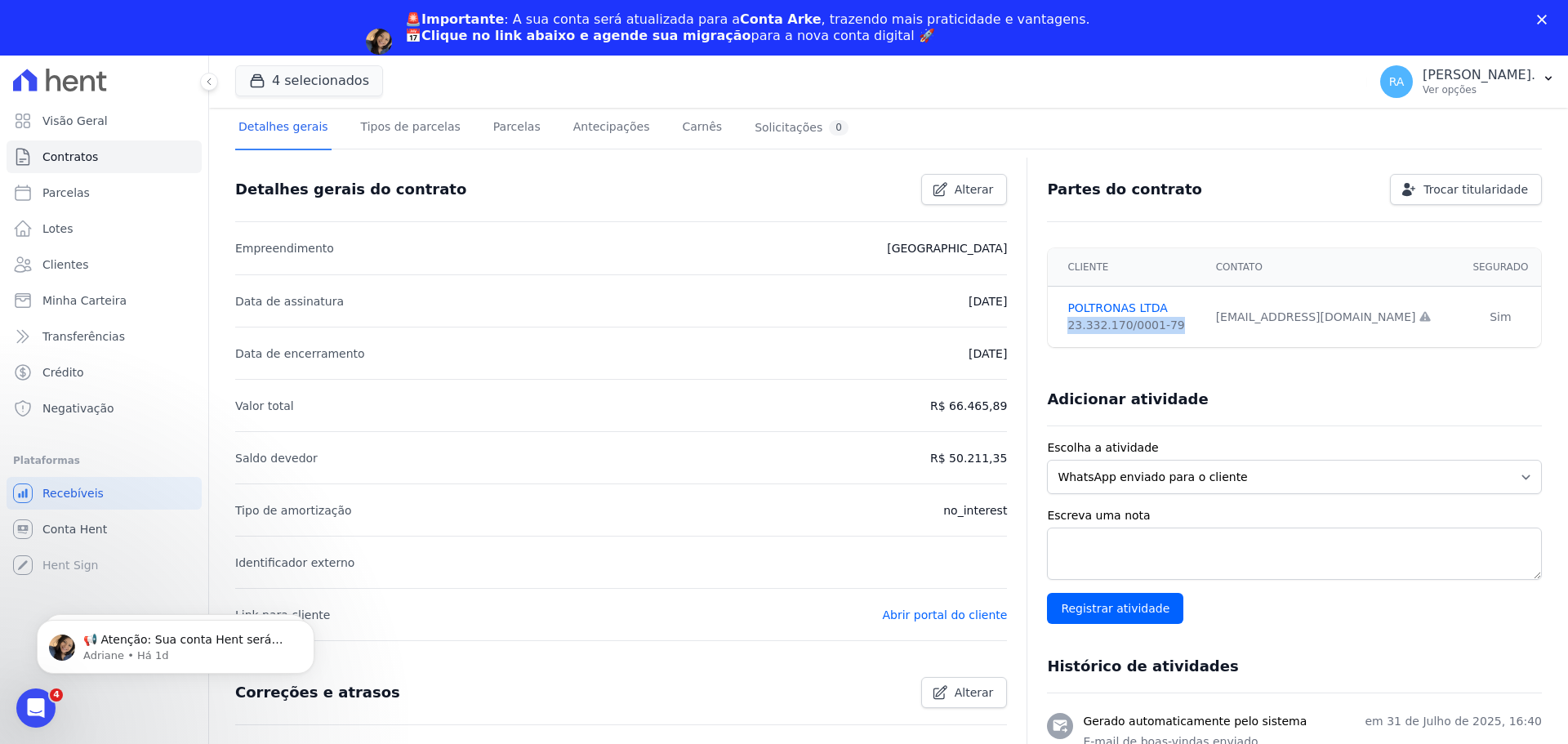
drag, startPoint x: 1164, startPoint y: 328, endPoint x: 1057, endPoint y: 331, distance: 107.0
click at [1057, 331] on td "POLTRONAS LTDA 23.332.170/0001-79" at bounding box center [1126, 316] width 157 height 61
copy div "23.332.170/0001-79"
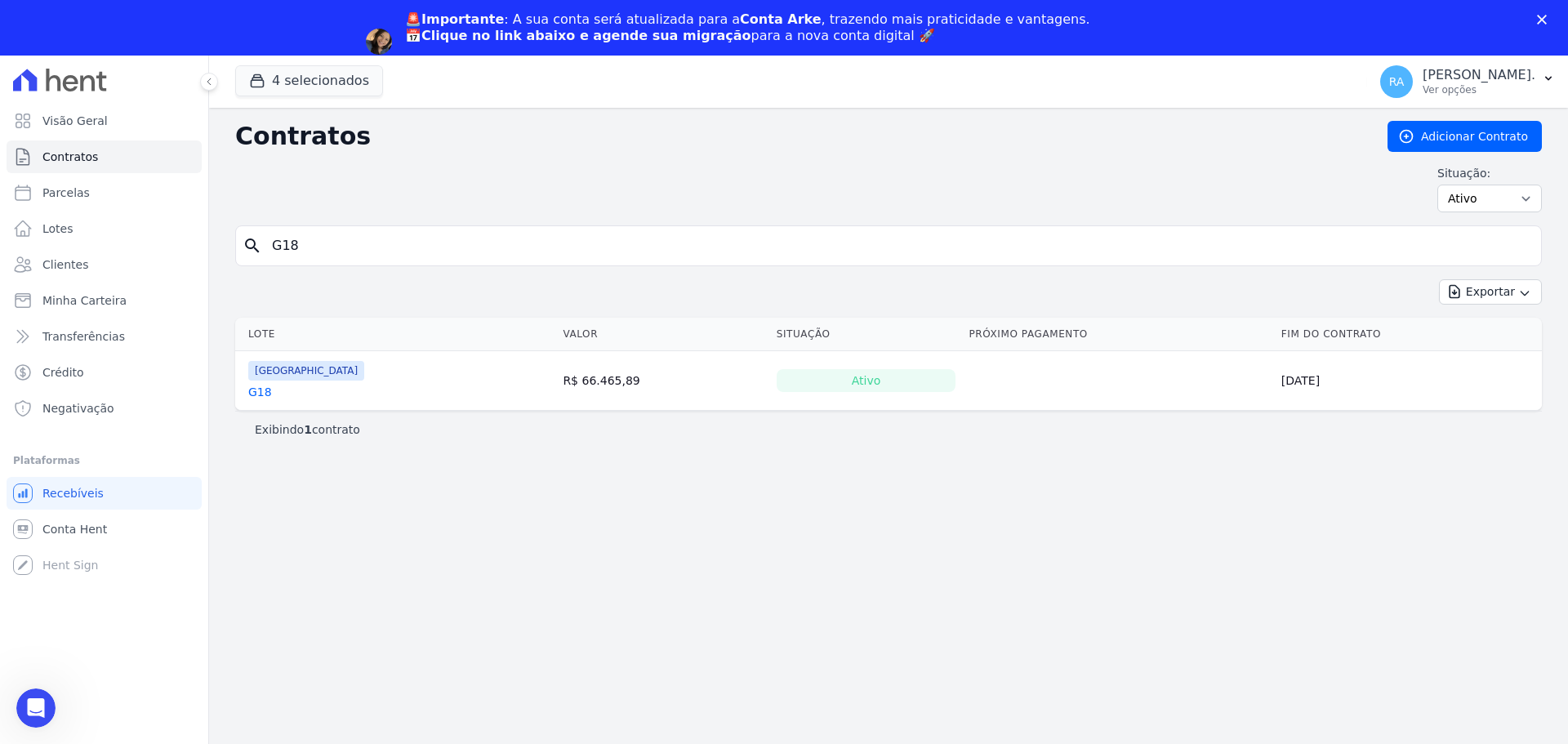
click at [341, 259] on input "G18" at bounding box center [898, 246] width 1272 height 33
type input "G19"
click at [258, 390] on link "G19" at bounding box center [260, 391] width 24 height 16
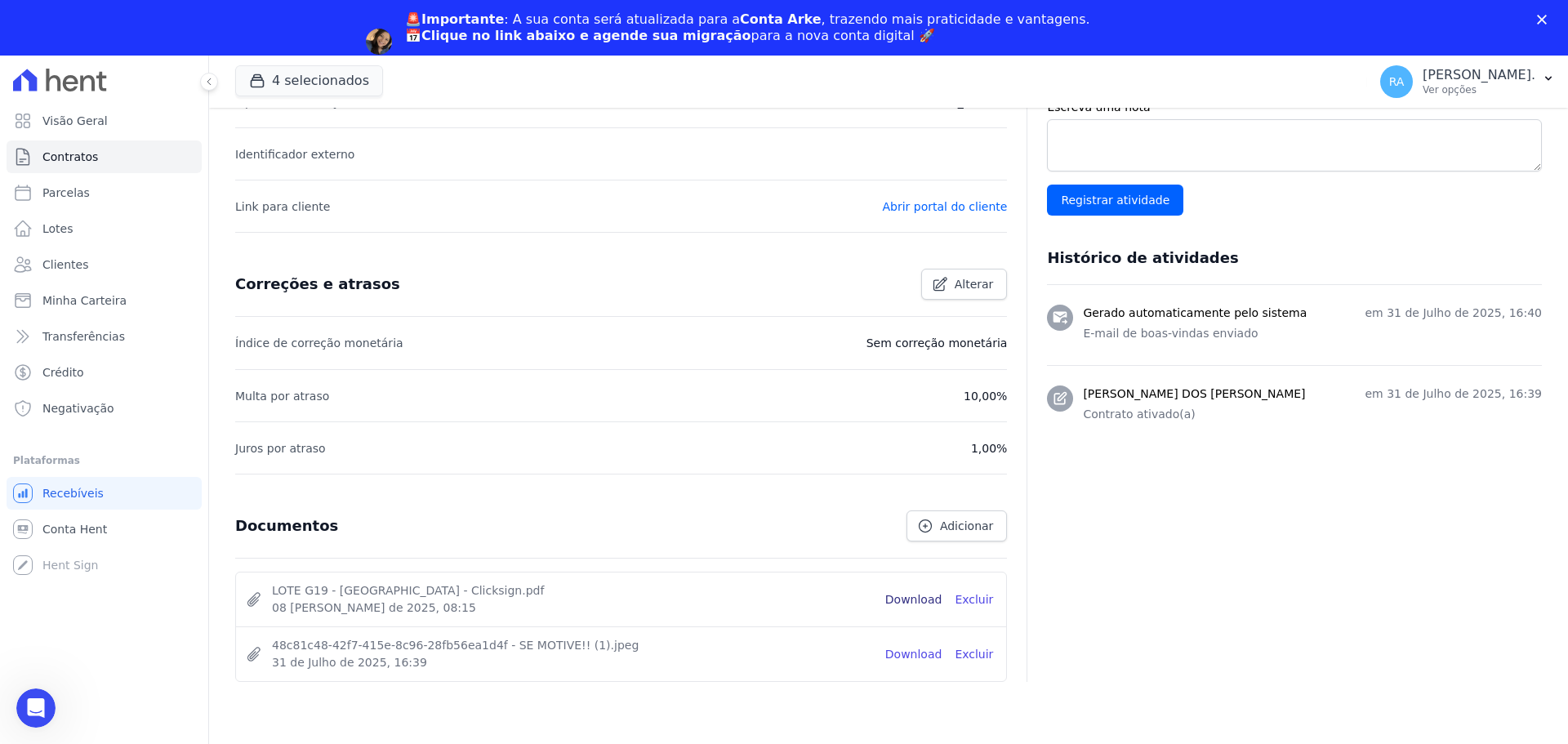
click at [905, 604] on link "Download" at bounding box center [914, 599] width 57 height 17
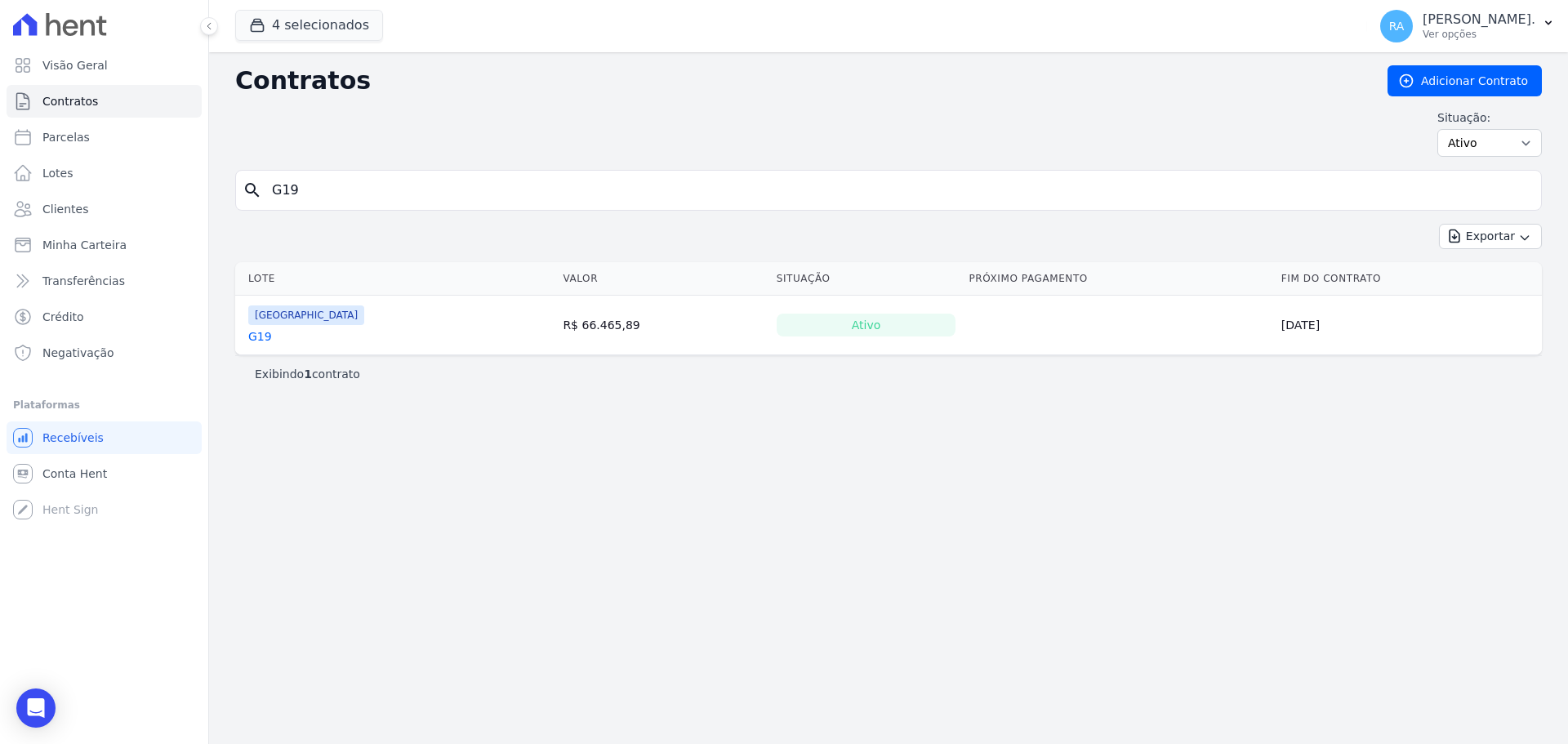
drag, startPoint x: 285, startPoint y: 199, endPoint x: 264, endPoint y: 210, distance: 23.7
click at [265, 207] on div "search G19" at bounding box center [888, 190] width 1307 height 40
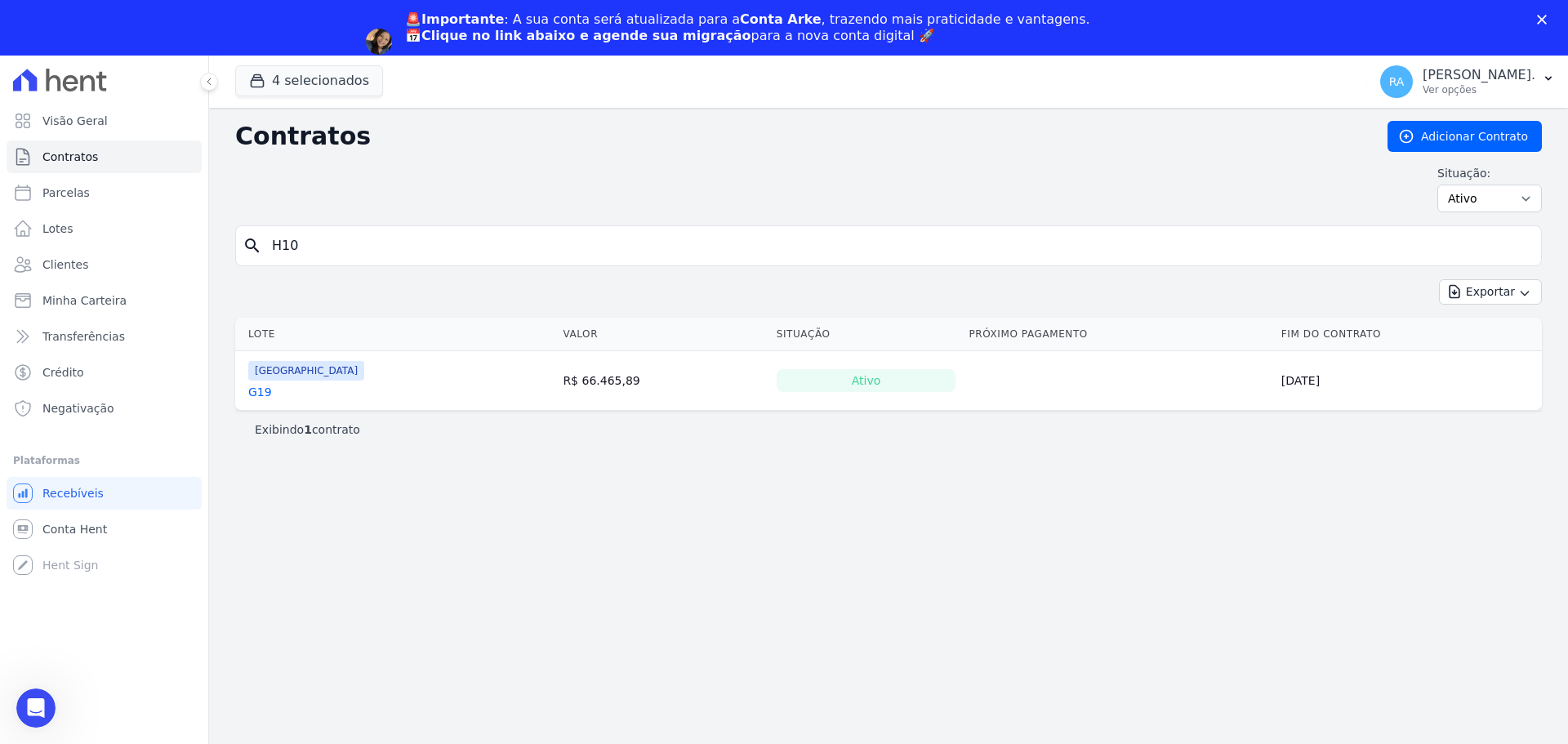
type input "H10"
click at [258, 393] on link "H10" at bounding box center [259, 391] width 23 height 16
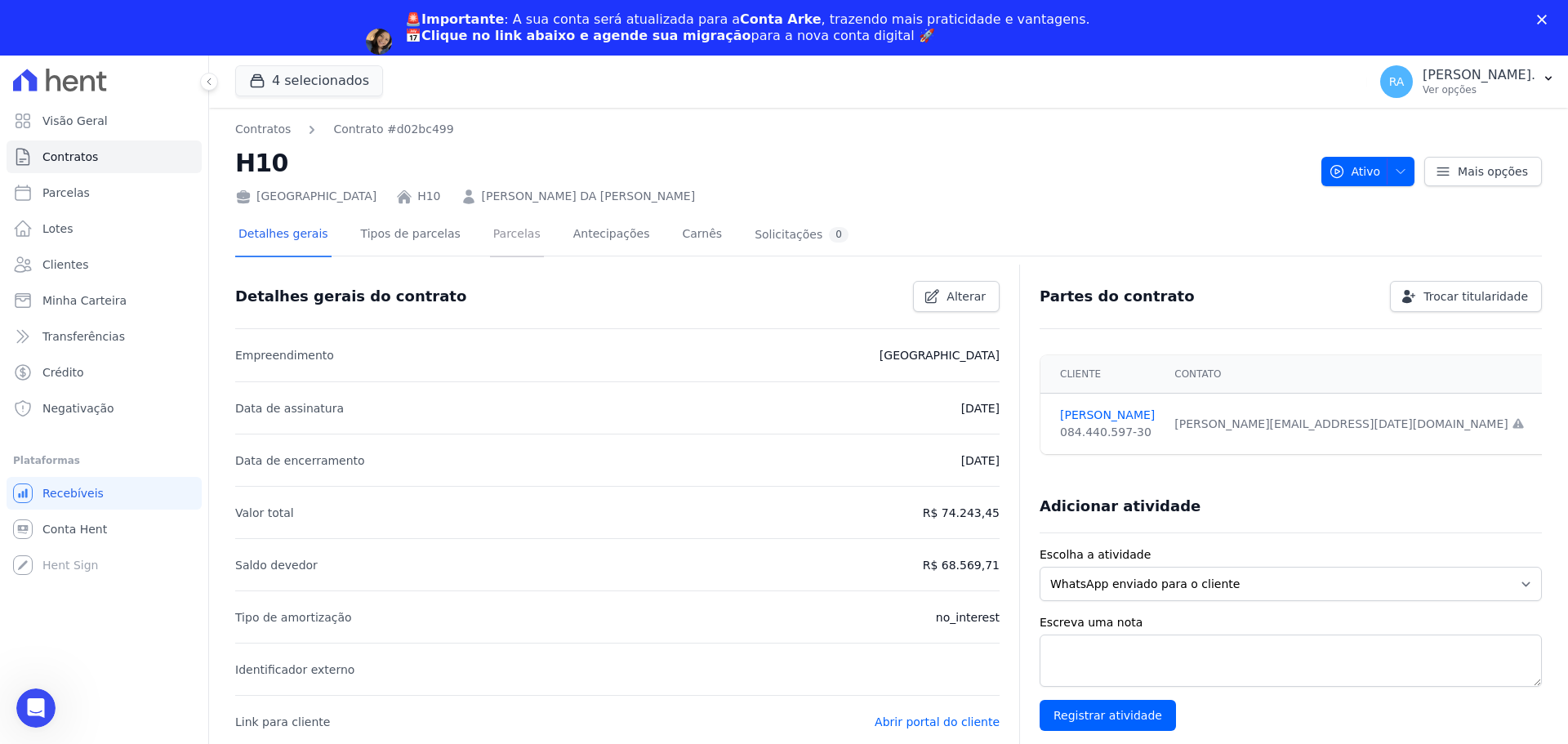
click at [492, 237] on link "Parcelas" at bounding box center [517, 235] width 54 height 43
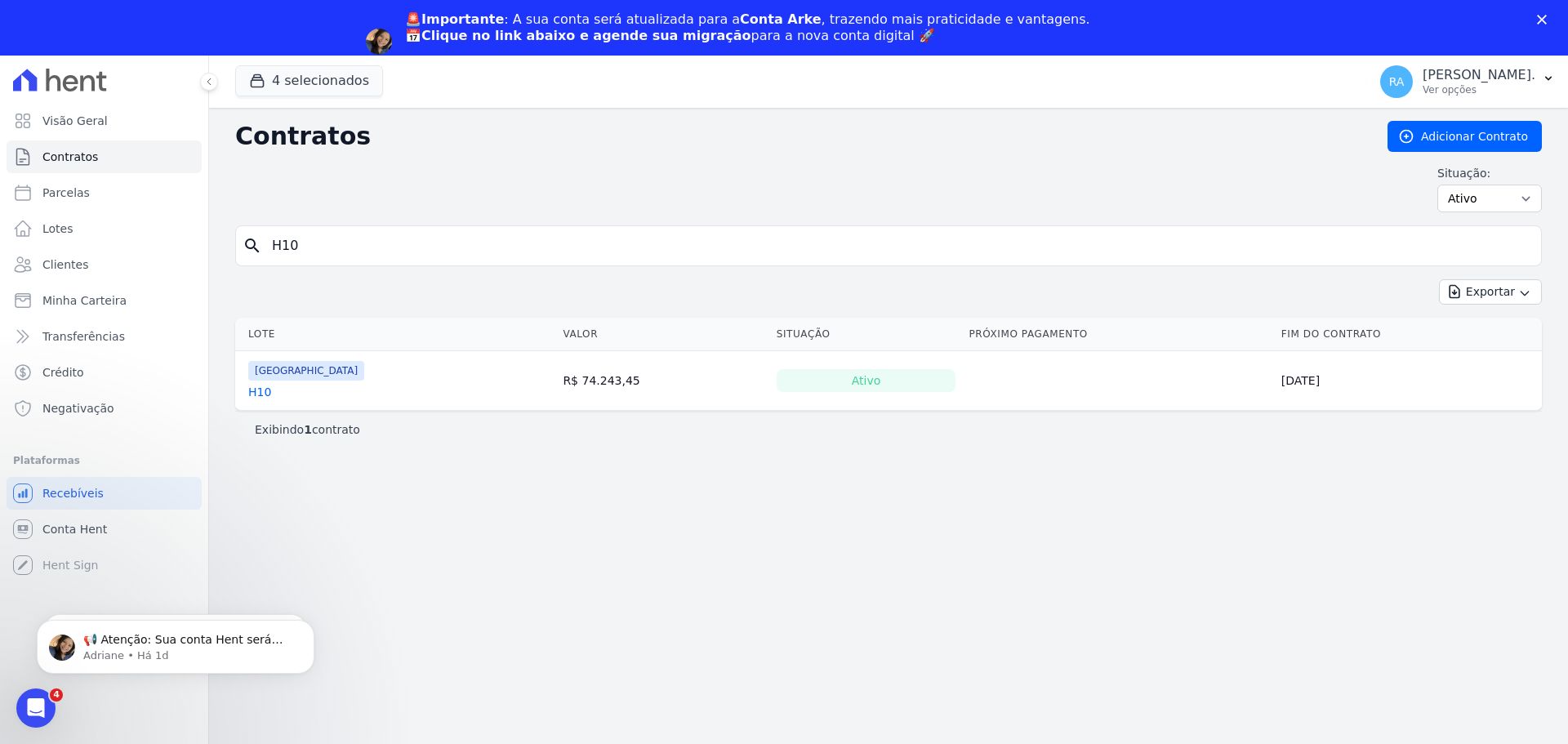
click at [248, 245] on div "search H10" at bounding box center [888, 246] width 1307 height 40
type input "58"
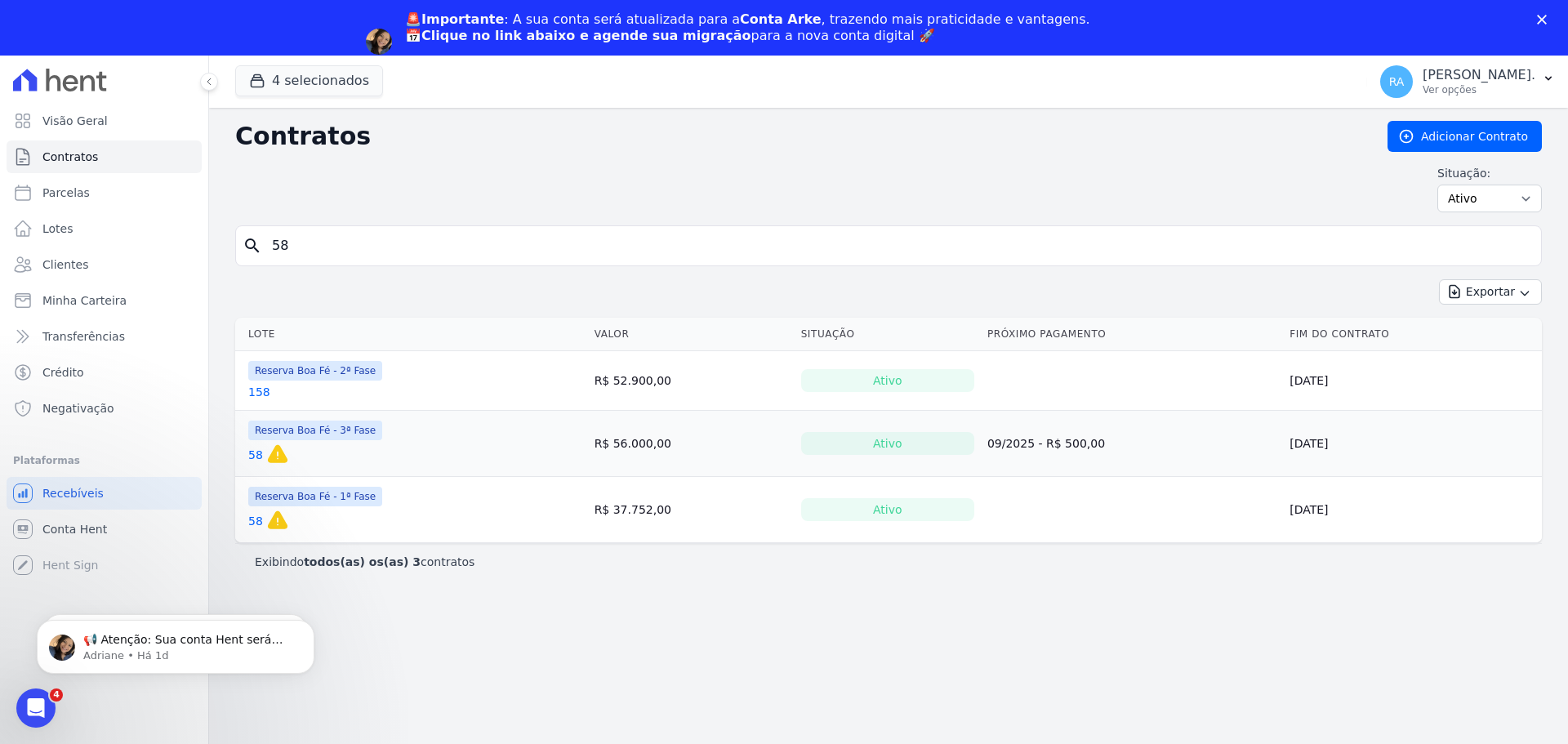
click at [255, 454] on link "58" at bounding box center [255, 454] width 14 height 16
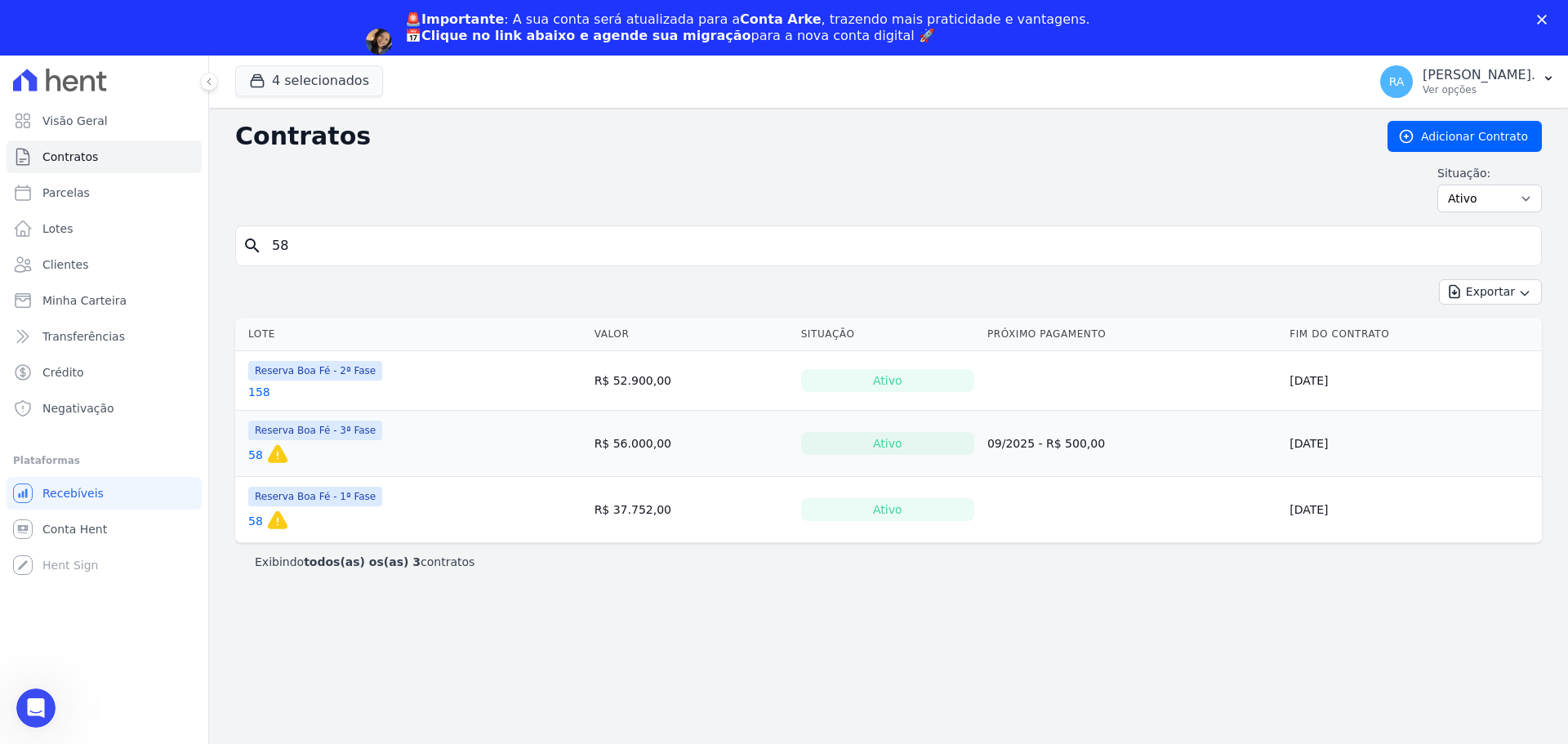
click at [253, 520] on link "58" at bounding box center [255, 520] width 14 height 16
click at [256, 453] on link "58" at bounding box center [255, 454] width 14 height 16
